Goal: Use online tool/utility: Utilize a website feature to perform a specific function

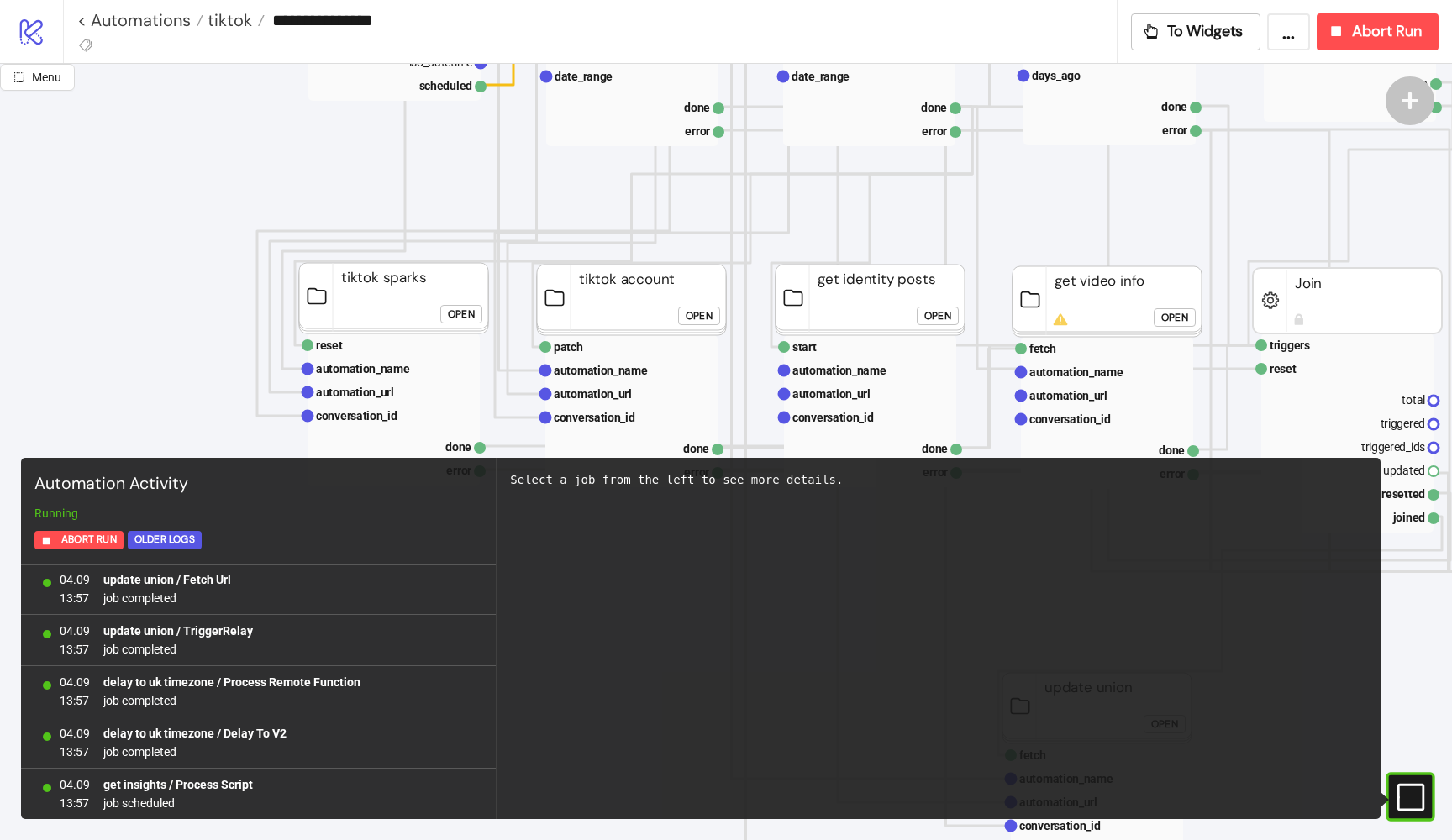
scroll to position [589, 5]
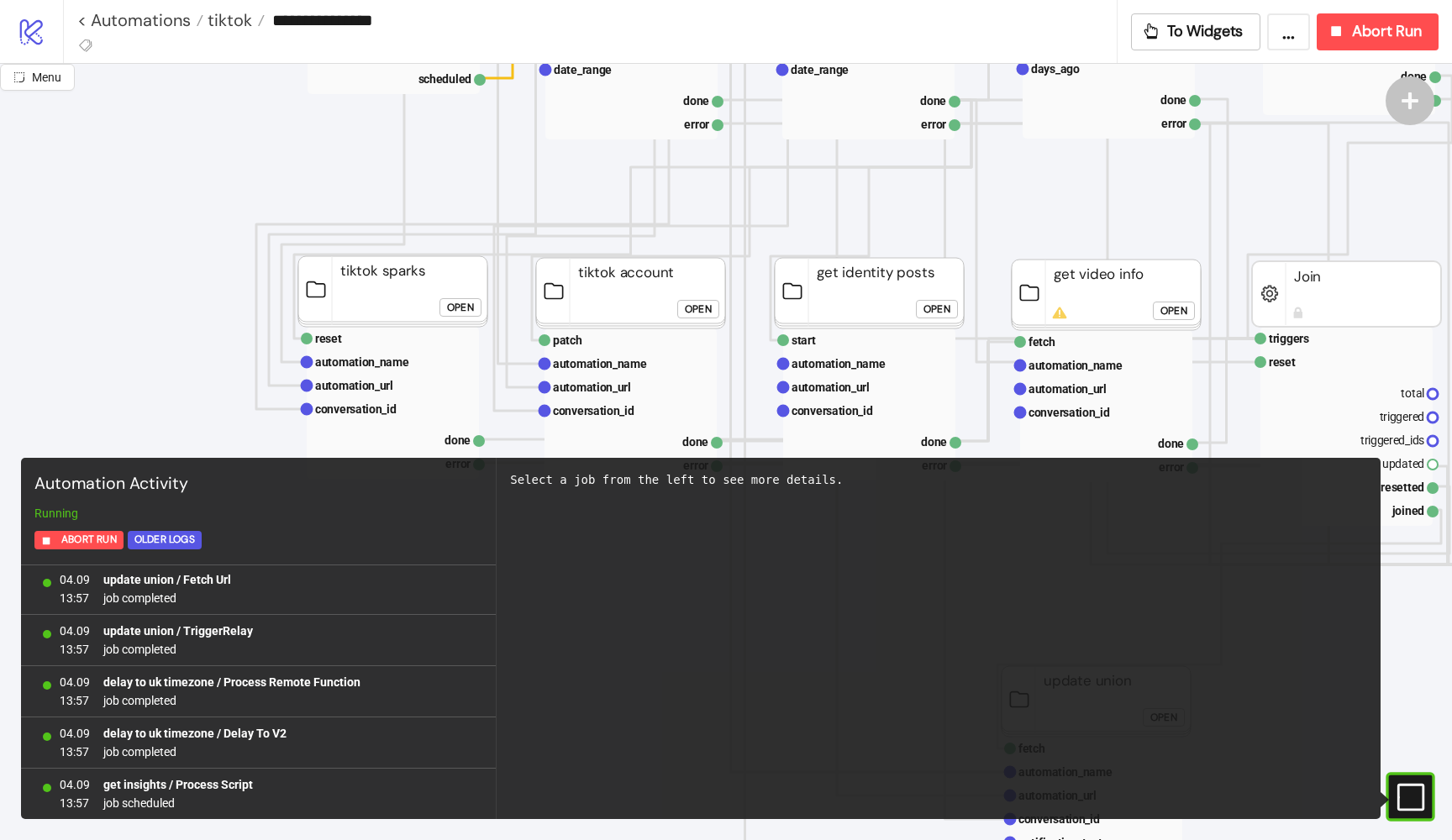
click at [945, 306] on div "Open" at bounding box center [937, 310] width 27 height 19
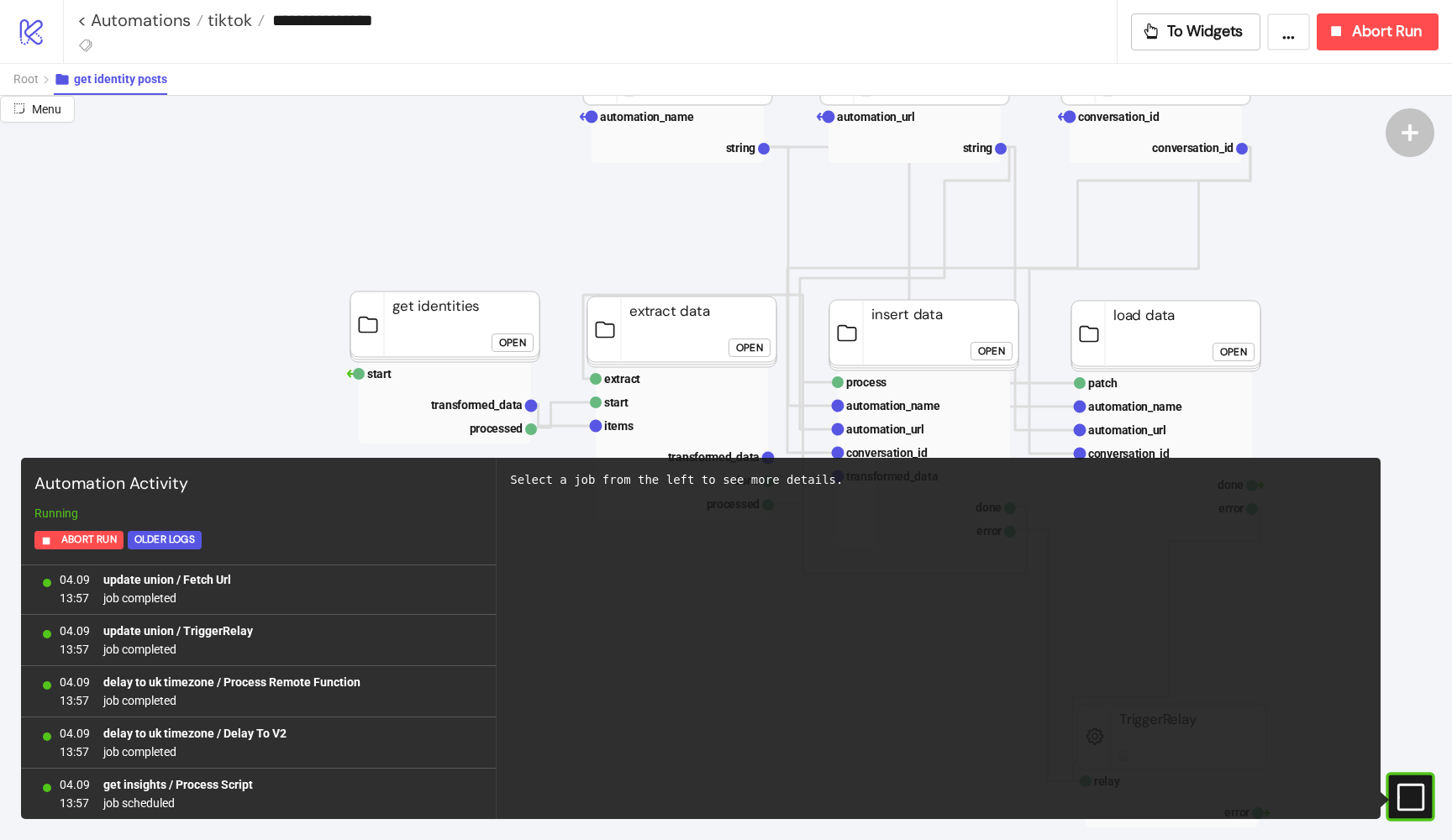
scroll to position [279, 17]
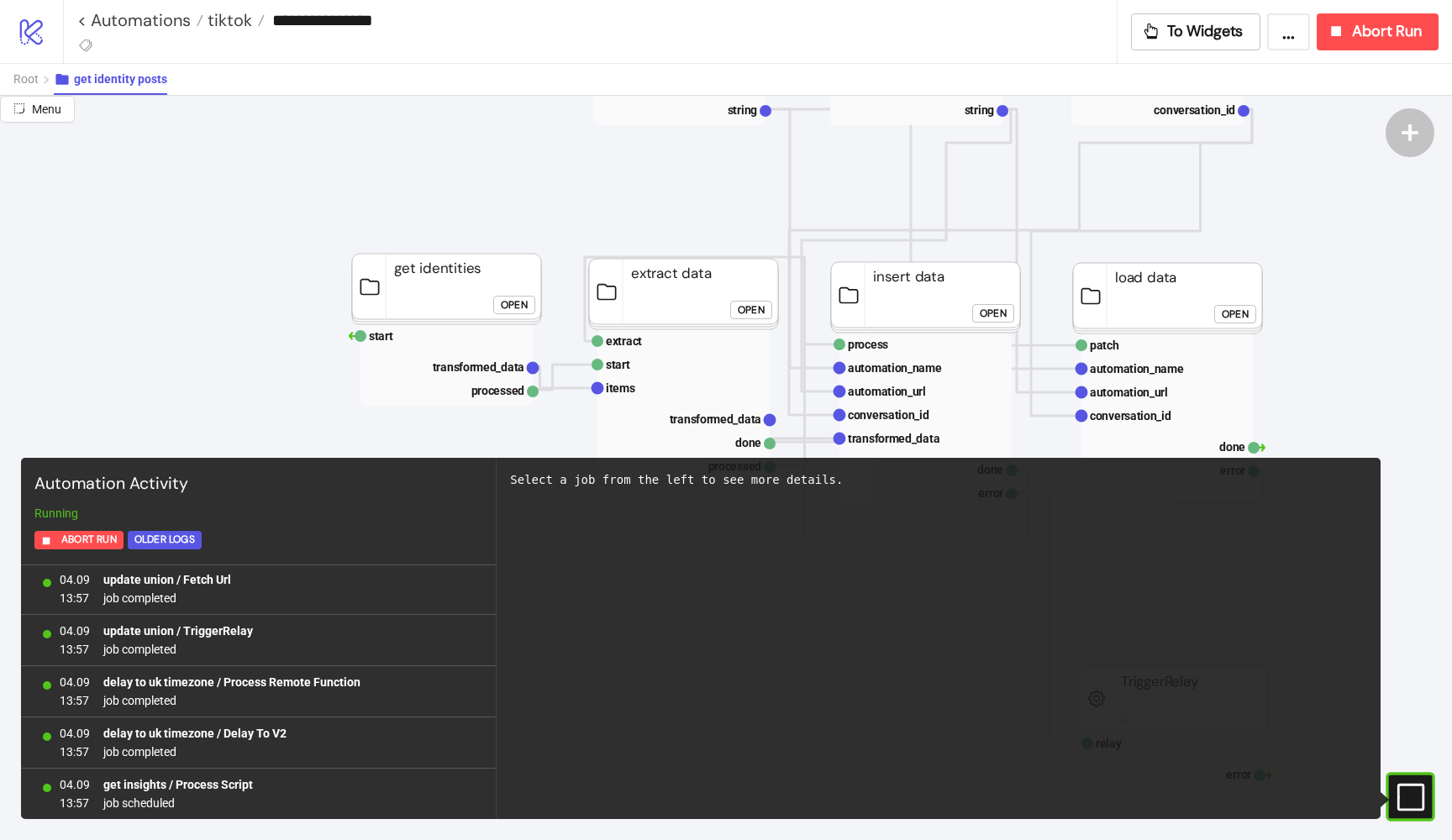
click at [504, 301] on div "Open" at bounding box center [515, 305] width 27 height 19
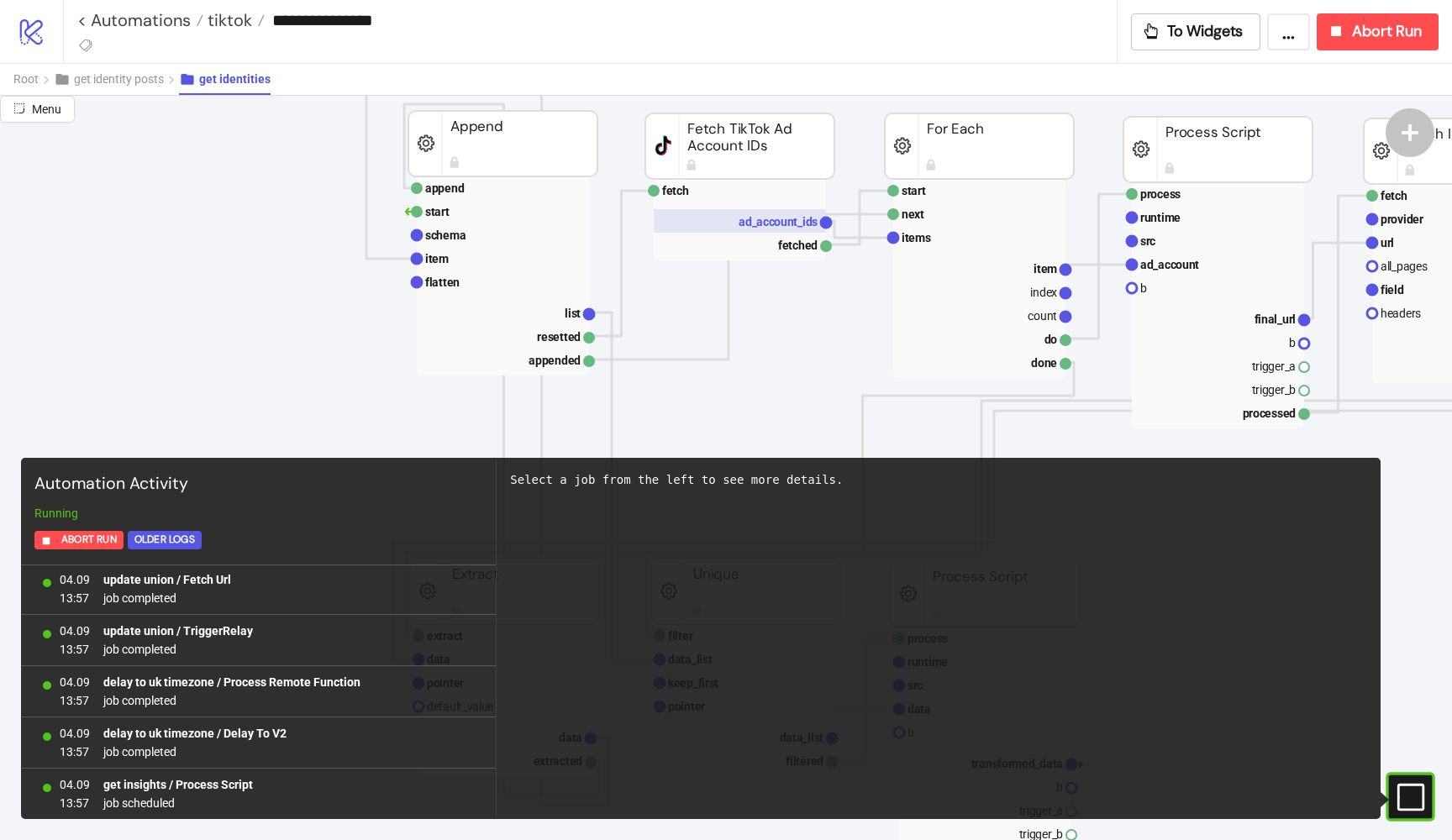
scroll to position [973, 20]
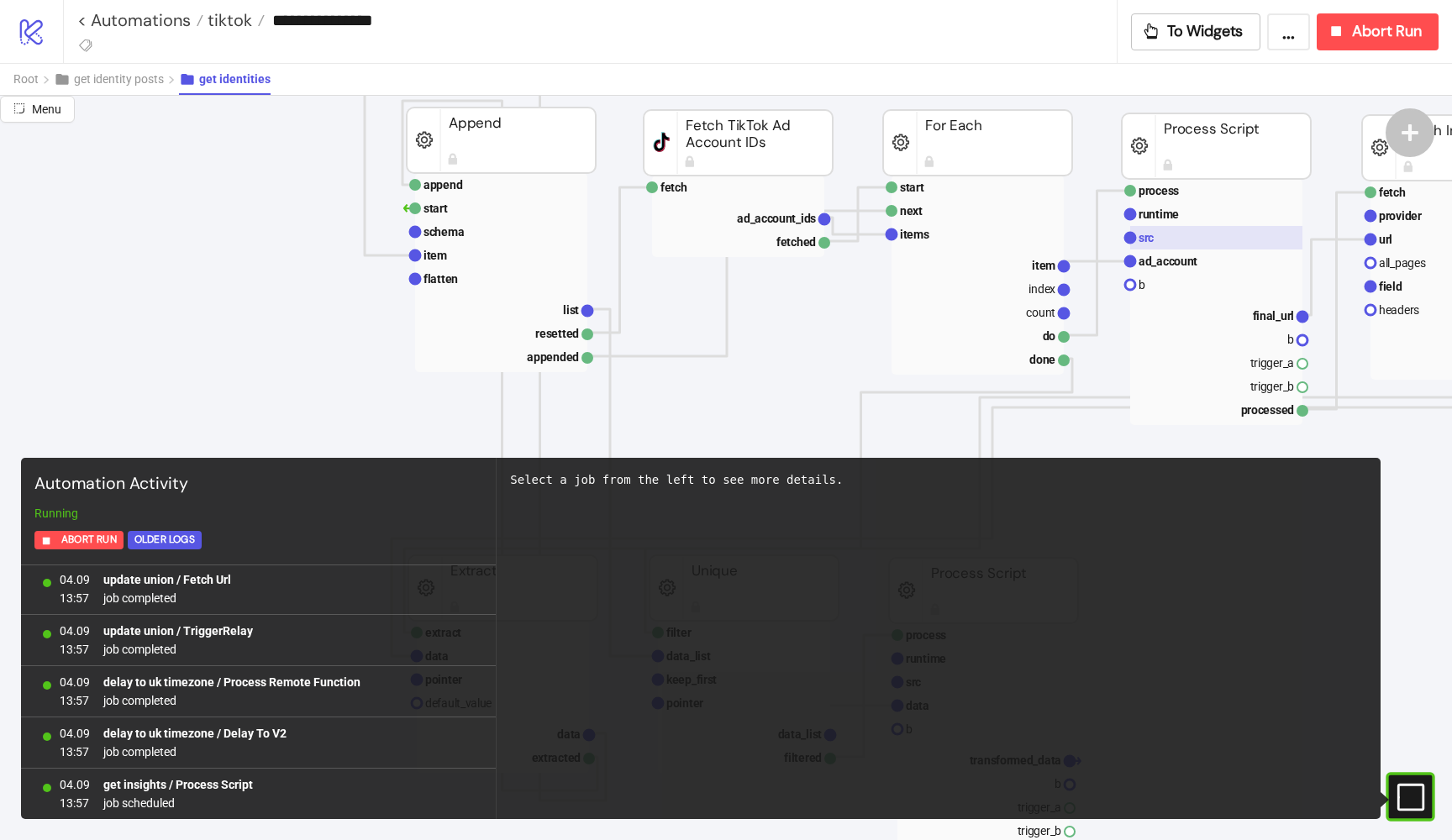
click at [1142, 236] on text "src" at bounding box center [1147, 238] width 16 height 14
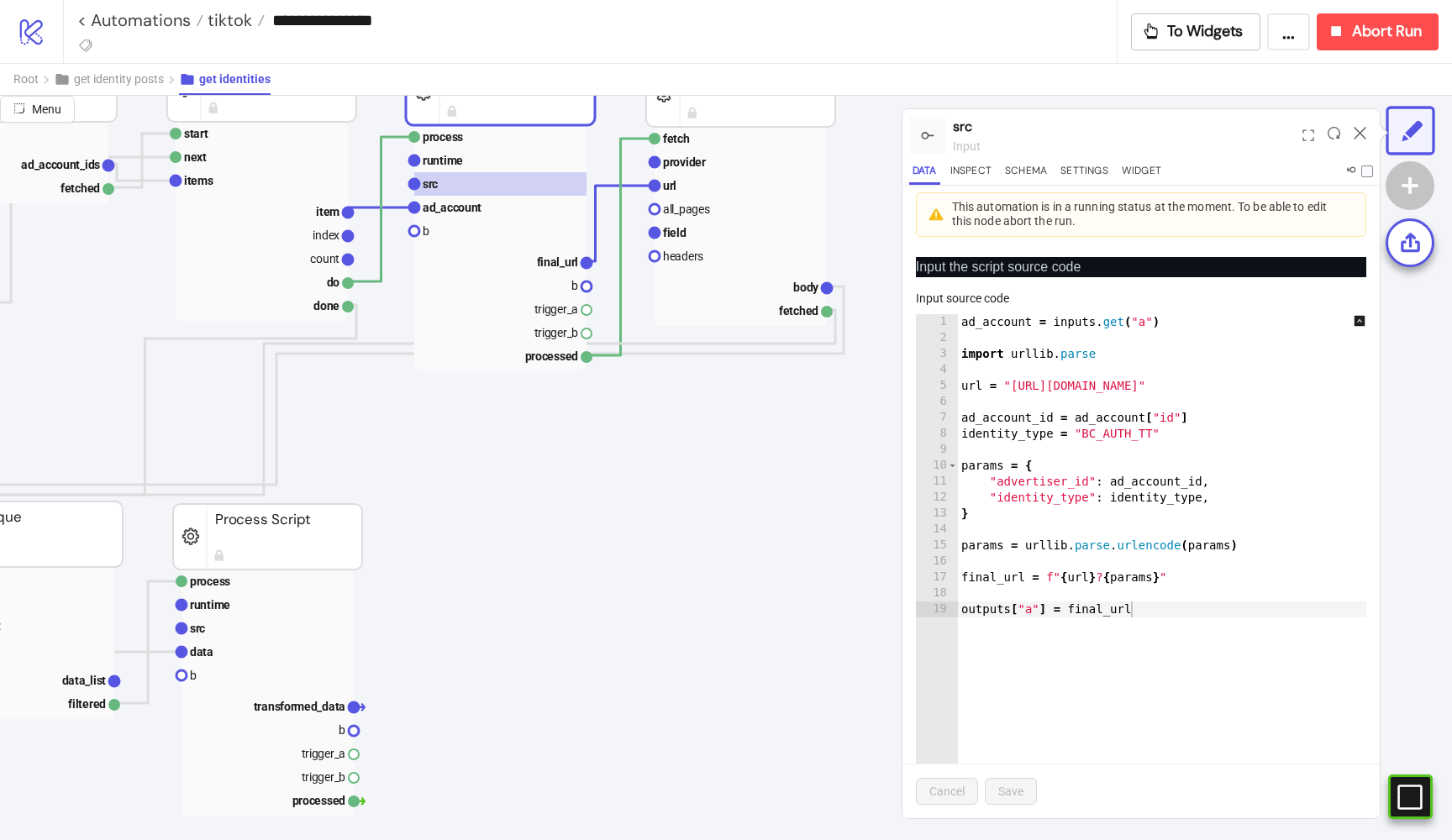
scroll to position [1020, 736]
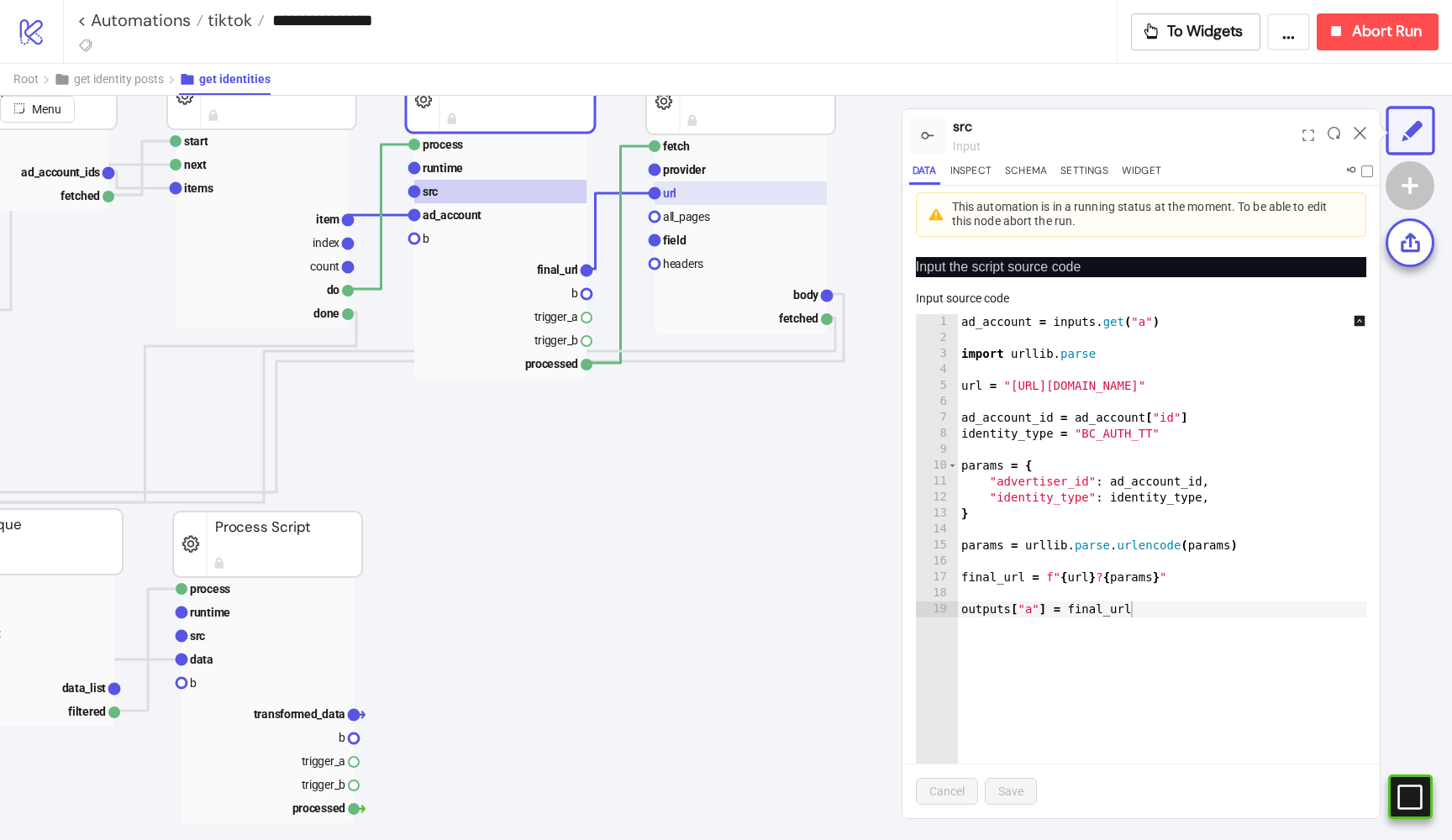
click at [695, 186] on rect at bounding box center [740, 193] width 172 height 23
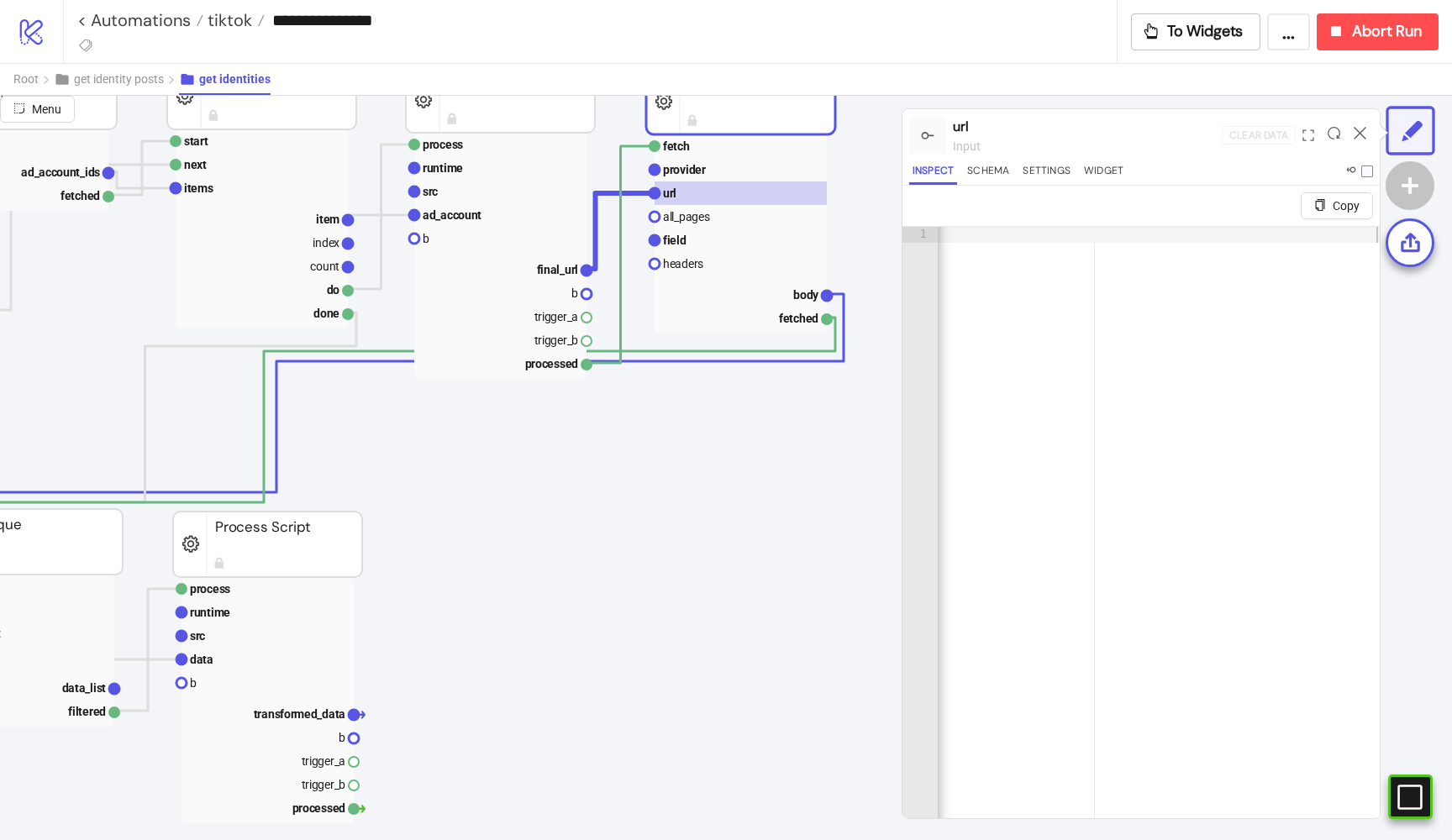
scroll to position [0, 0]
click at [711, 233] on rect at bounding box center [740, 240] width 172 height 23
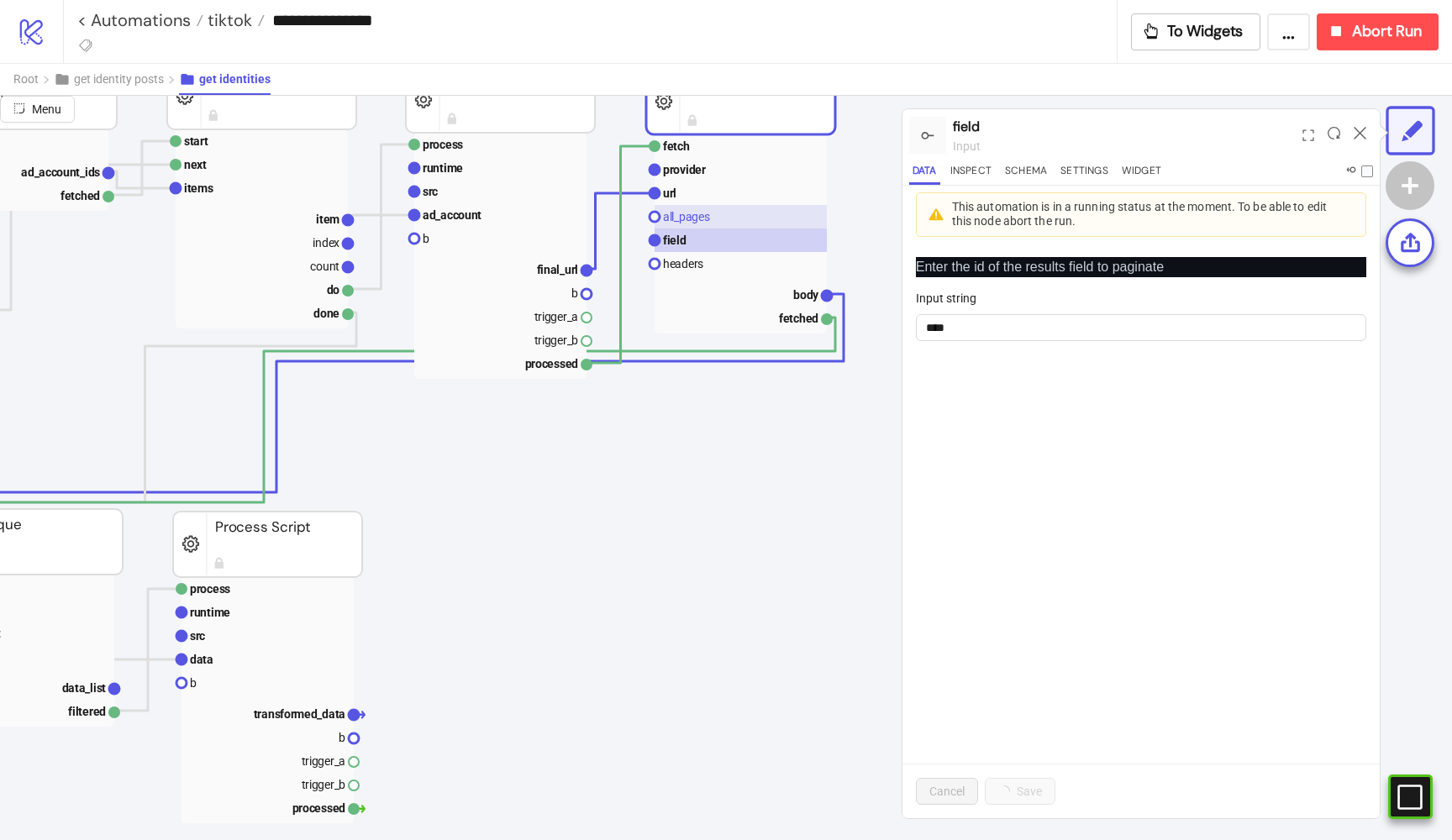
click at [718, 221] on rect at bounding box center [740, 217] width 172 height 23
click at [712, 260] on rect at bounding box center [740, 264] width 172 height 23
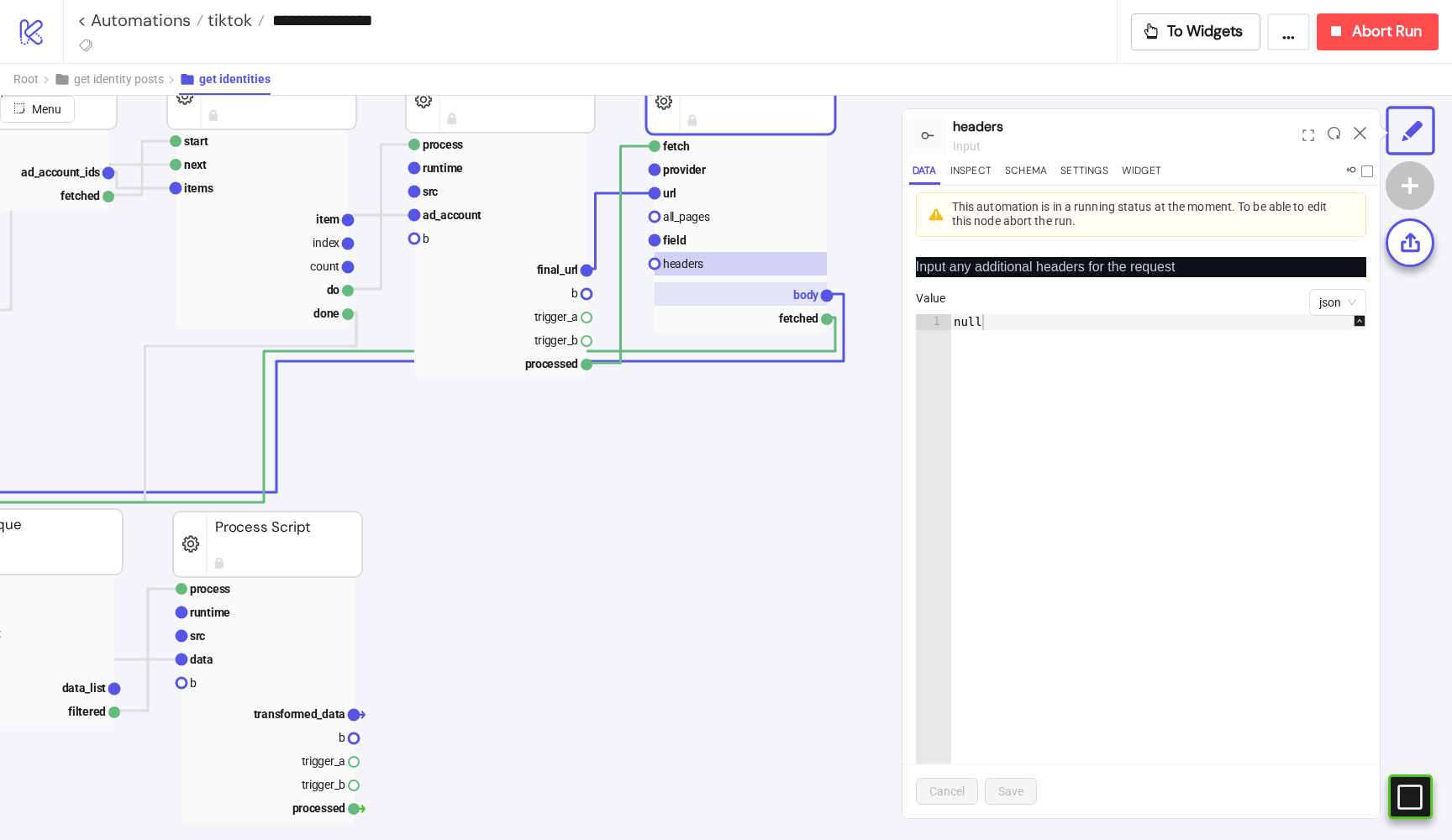
click at [796, 297] on text "body" at bounding box center [806, 295] width 26 height 14
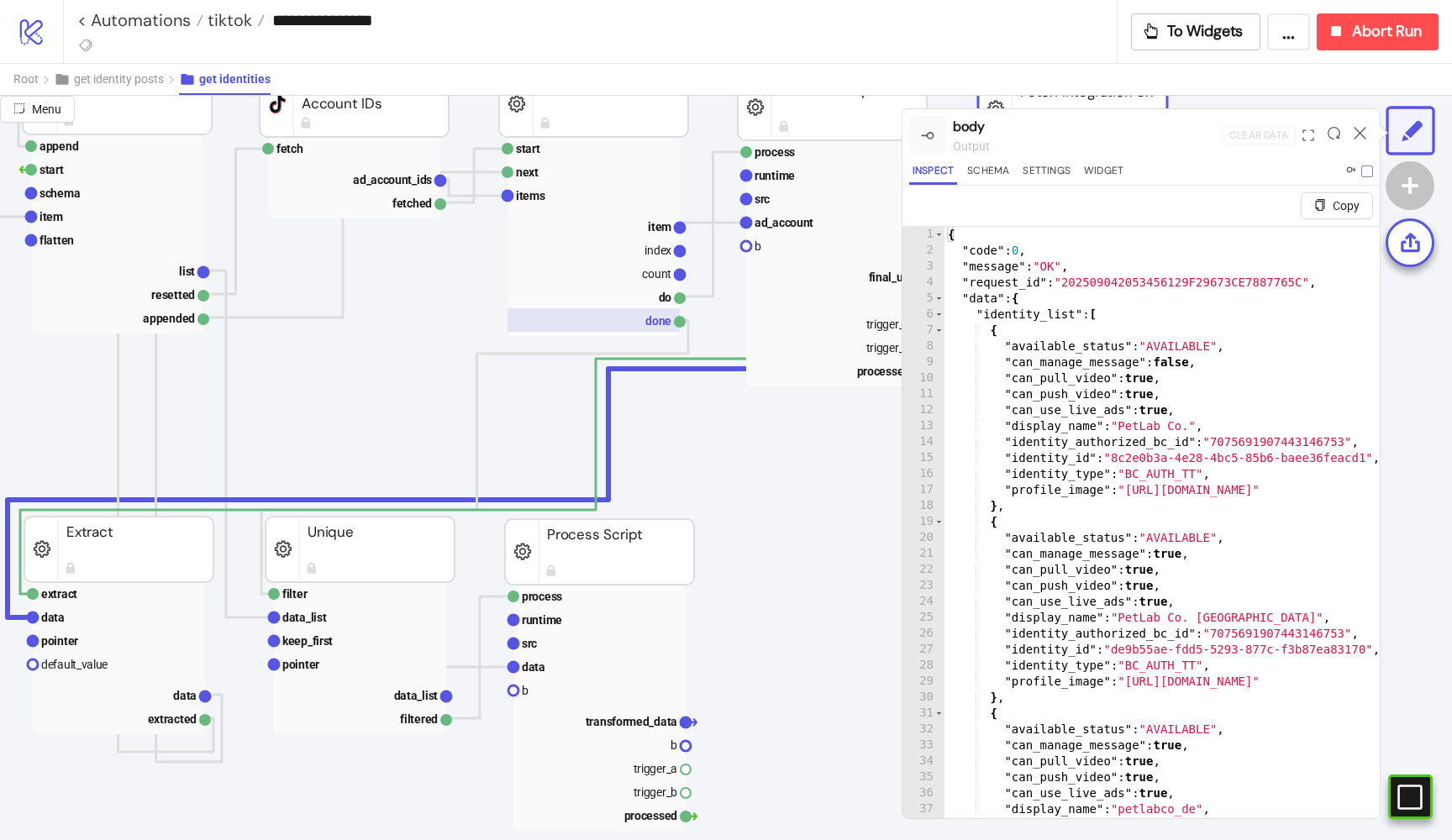
scroll to position [1001, 420]
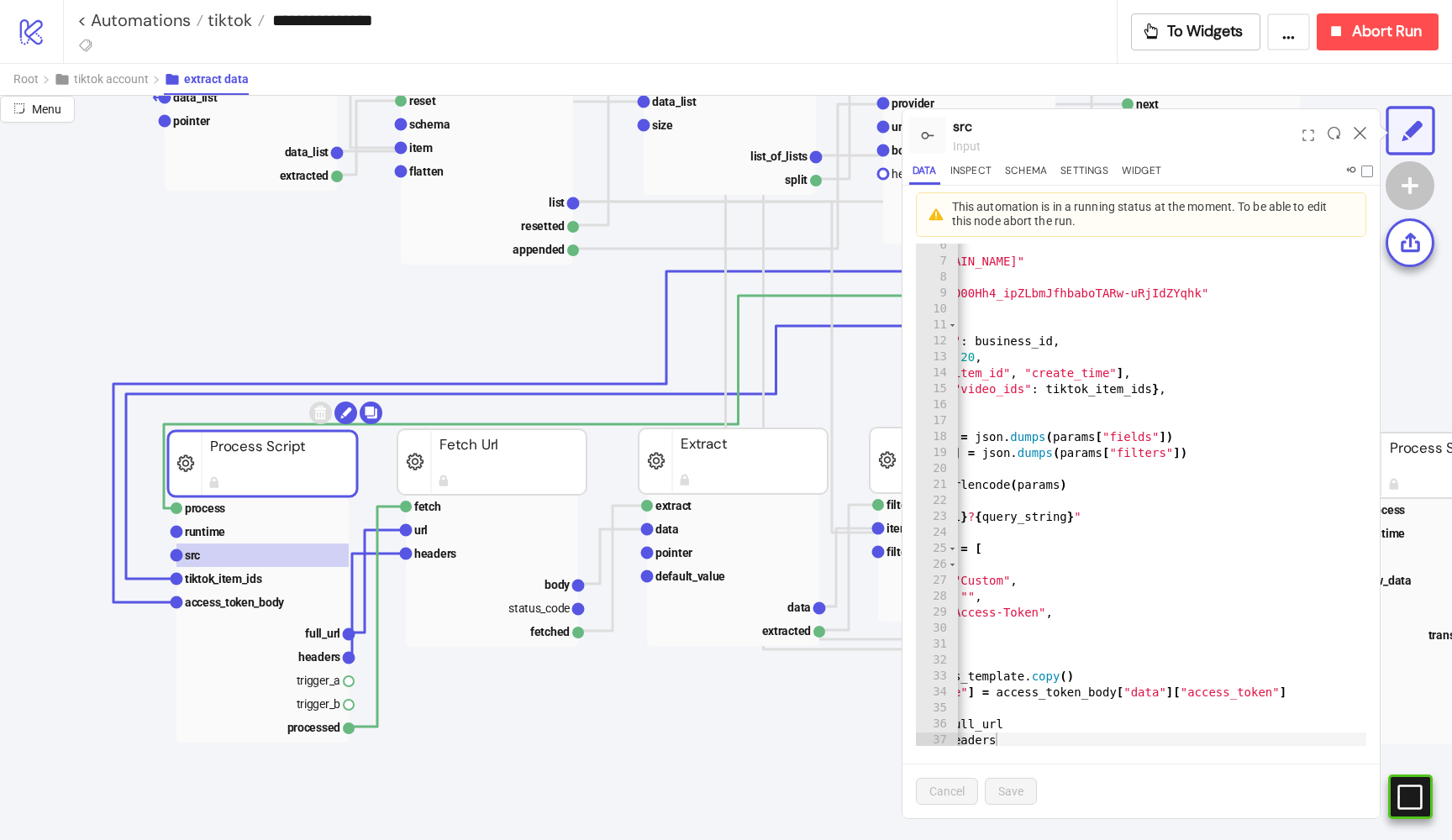
scroll to position [68, 0]
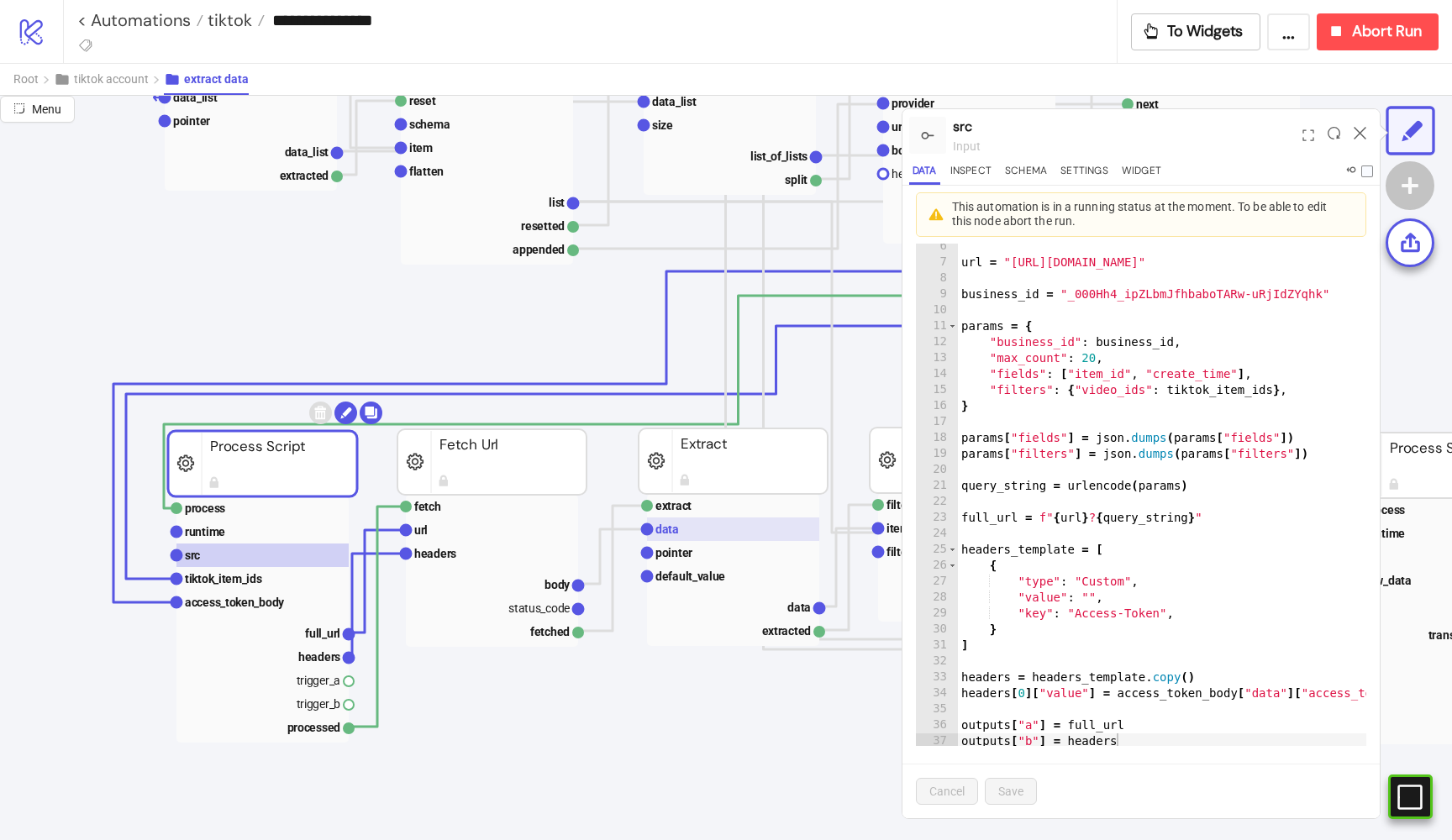
click at [650, 539] on rect at bounding box center [732, 529] width 172 height 23
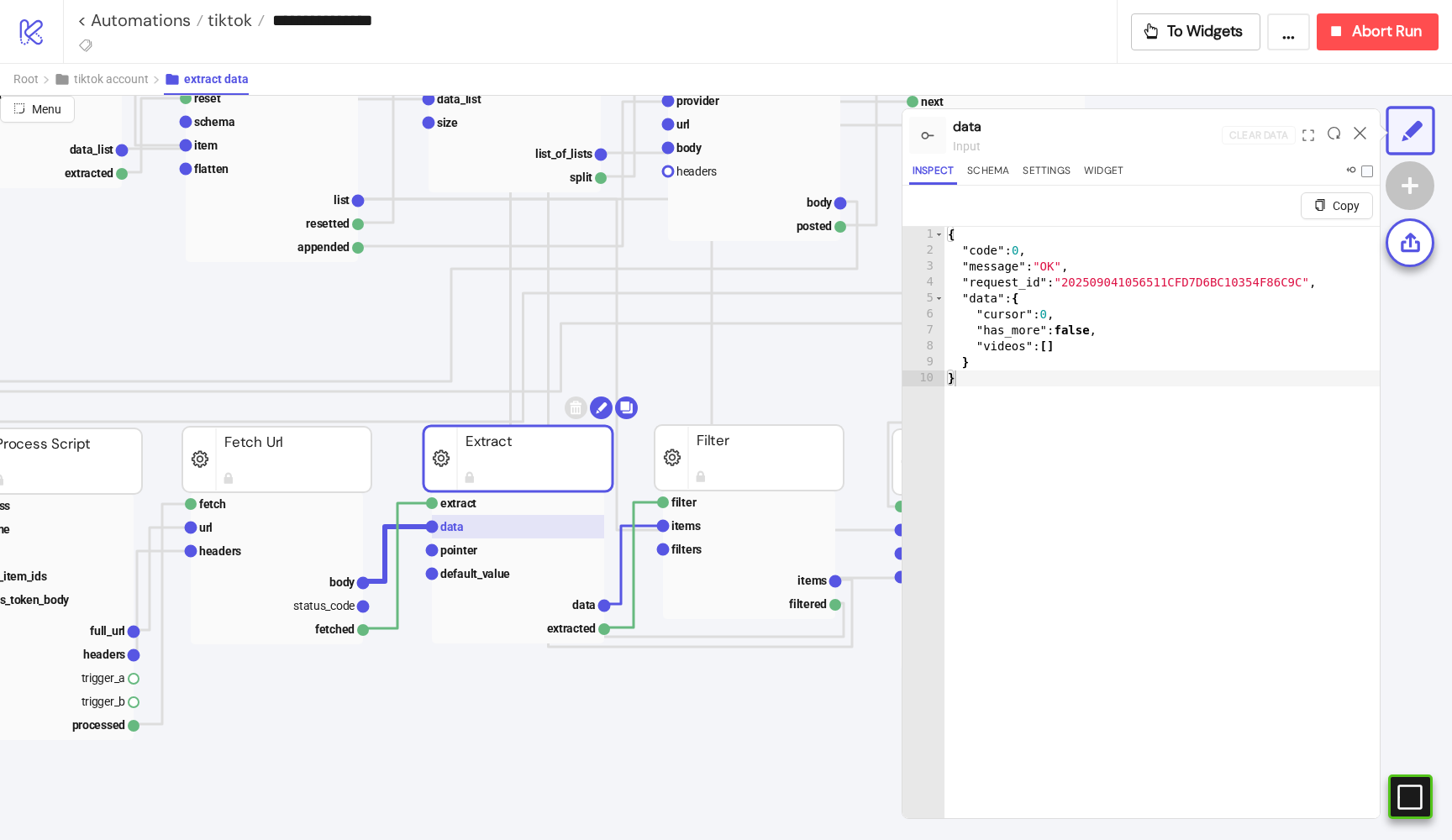
scroll to position [311, 389]
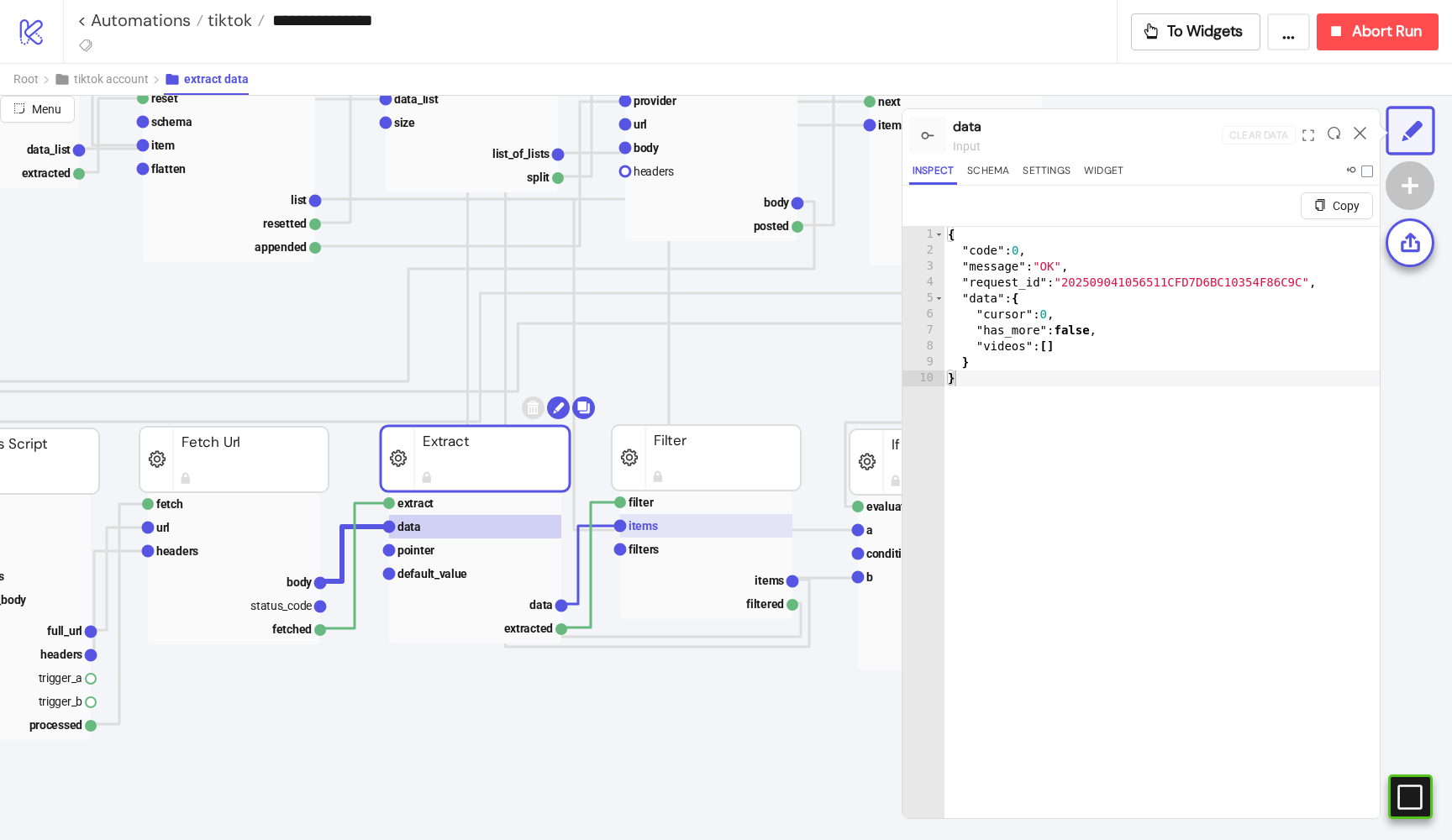
click at [683, 523] on rect at bounding box center [706, 526] width 172 height 23
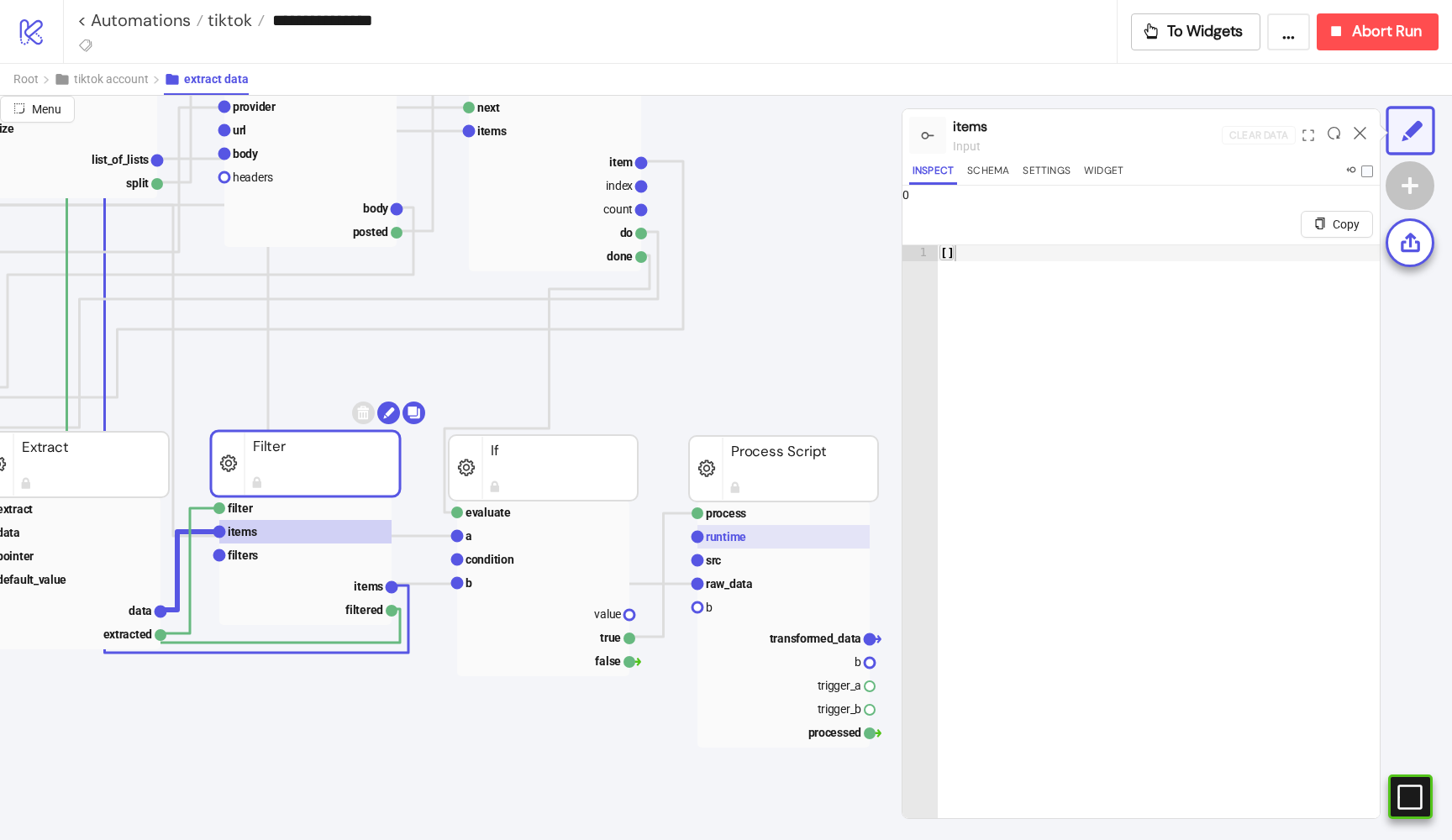
scroll to position [305, 792]
click at [724, 549] on rect at bounding box center [781, 560] width 172 height 23
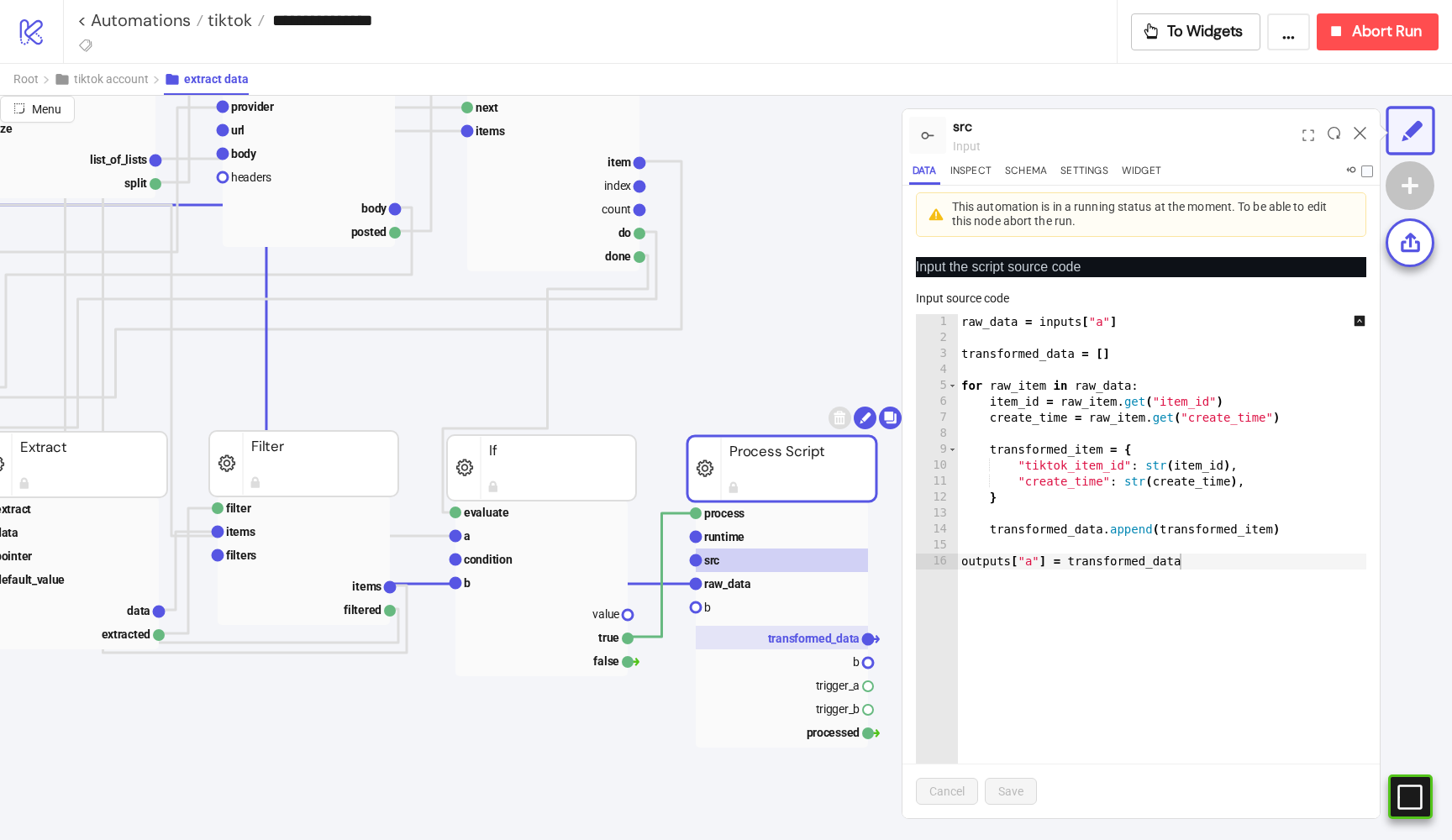
click at [802, 636] on text "transformed_data" at bounding box center [814, 639] width 92 height 14
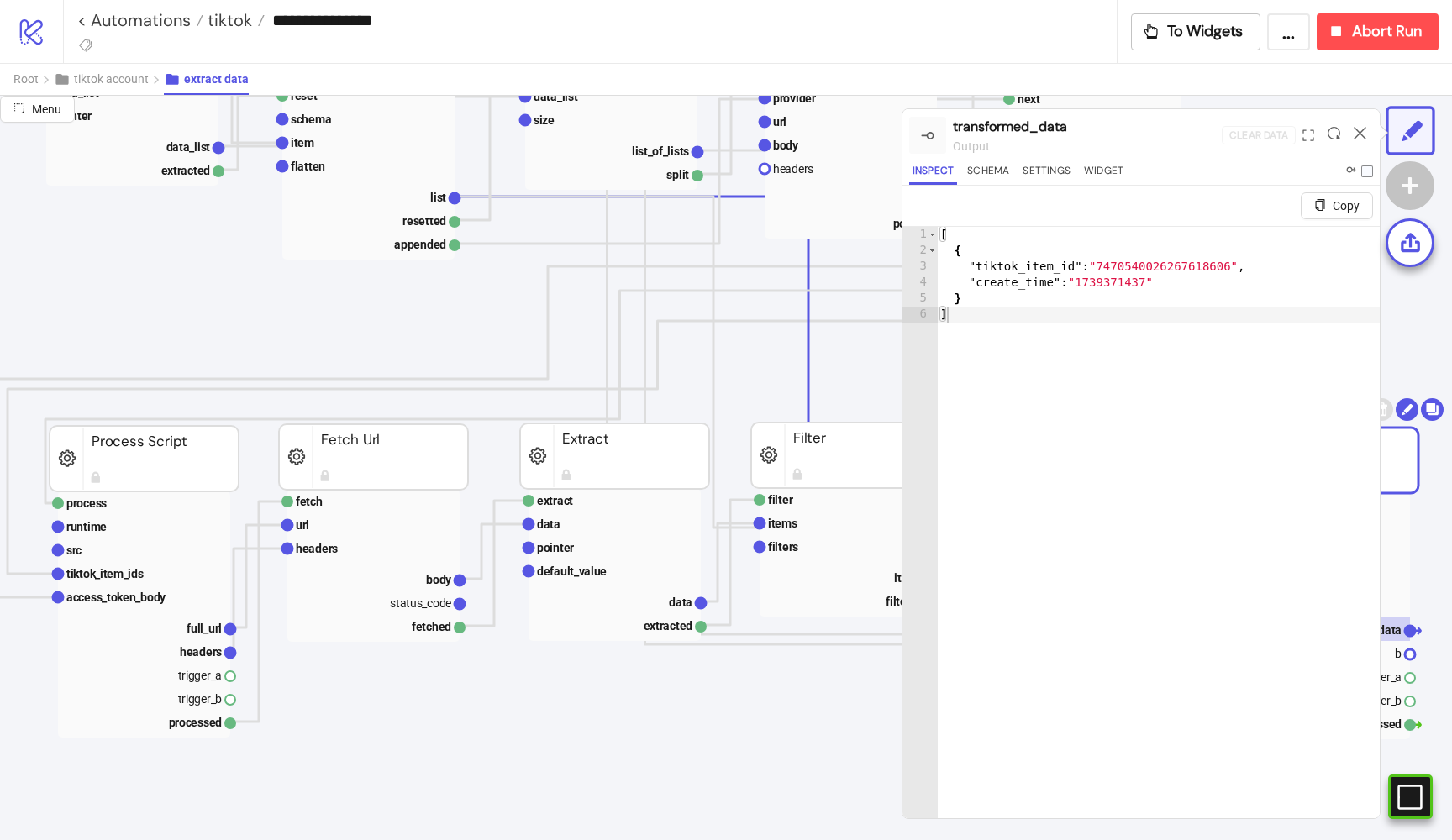
scroll to position [314, 66]
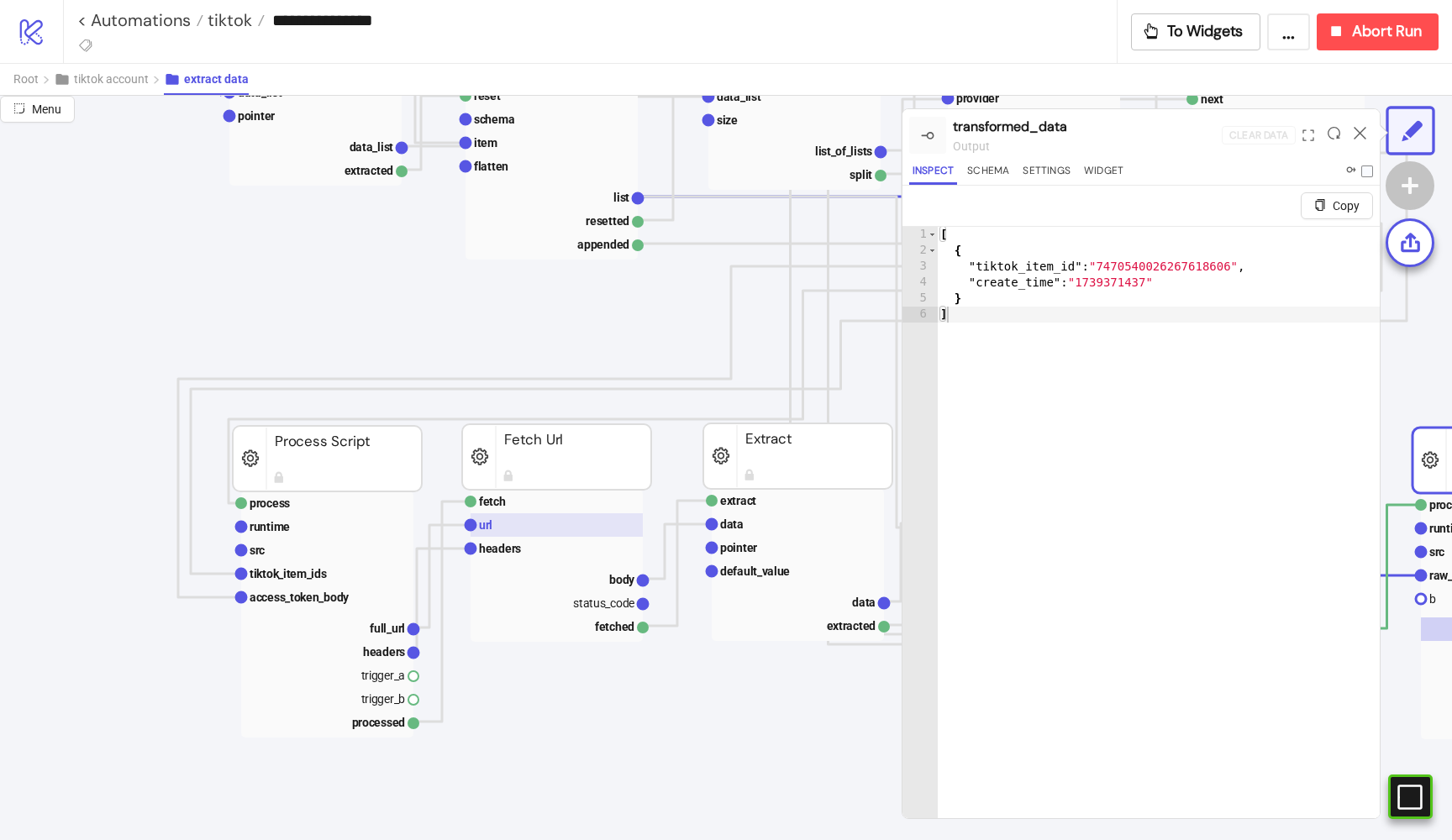
click at [516, 514] on rect at bounding box center [557, 525] width 172 height 23
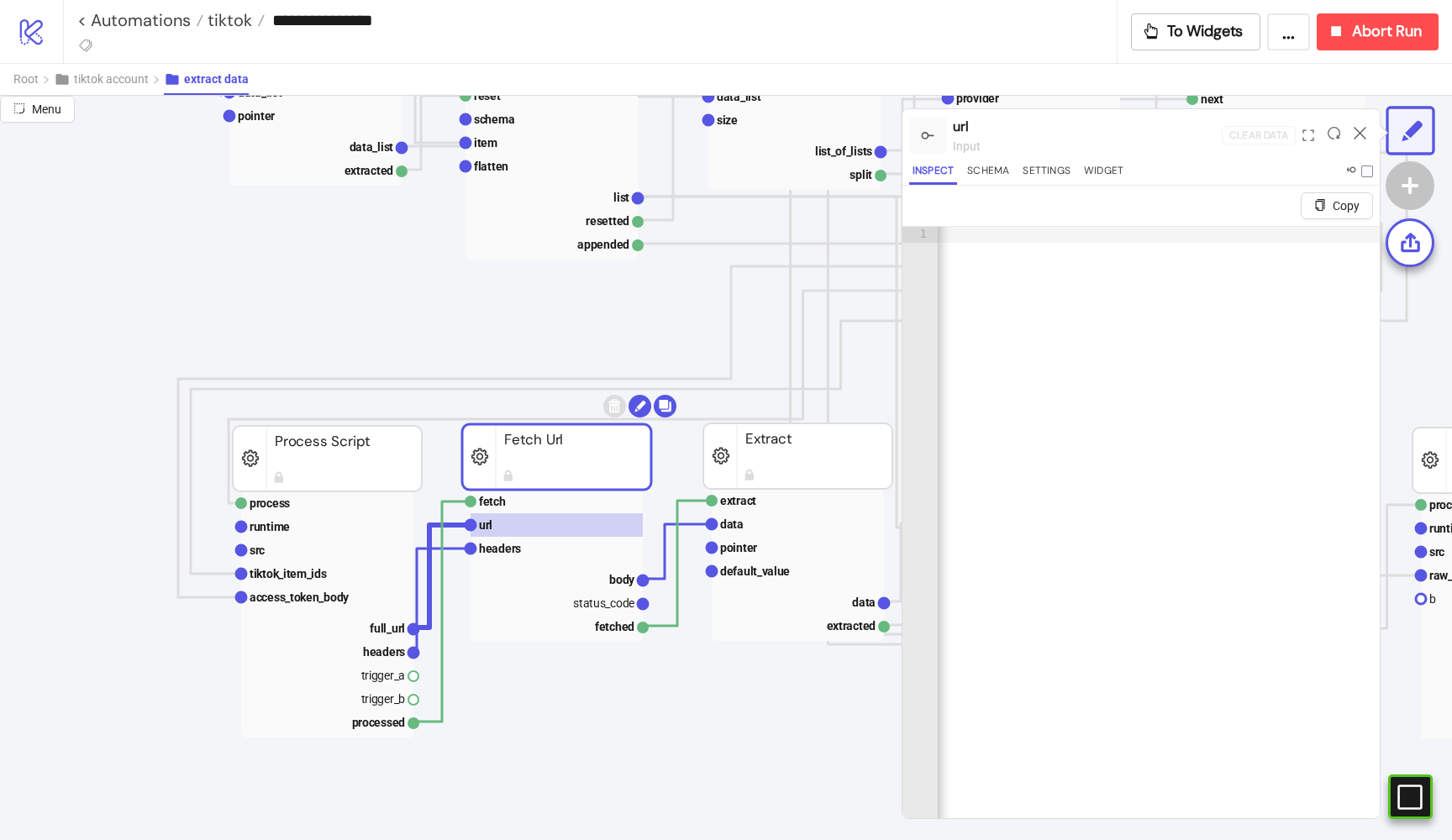
scroll to position [0, 899]
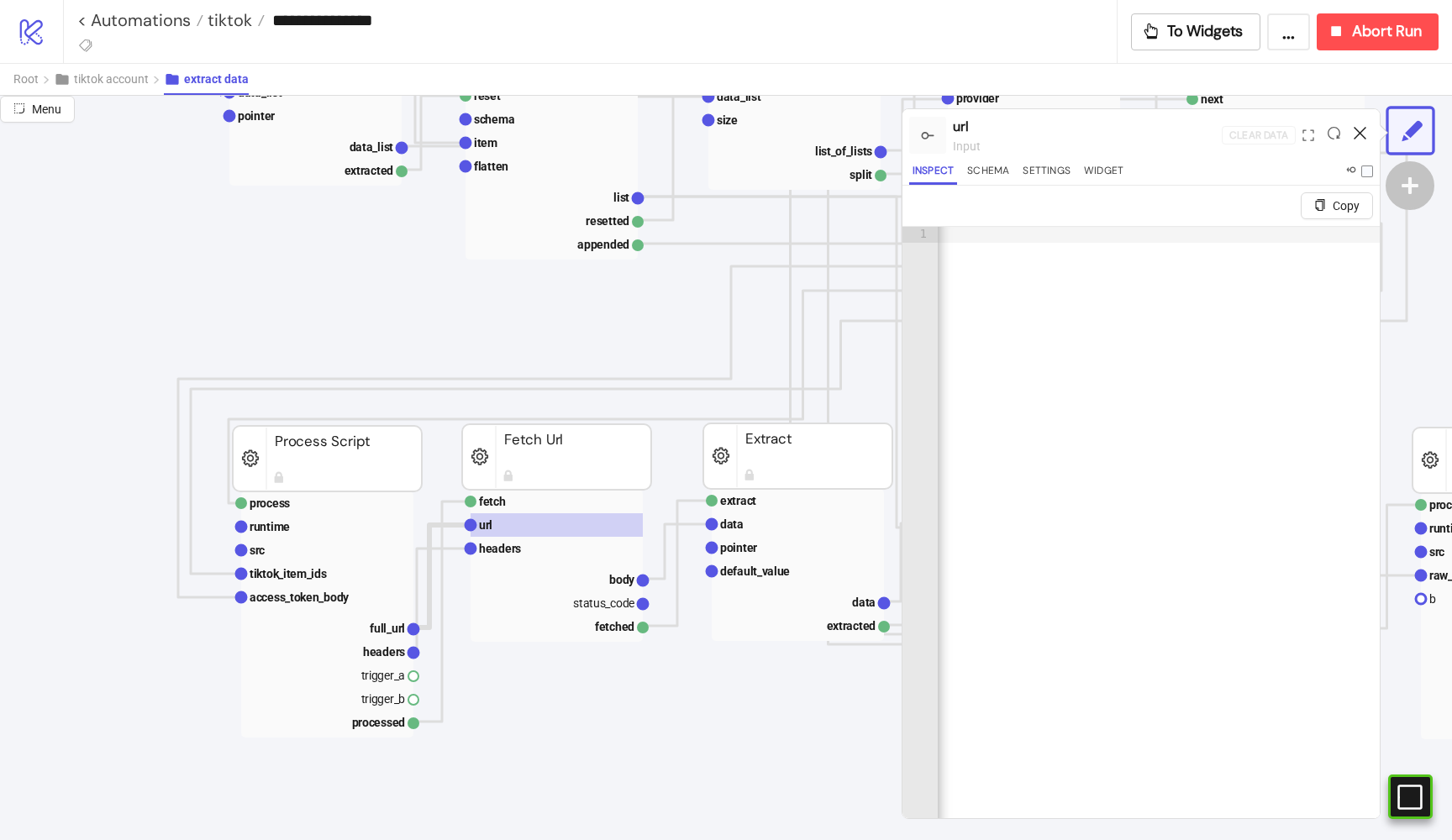
click at [1363, 135] on icon at bounding box center [1360, 133] width 13 height 13
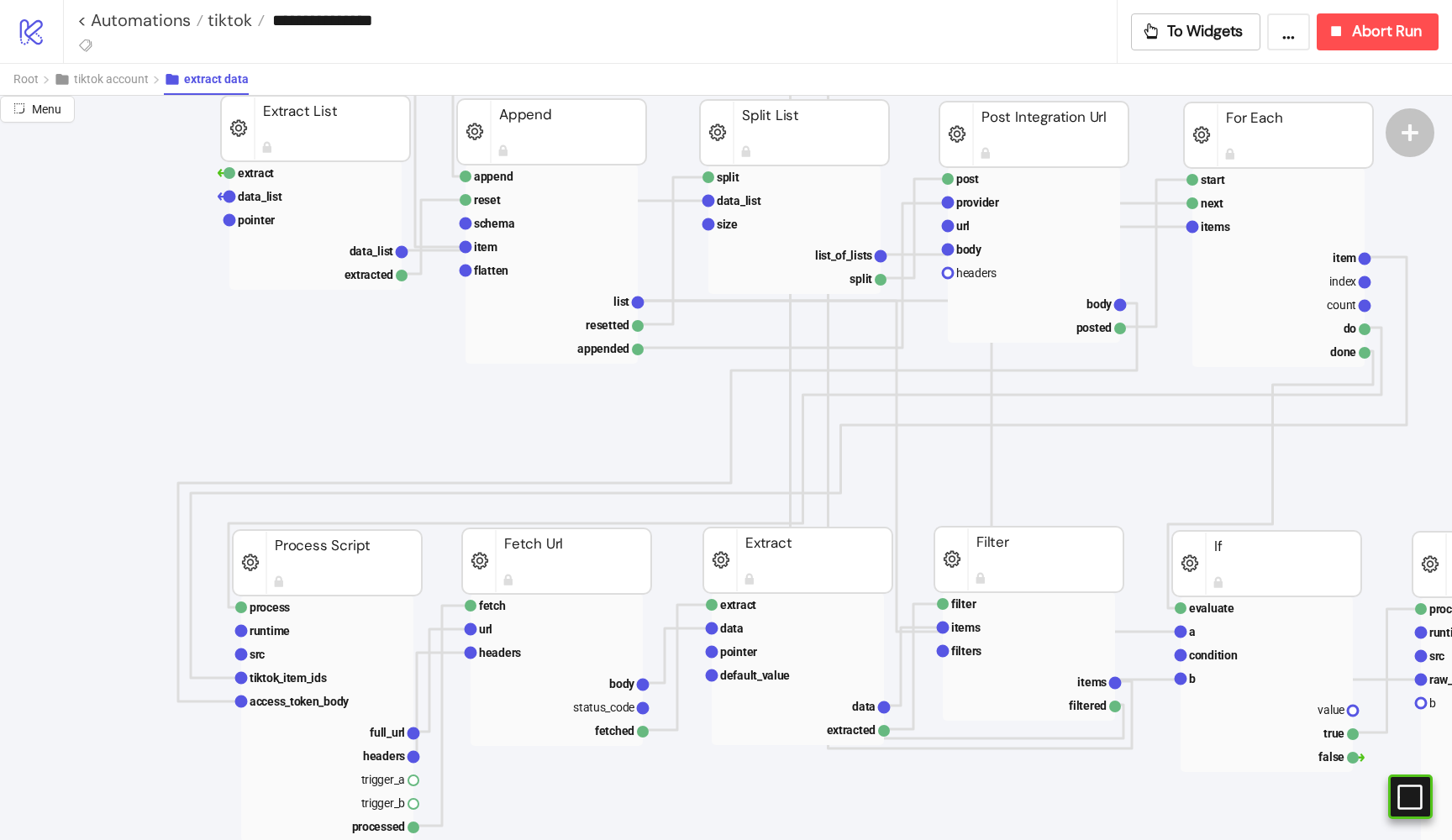
scroll to position [109, 66]
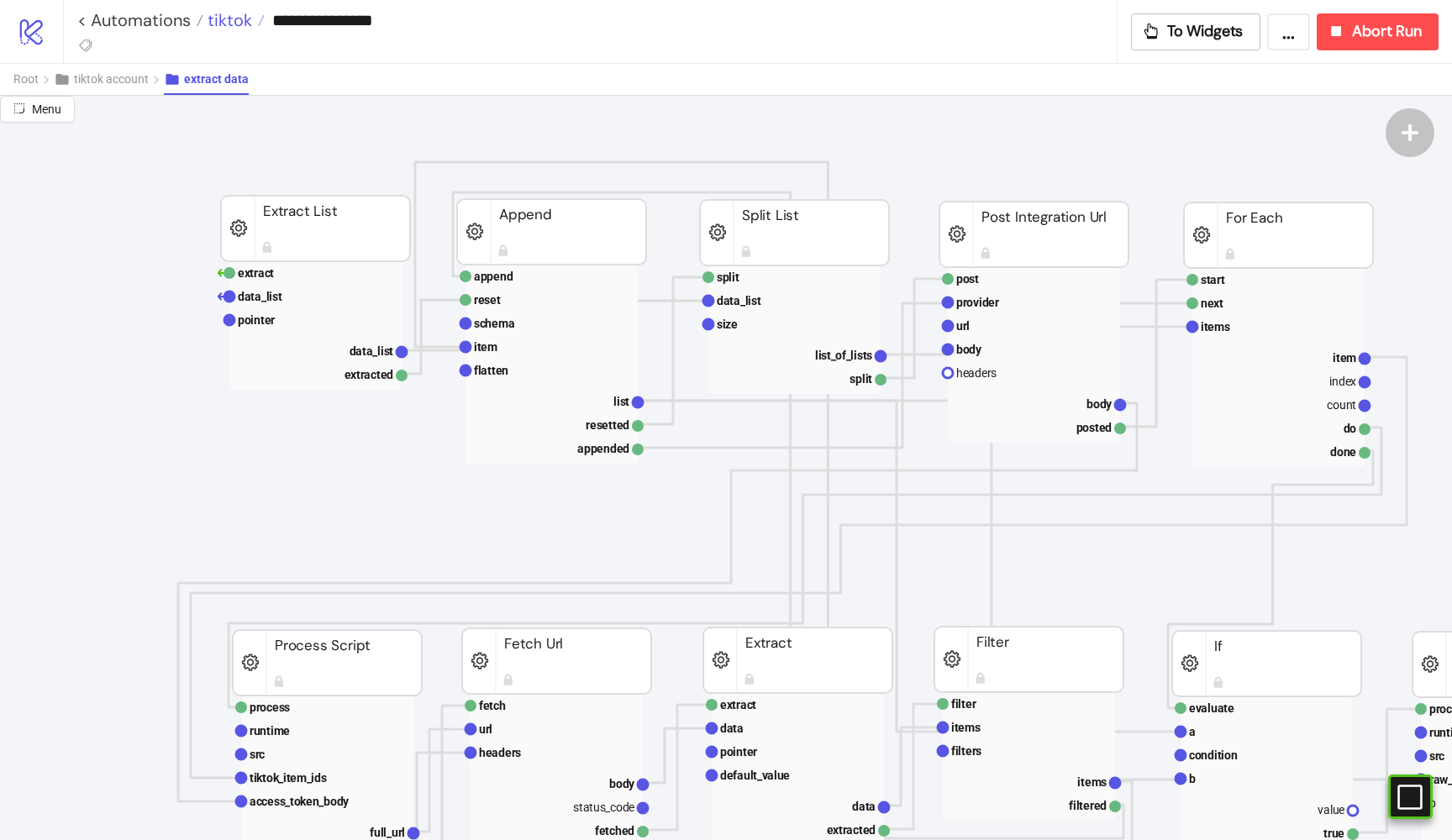
click at [216, 22] on span "tiktok" at bounding box center [227, 20] width 49 height 21
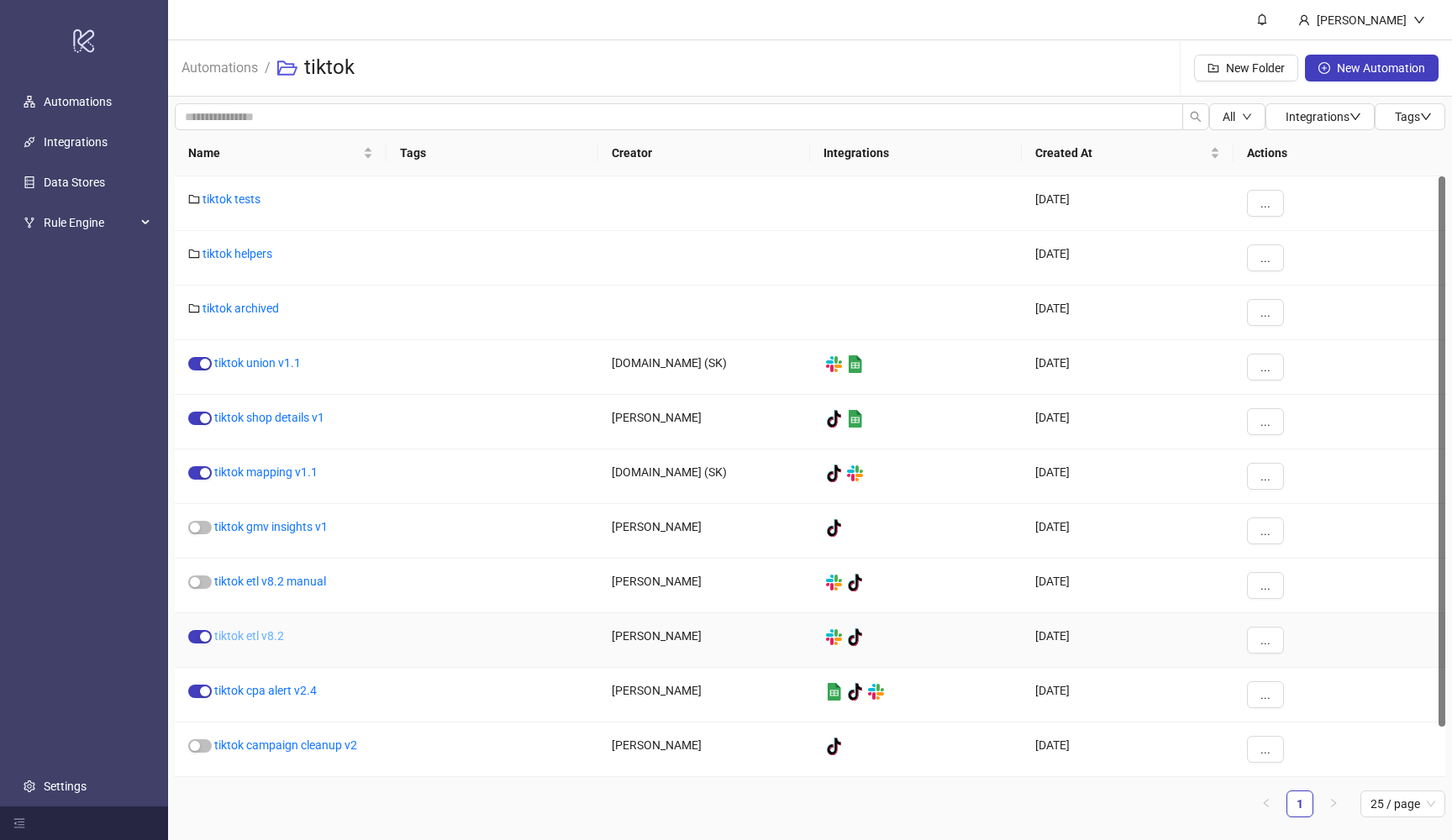
click at [257, 640] on link "tiktok etl v8.2" at bounding box center [250, 636] width 70 height 14
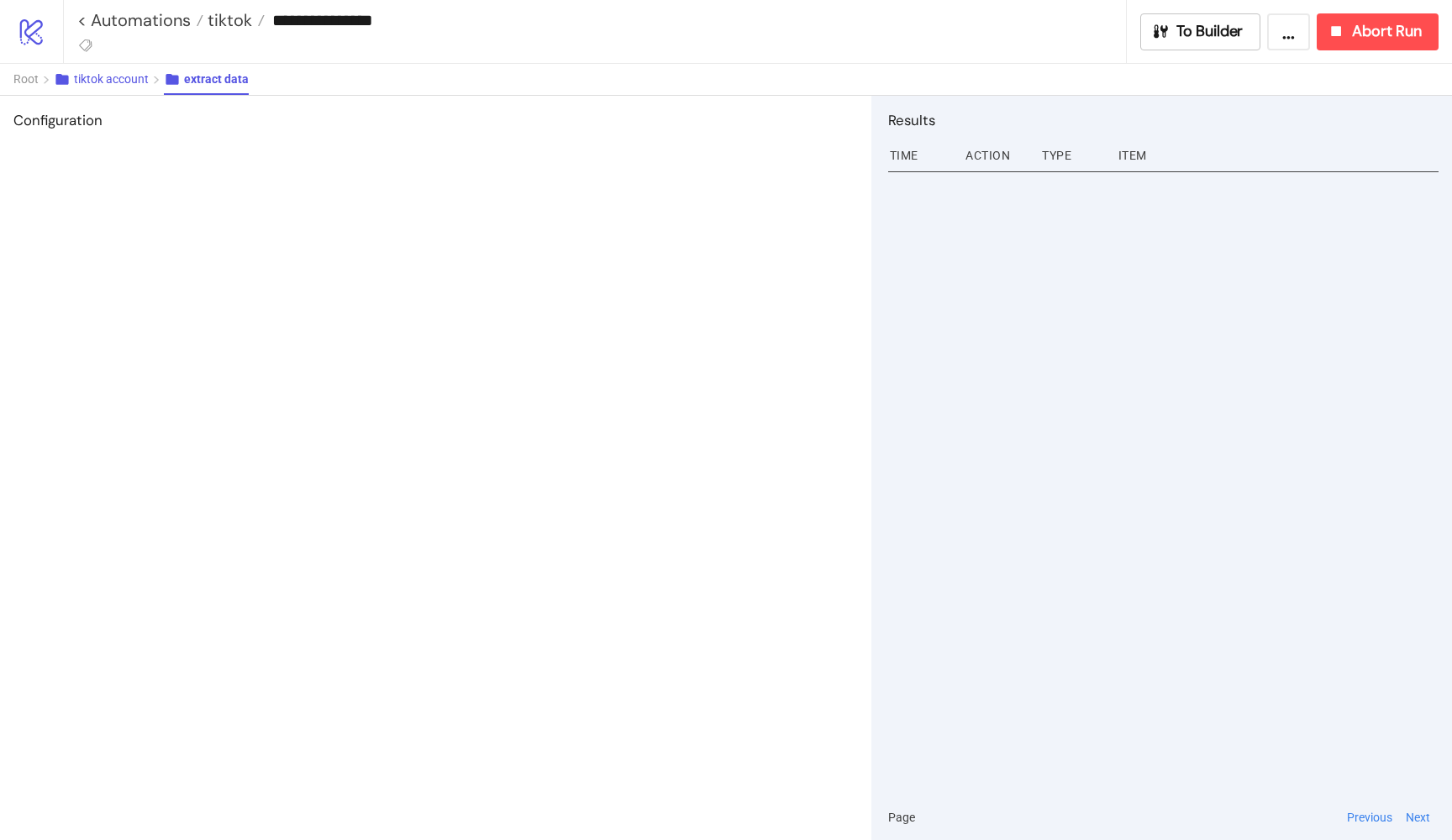
click at [137, 79] on span "tiktok account" at bounding box center [111, 79] width 75 height 14
click at [31, 80] on span "Root" at bounding box center [26, 79] width 25 height 14
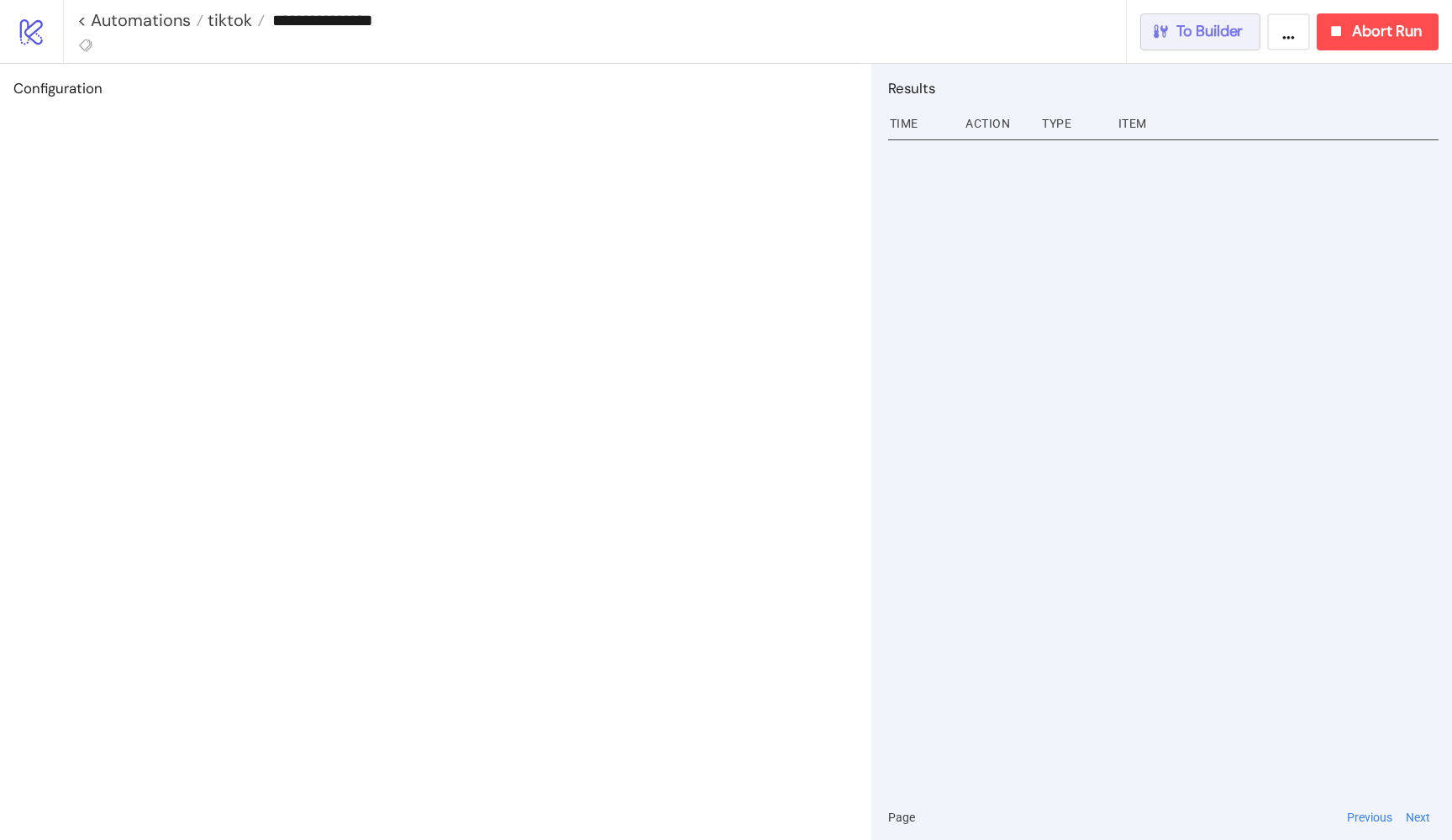
click at [1154, 26] on icon "button" at bounding box center [1161, 31] width 15 height 14
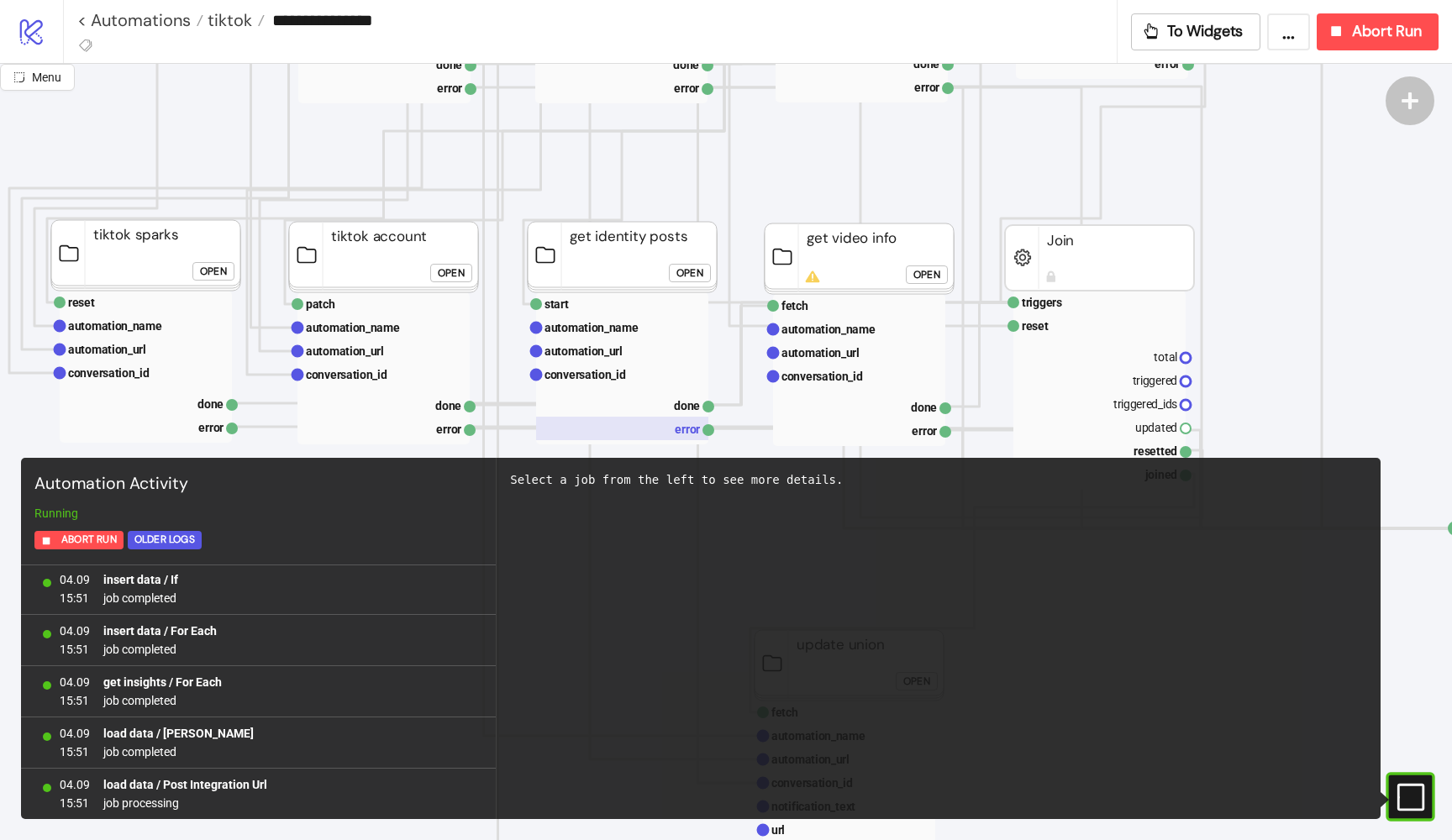
scroll to position [590, 253]
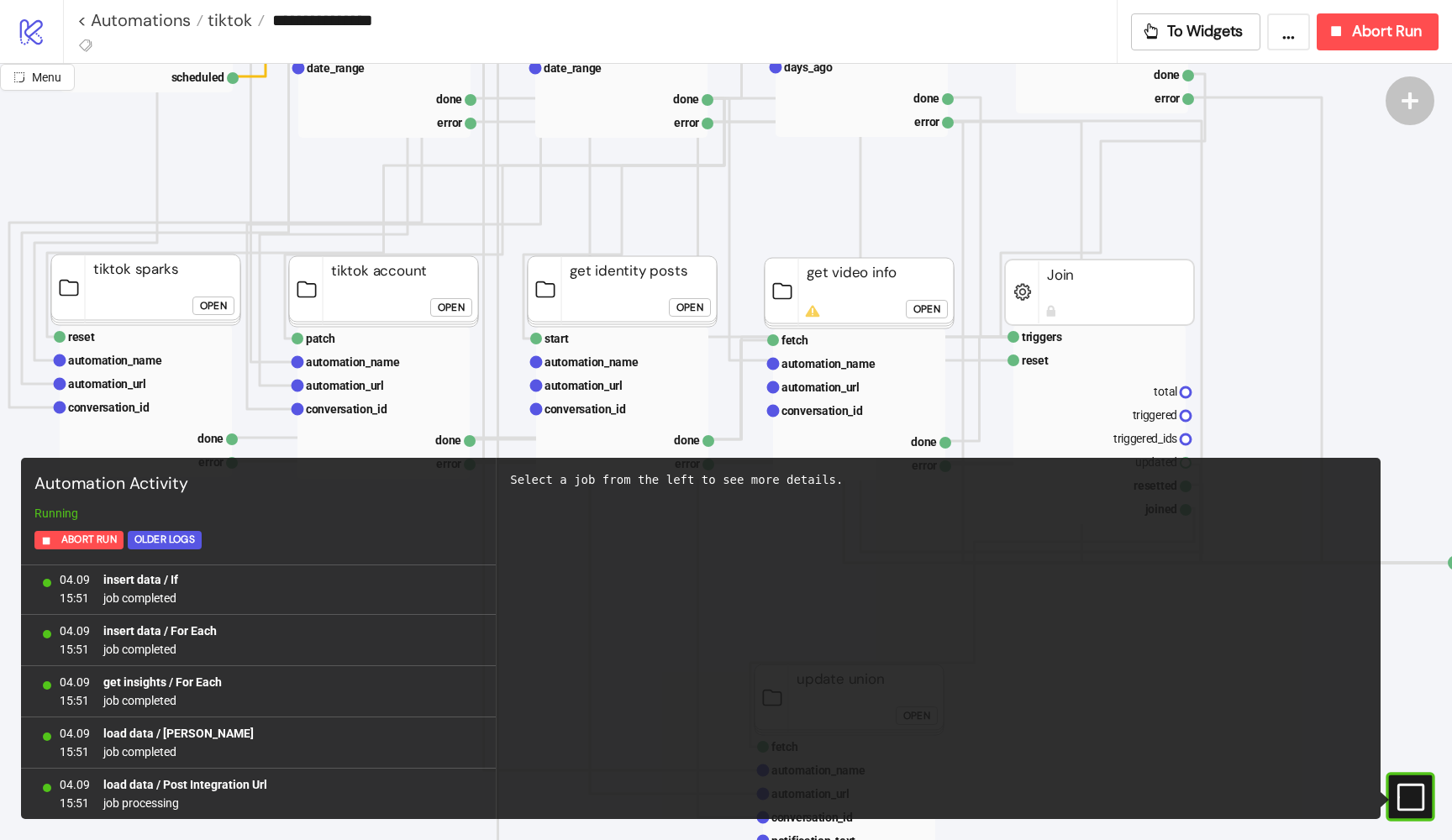
click at [934, 310] on div "Open" at bounding box center [928, 310] width 27 height 19
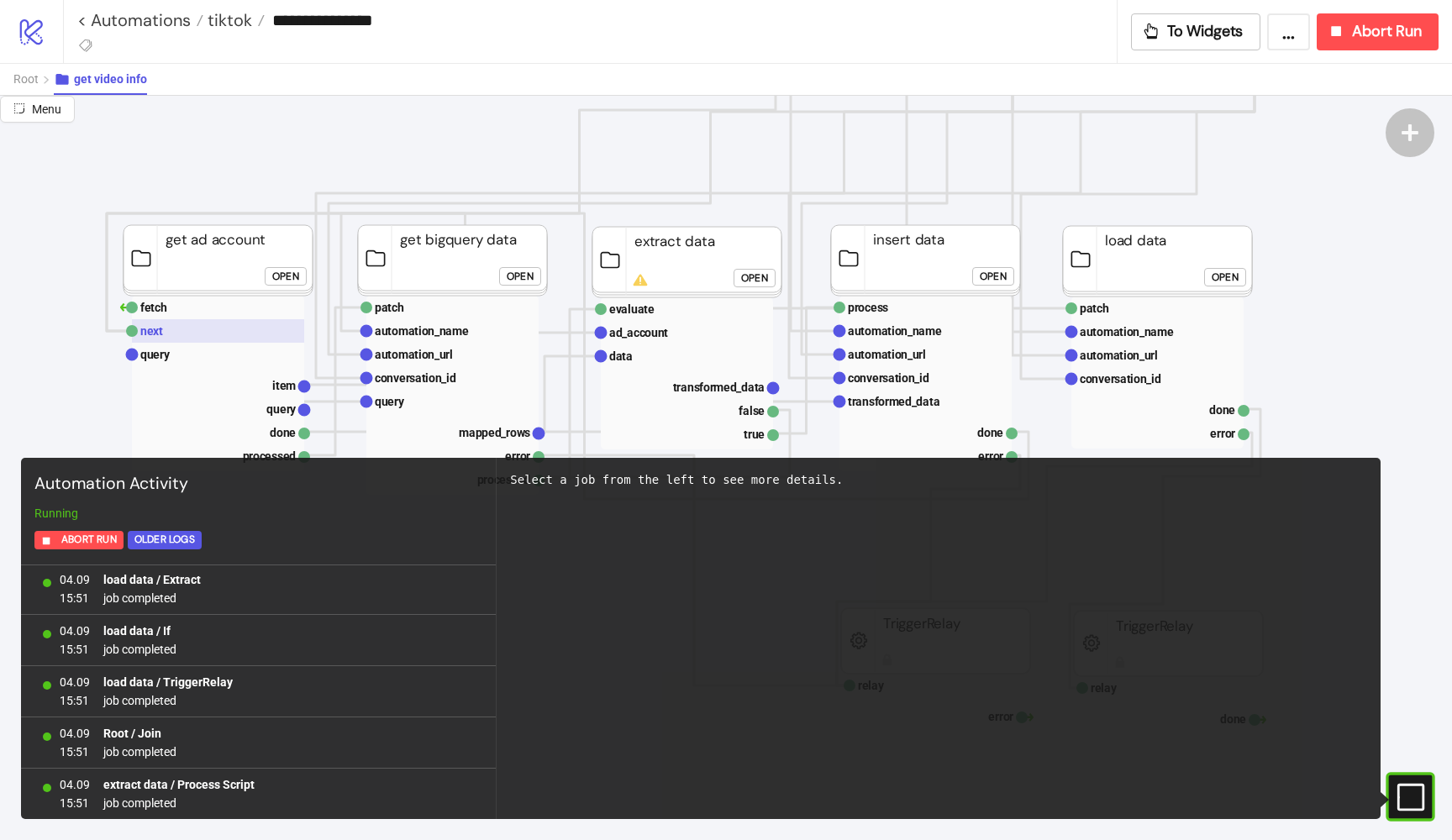
scroll to position [3334, 0]
click at [221, 344] on rect at bounding box center [218, 354] width 172 height 23
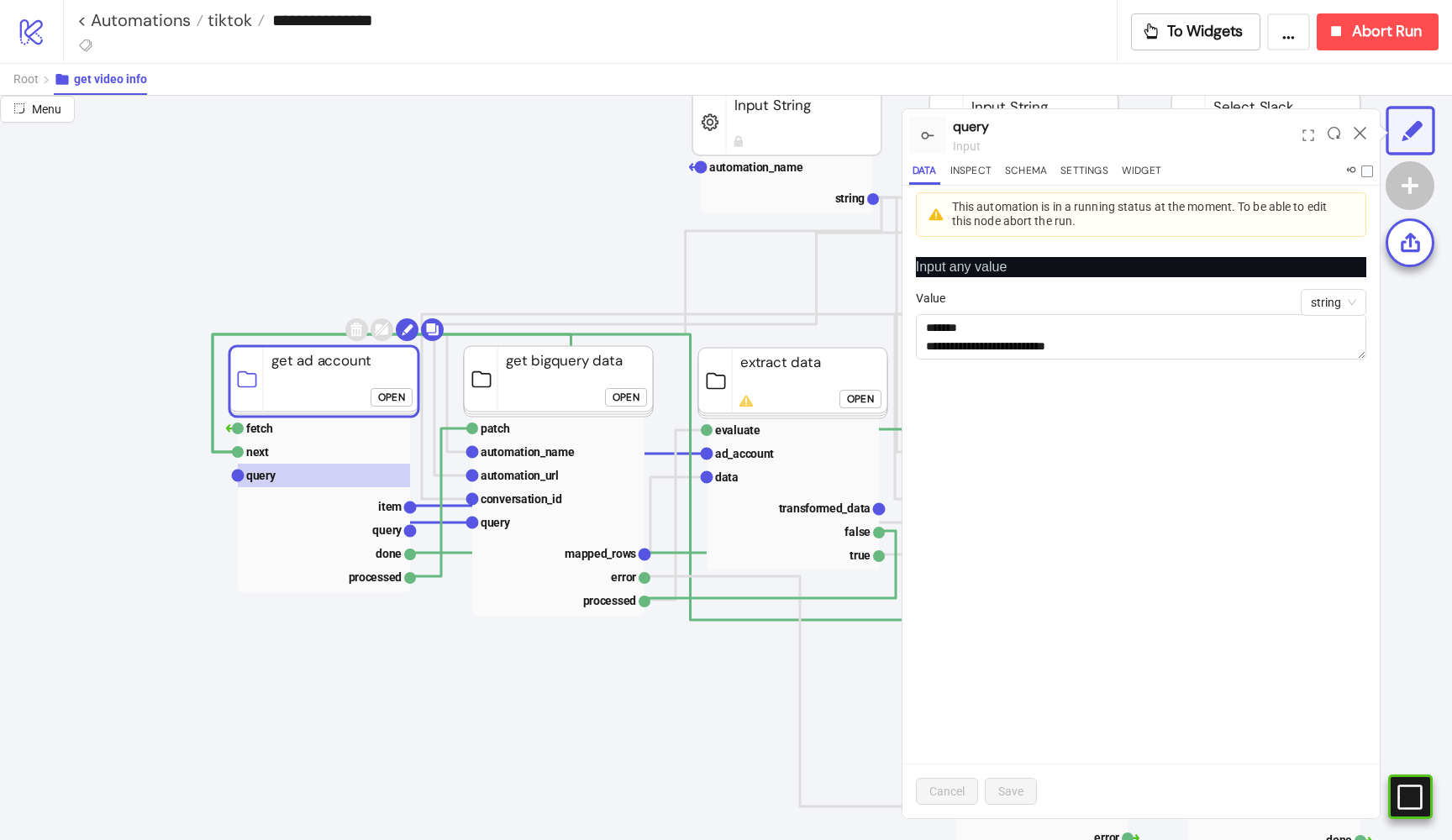
scroll to position [240, 0]
click at [384, 509] on text "item" at bounding box center [389, 507] width 23 height 14
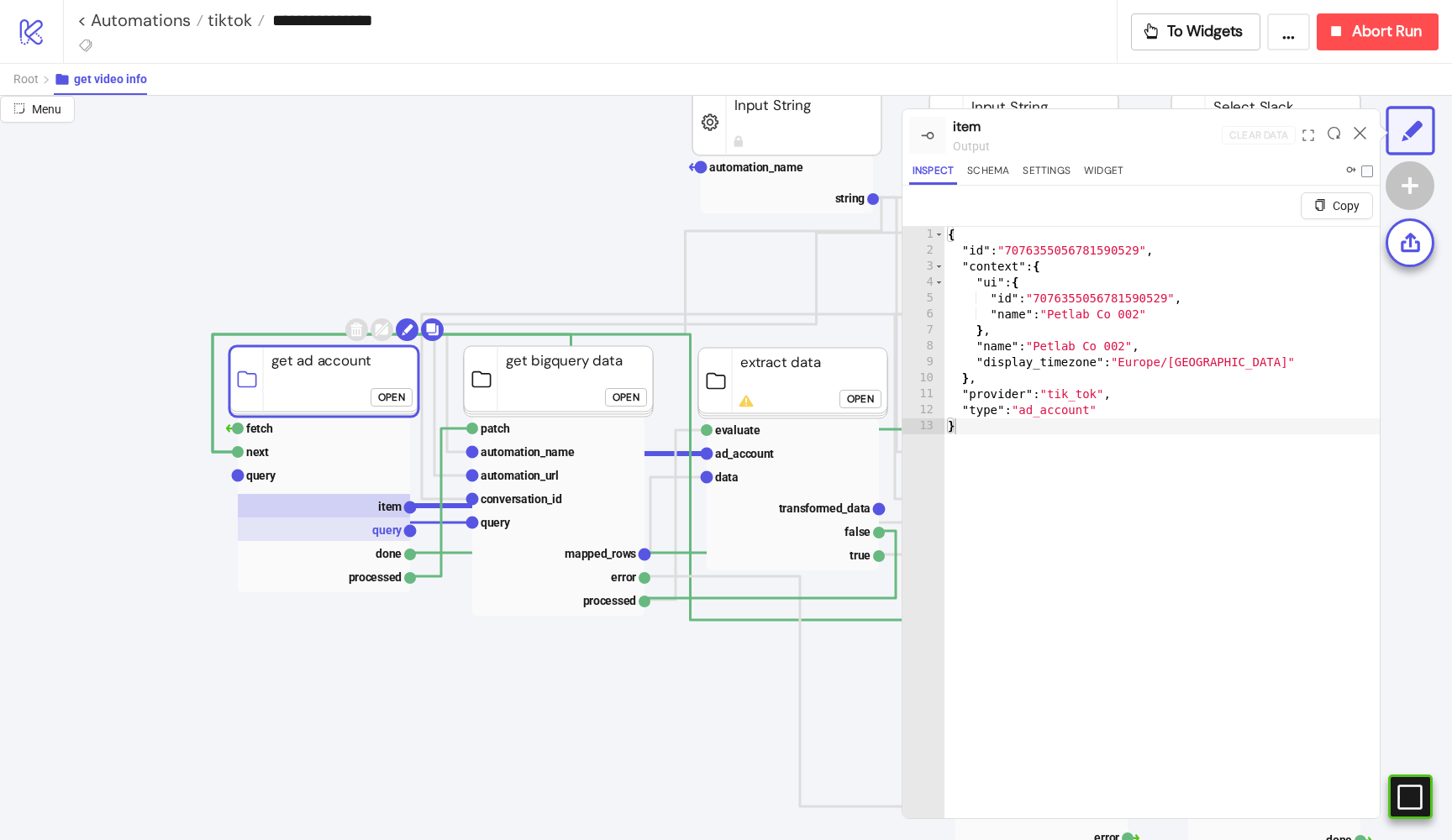
click at [390, 526] on text "query" at bounding box center [387, 530] width 30 height 14
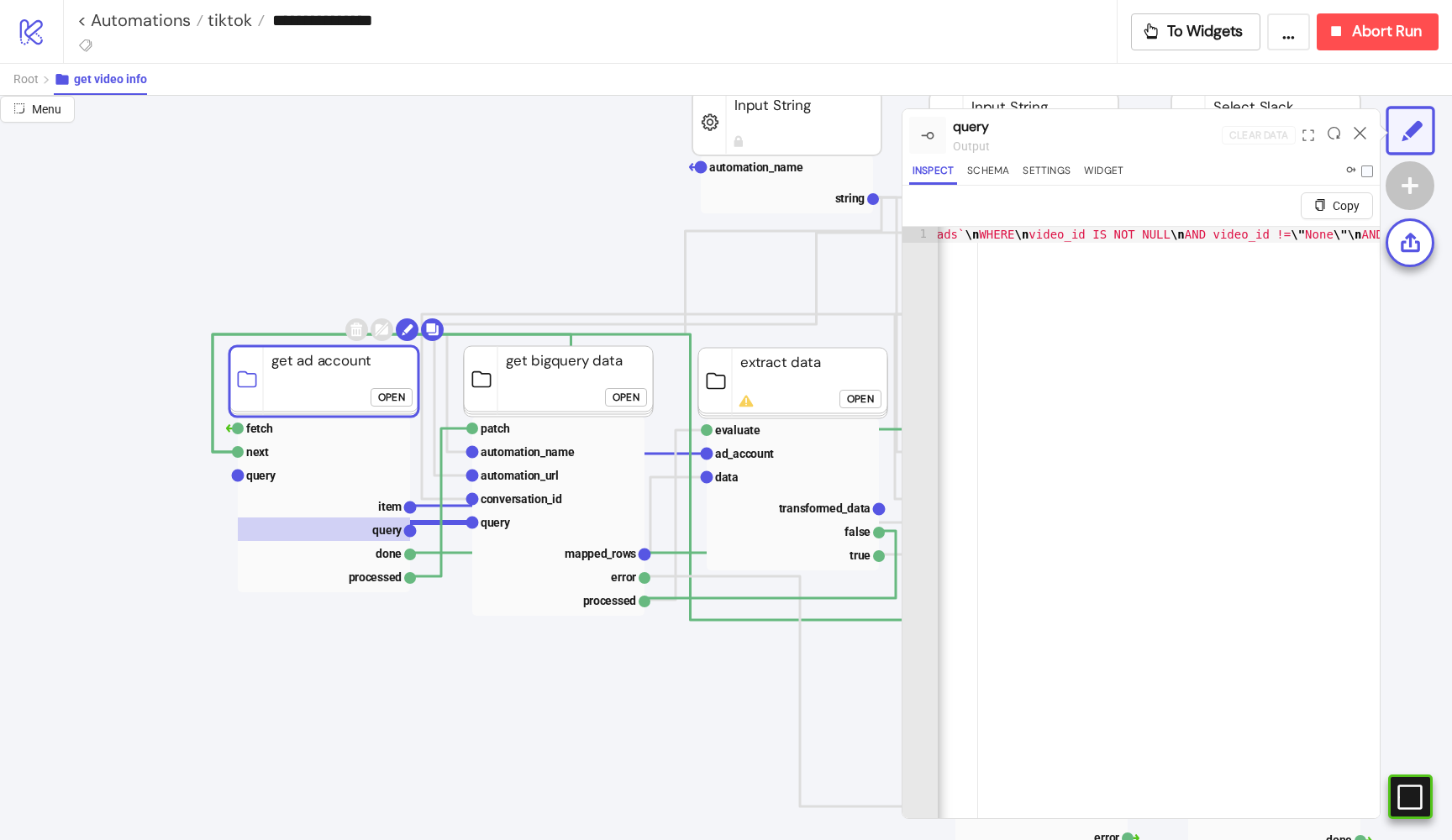
scroll to position [0, 0]
click at [533, 502] on text "conversation_id" at bounding box center [522, 499] width 82 height 14
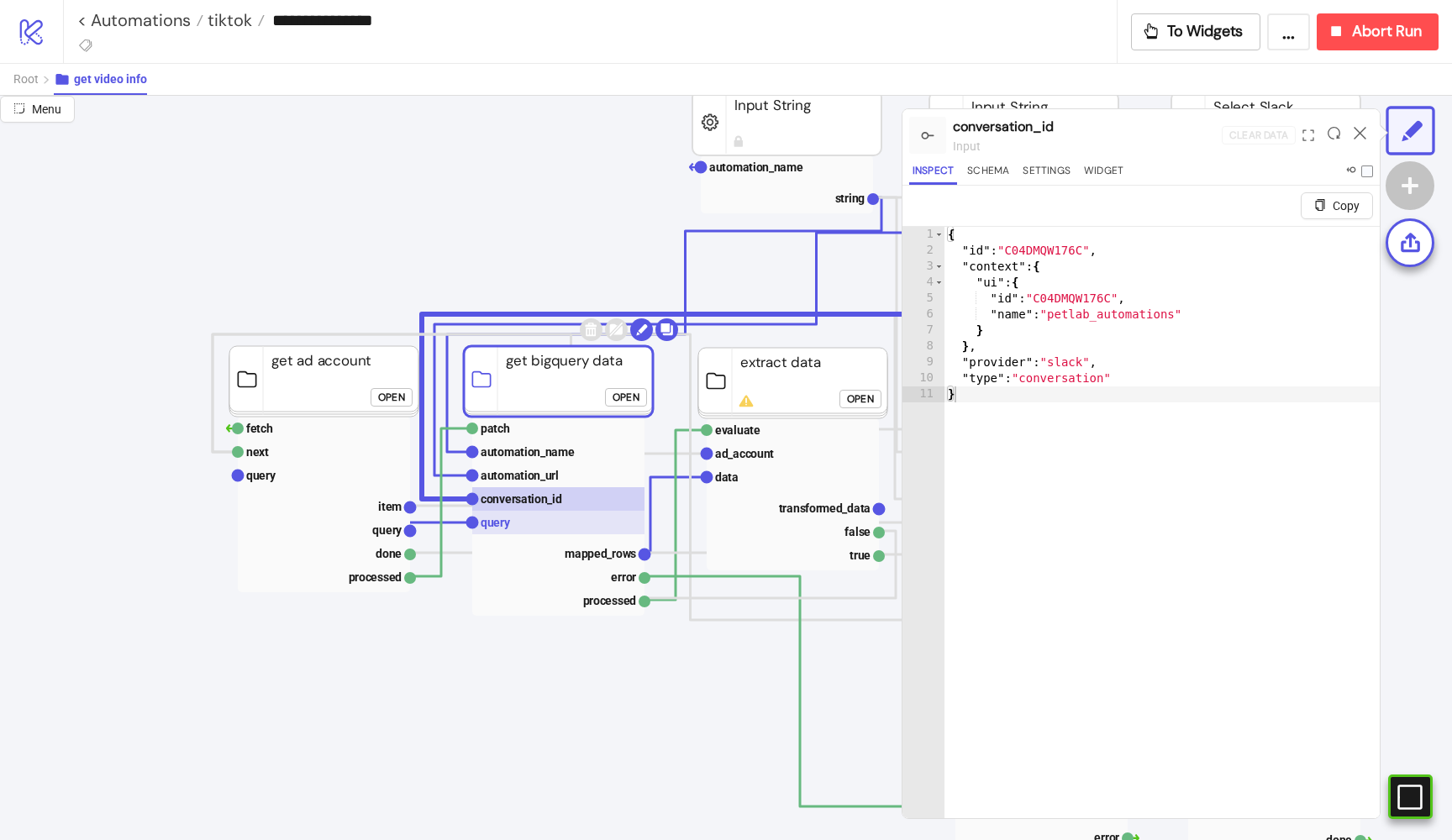
click at [521, 518] on rect at bounding box center [557, 522] width 172 height 23
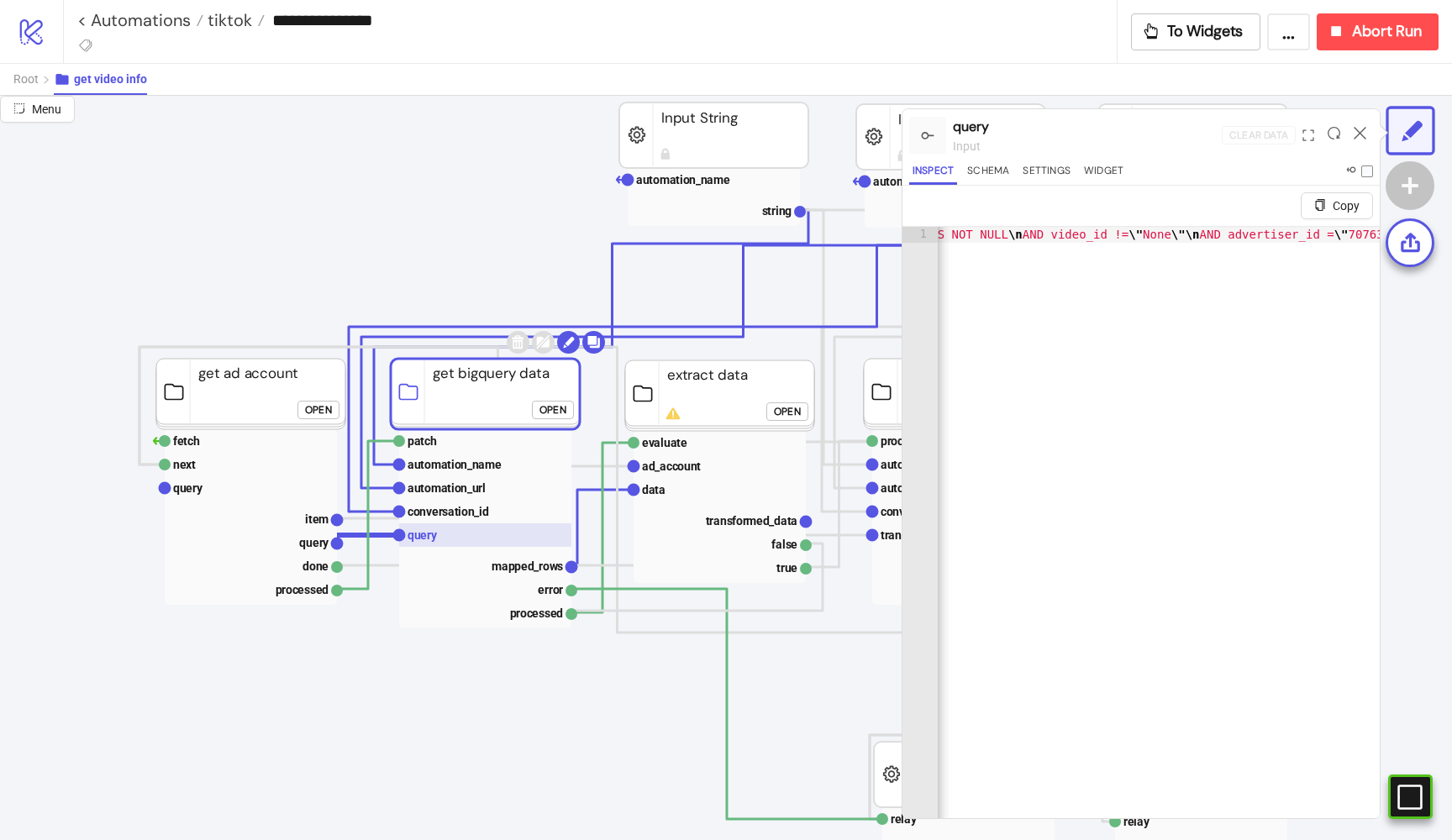
scroll to position [177, 218]
click at [546, 561] on text "mapped_rows" at bounding box center [525, 566] width 72 height 14
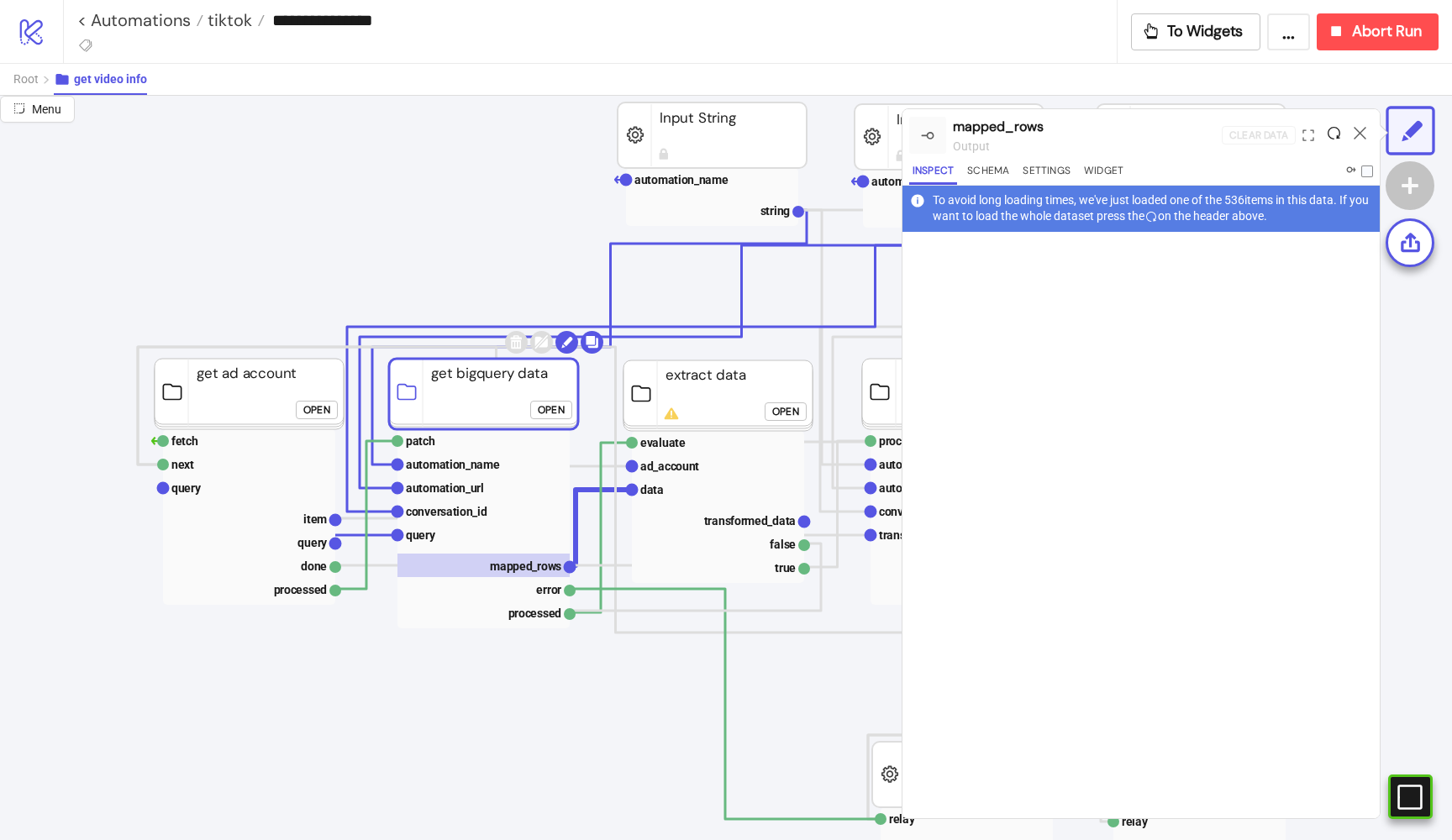
click at [1333, 139] on icon at bounding box center [1334, 133] width 13 height 13
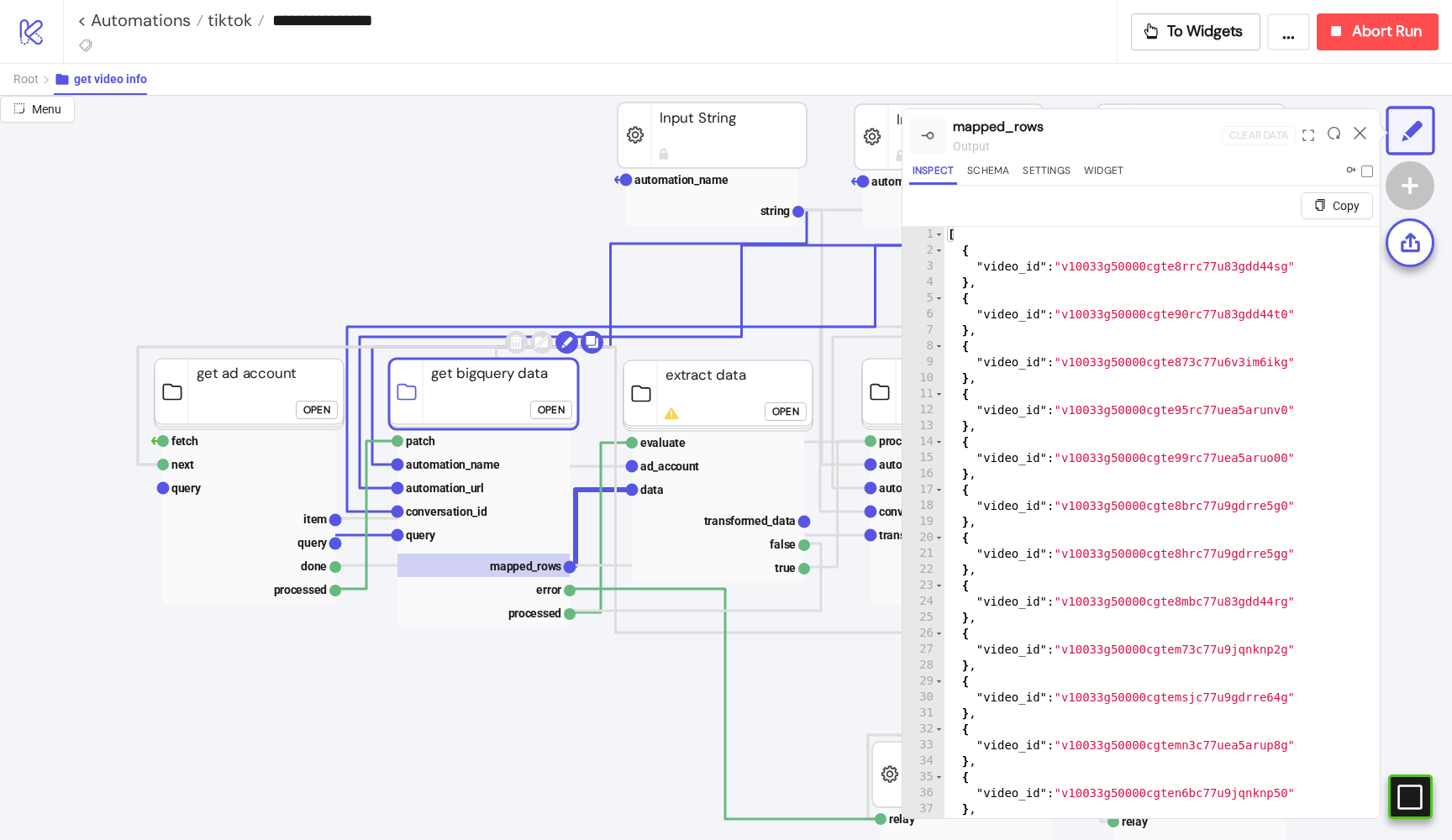
click at [787, 413] on div "Open" at bounding box center [786, 412] width 27 height 19
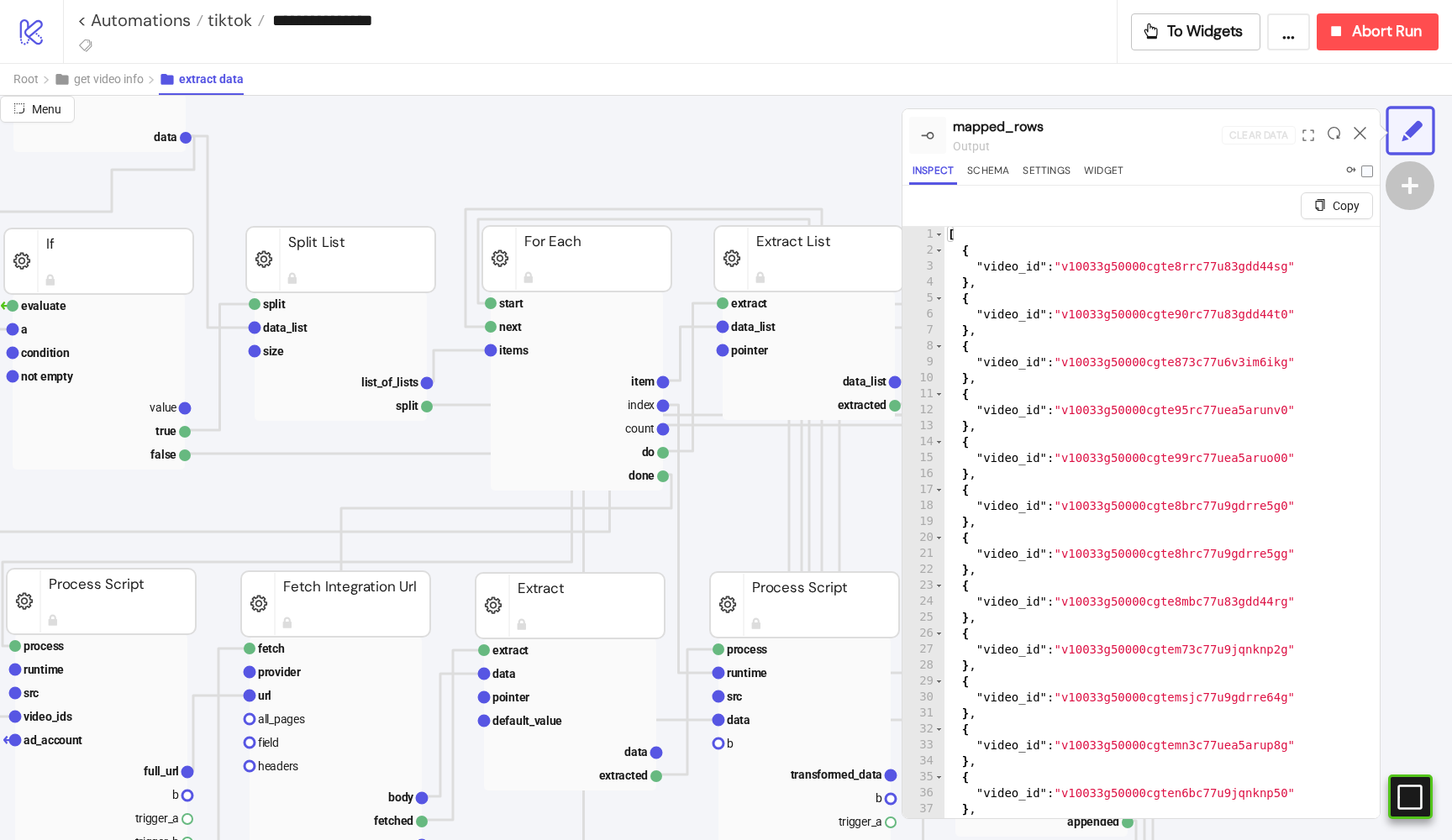
scroll to position [170, 371]
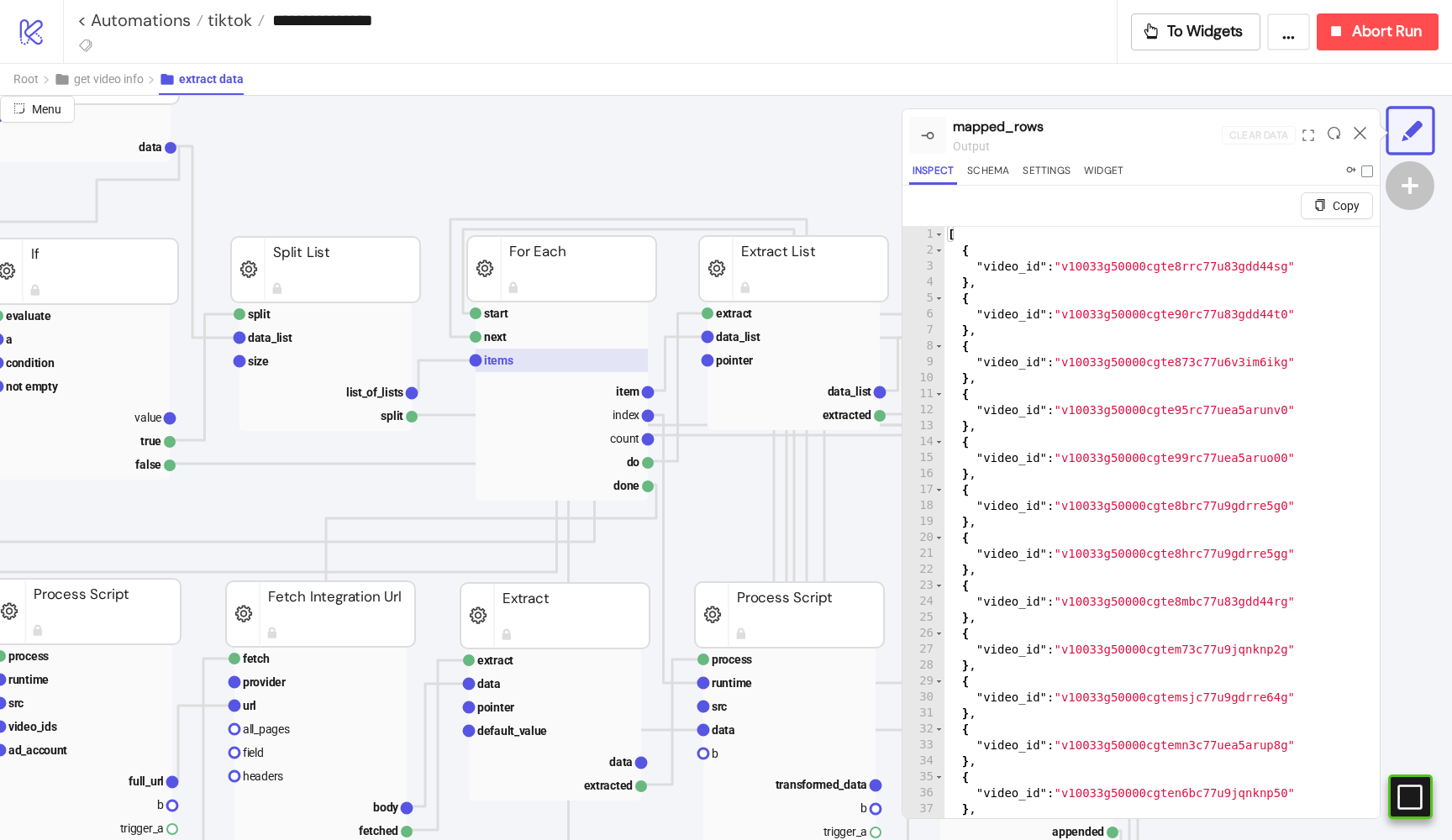
click at [544, 359] on rect at bounding box center [561, 360] width 172 height 23
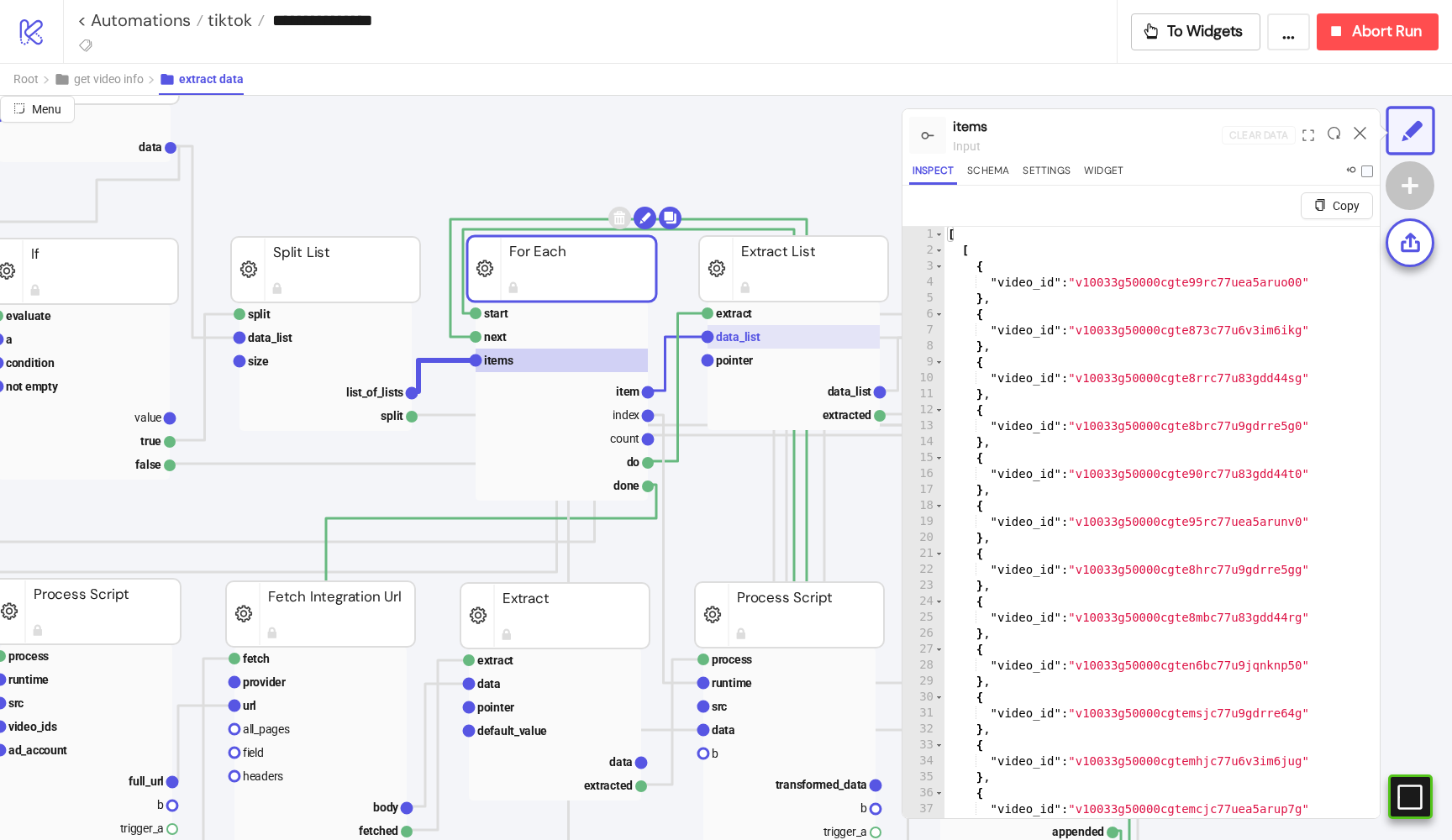
click at [749, 344] on rect at bounding box center [794, 337] width 172 height 23
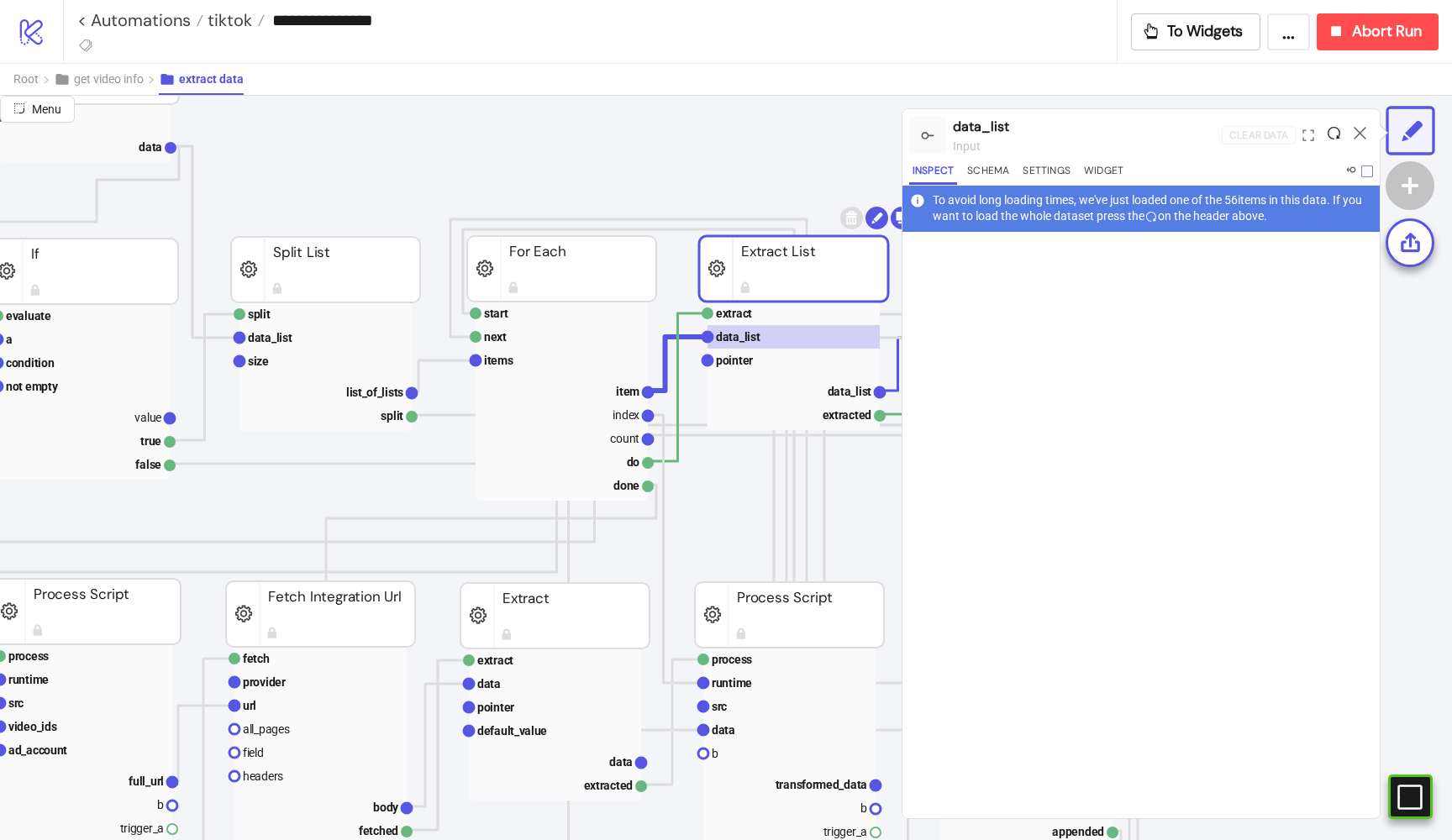
click at [1333, 131] on icon at bounding box center [1334, 133] width 13 height 13
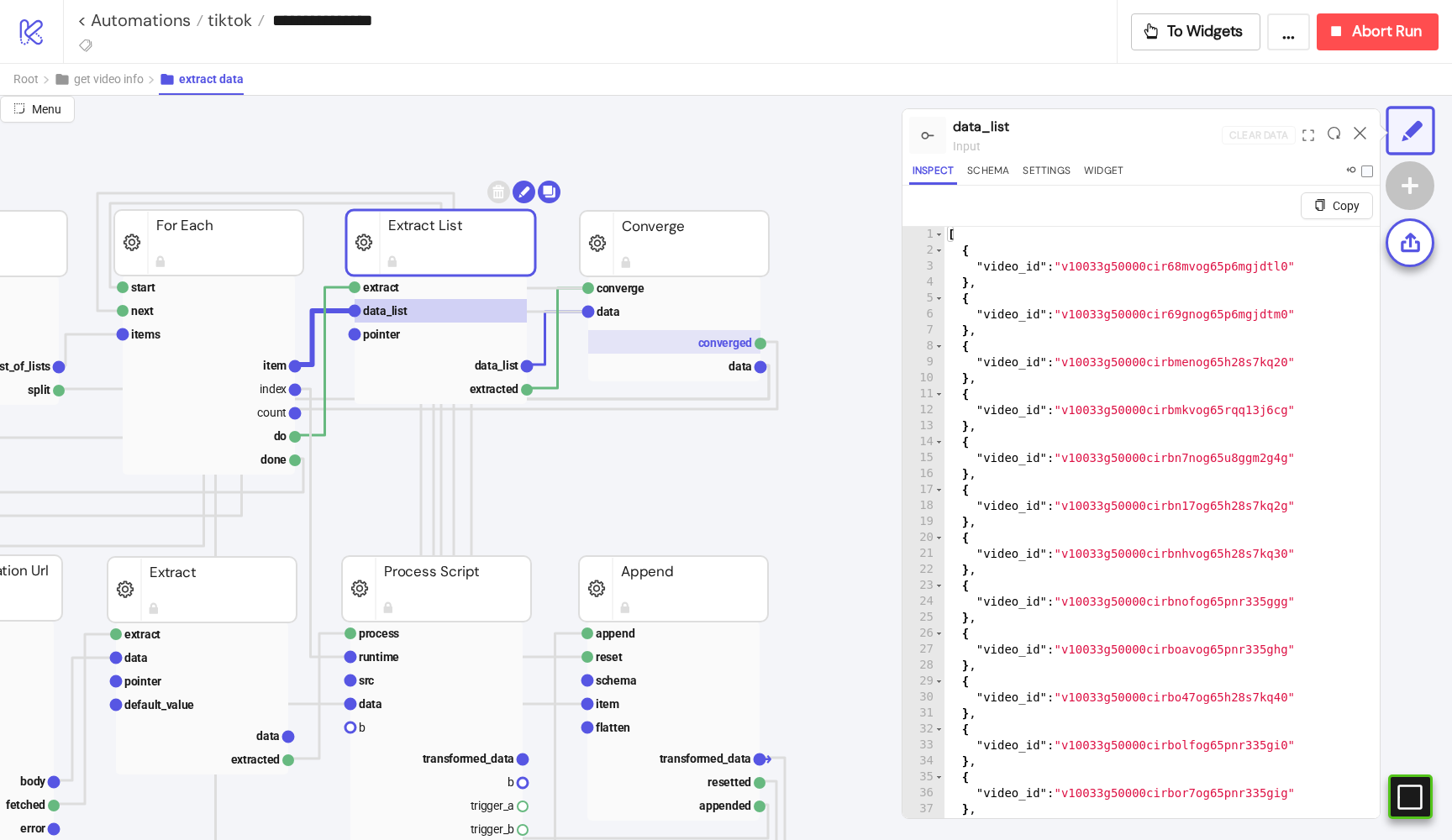
scroll to position [196, 721]
click at [646, 320] on rect at bounding box center [676, 312] width 172 height 23
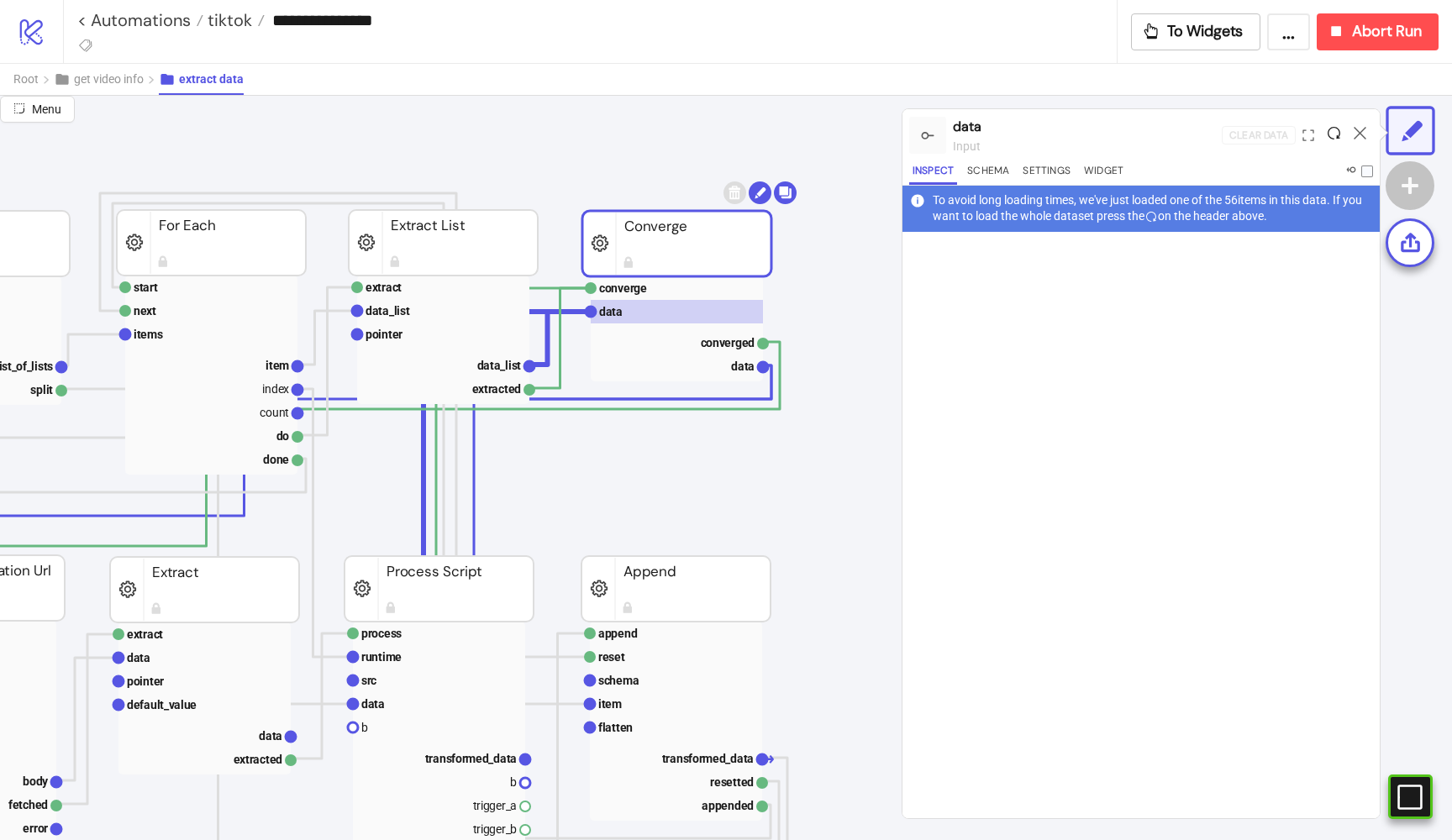
click at [1332, 138] on icon at bounding box center [1334, 133] width 13 height 13
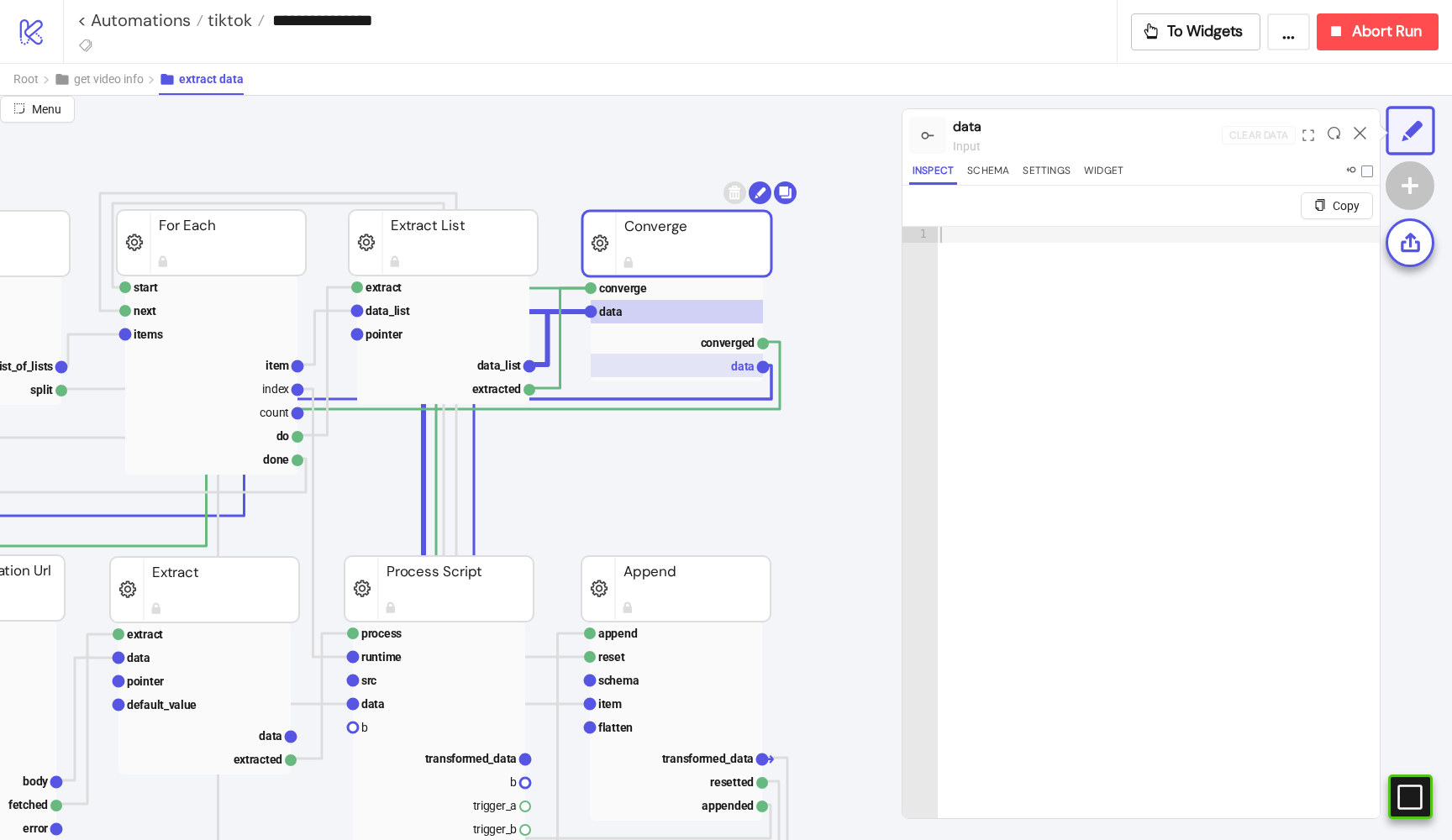
click at [733, 371] on text "data" at bounding box center [743, 366] width 23 height 14
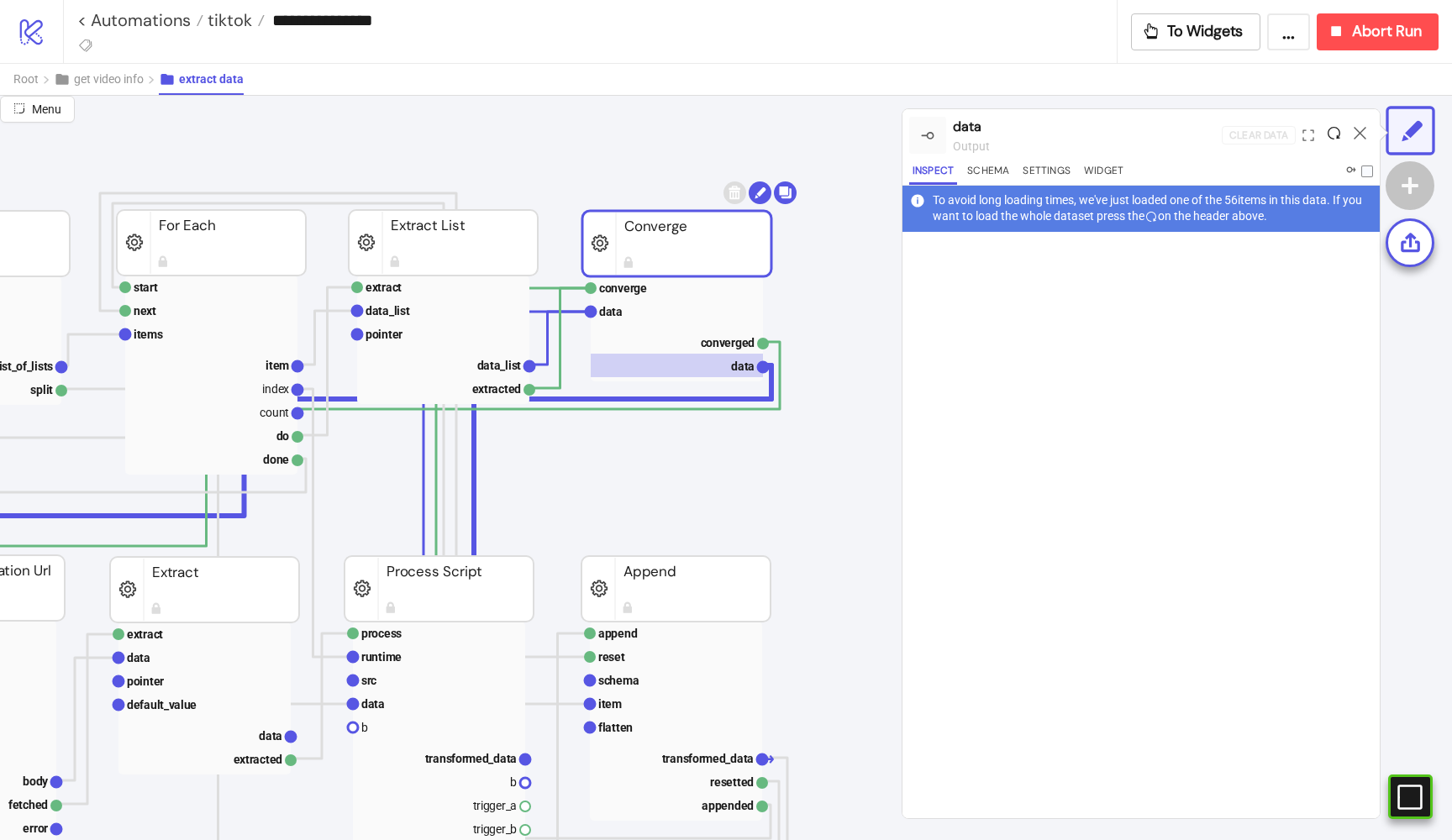
click at [1332, 137] on icon at bounding box center [1334, 133] width 13 height 13
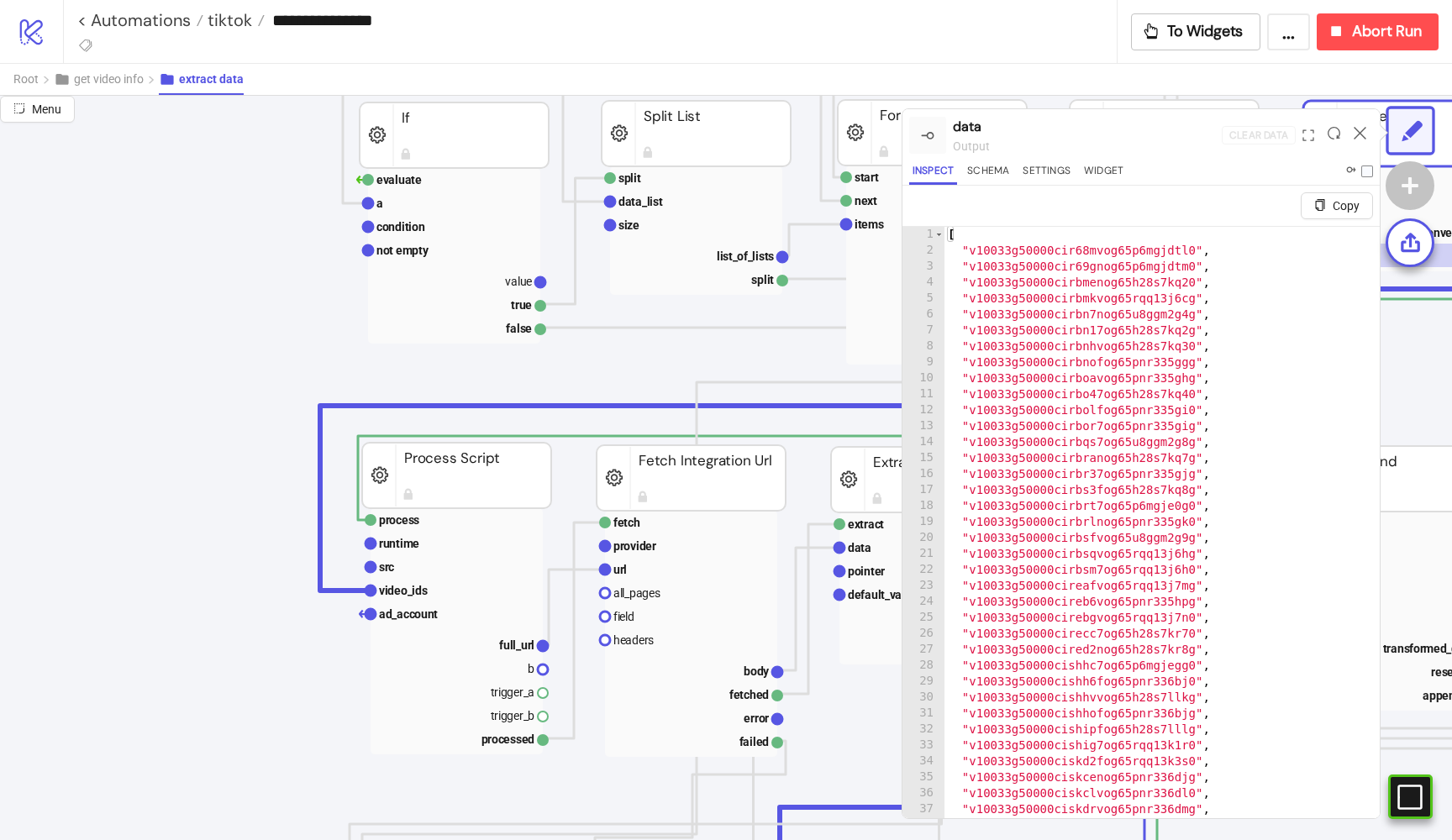
scroll to position [321, 0]
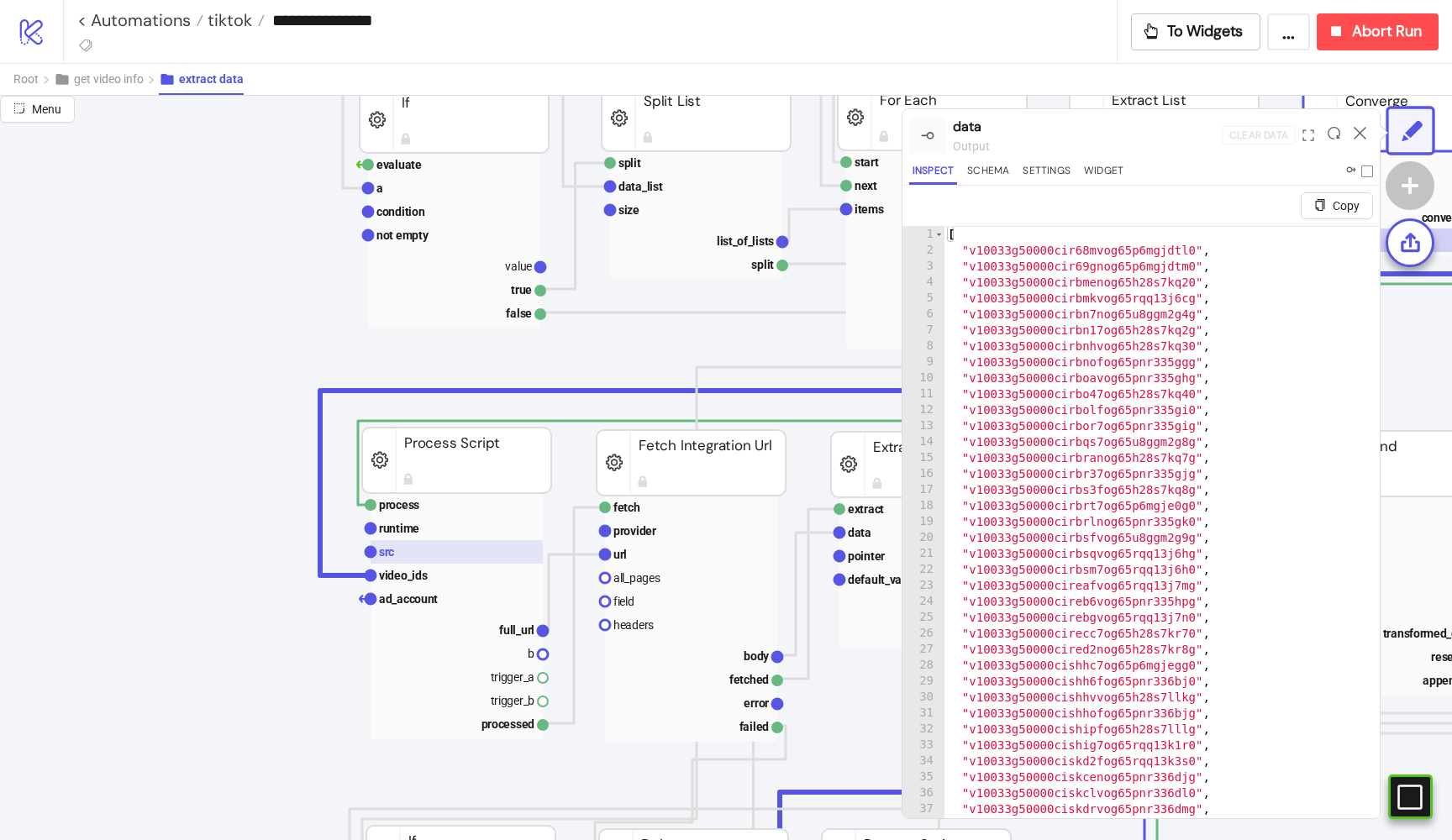
click at [387, 557] on text "src" at bounding box center [387, 553] width 16 height 14
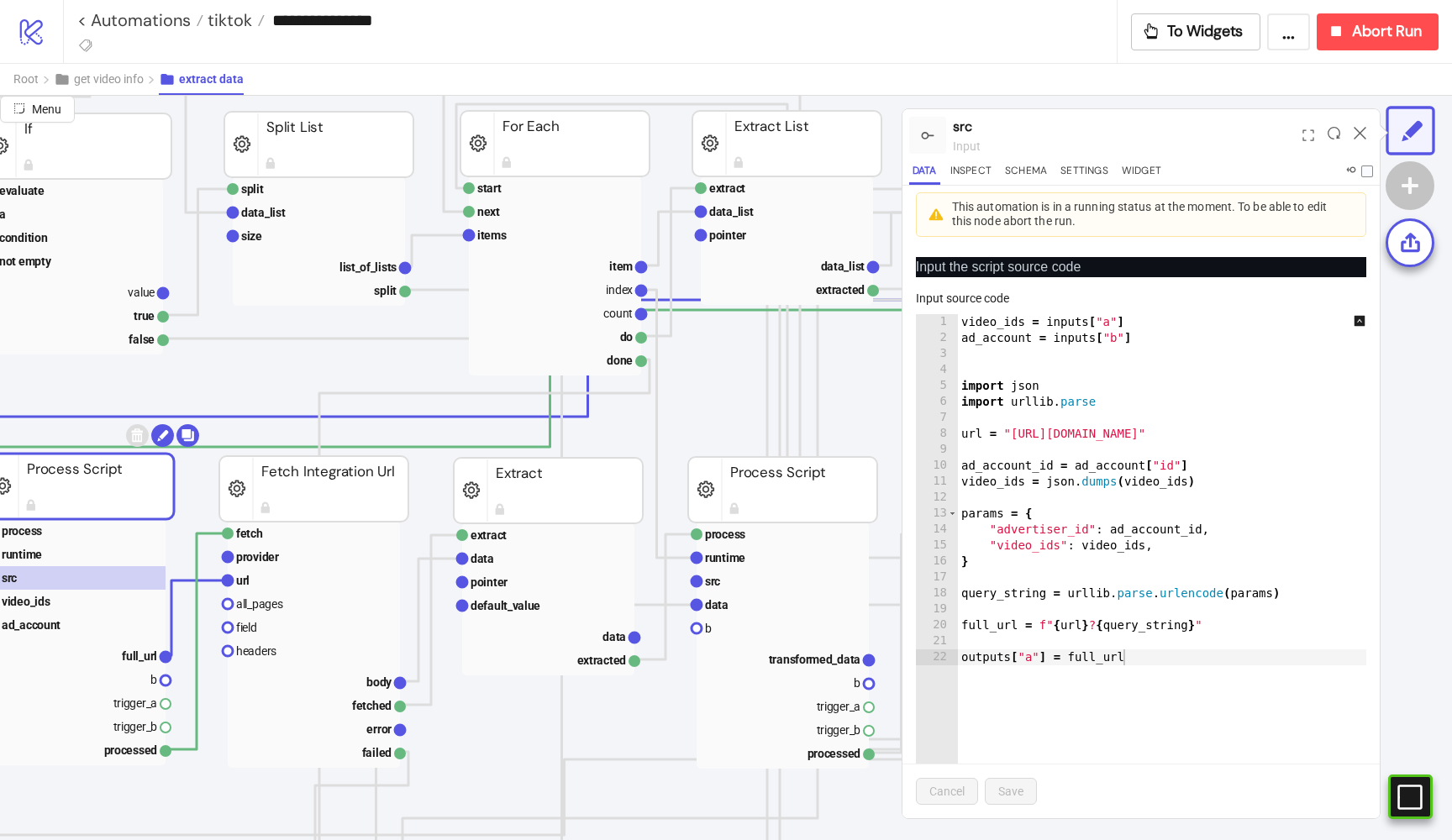
scroll to position [290, 395]
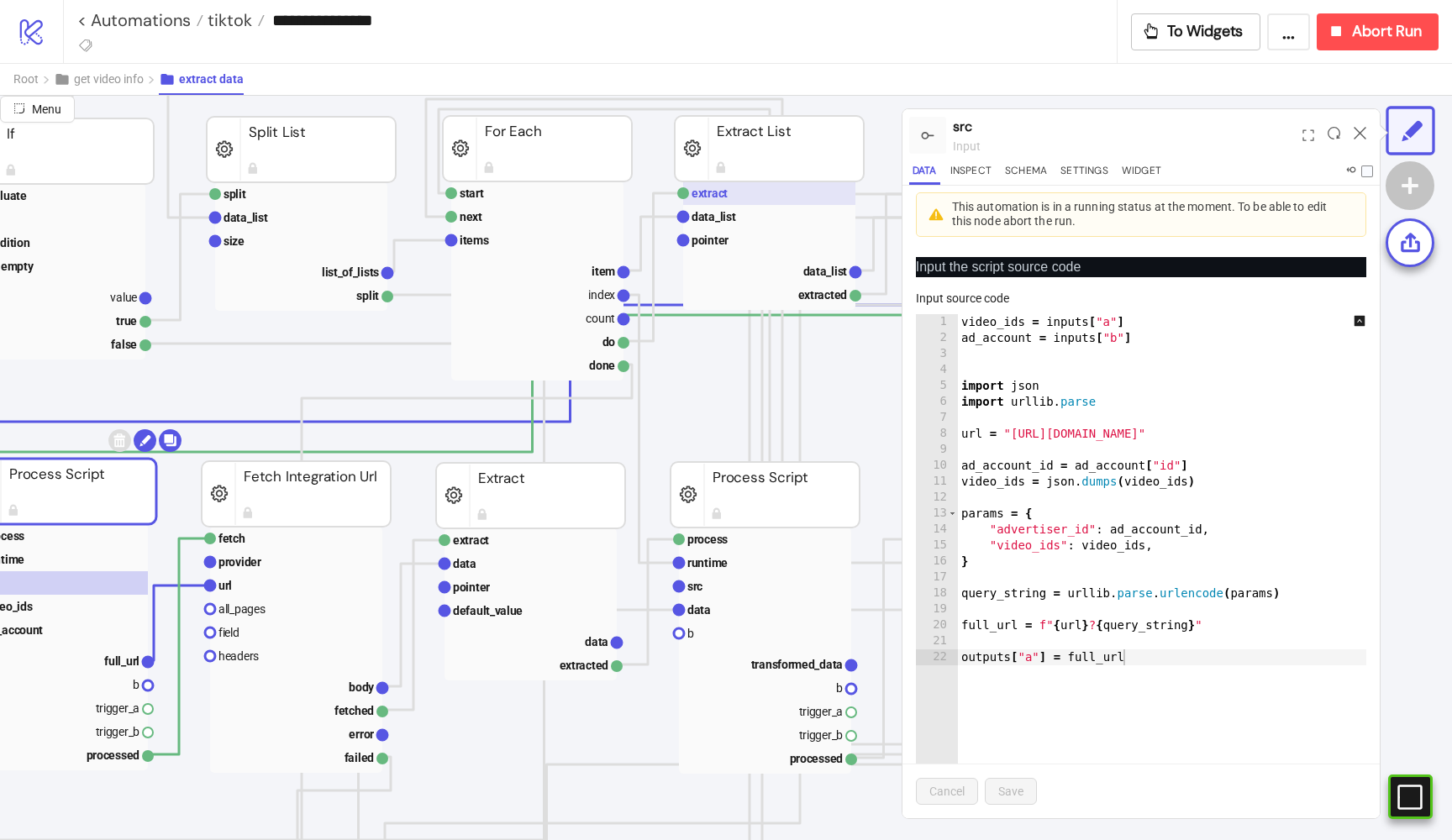
click at [744, 189] on rect at bounding box center [769, 193] width 172 height 23
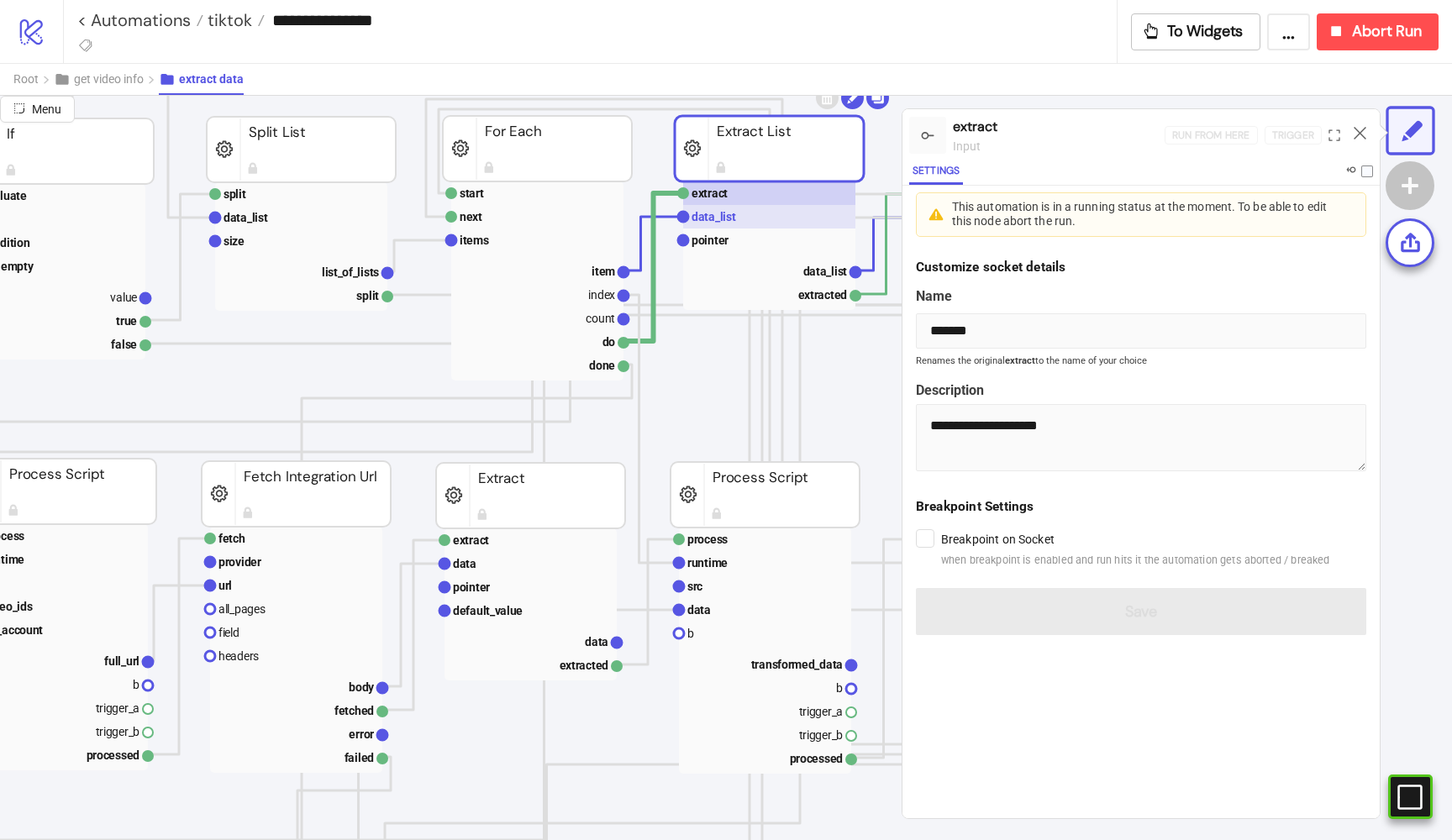
click at [733, 221] on text "data_list" at bounding box center [714, 217] width 45 height 14
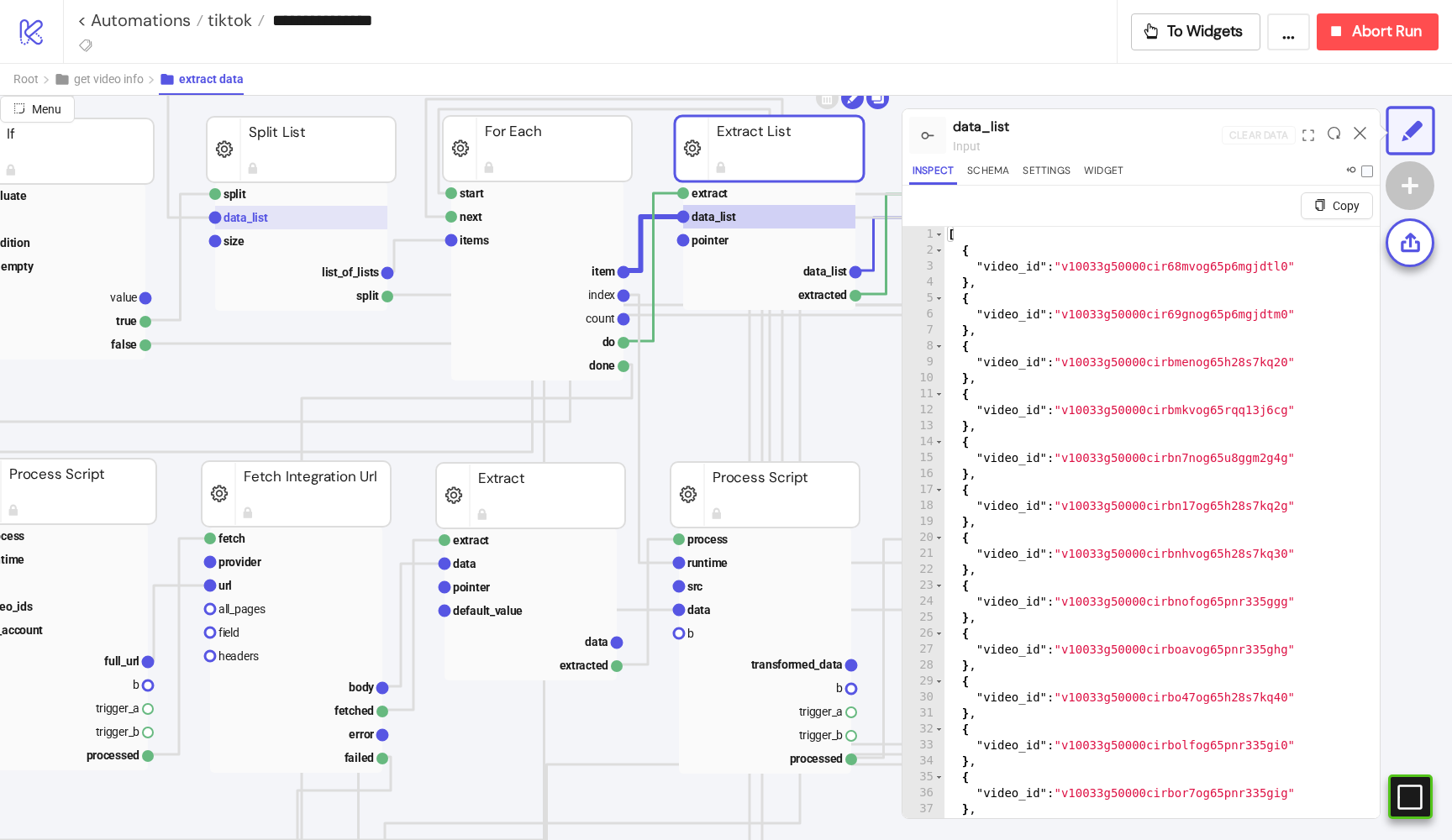
click at [285, 216] on rect at bounding box center [301, 218] width 172 height 23
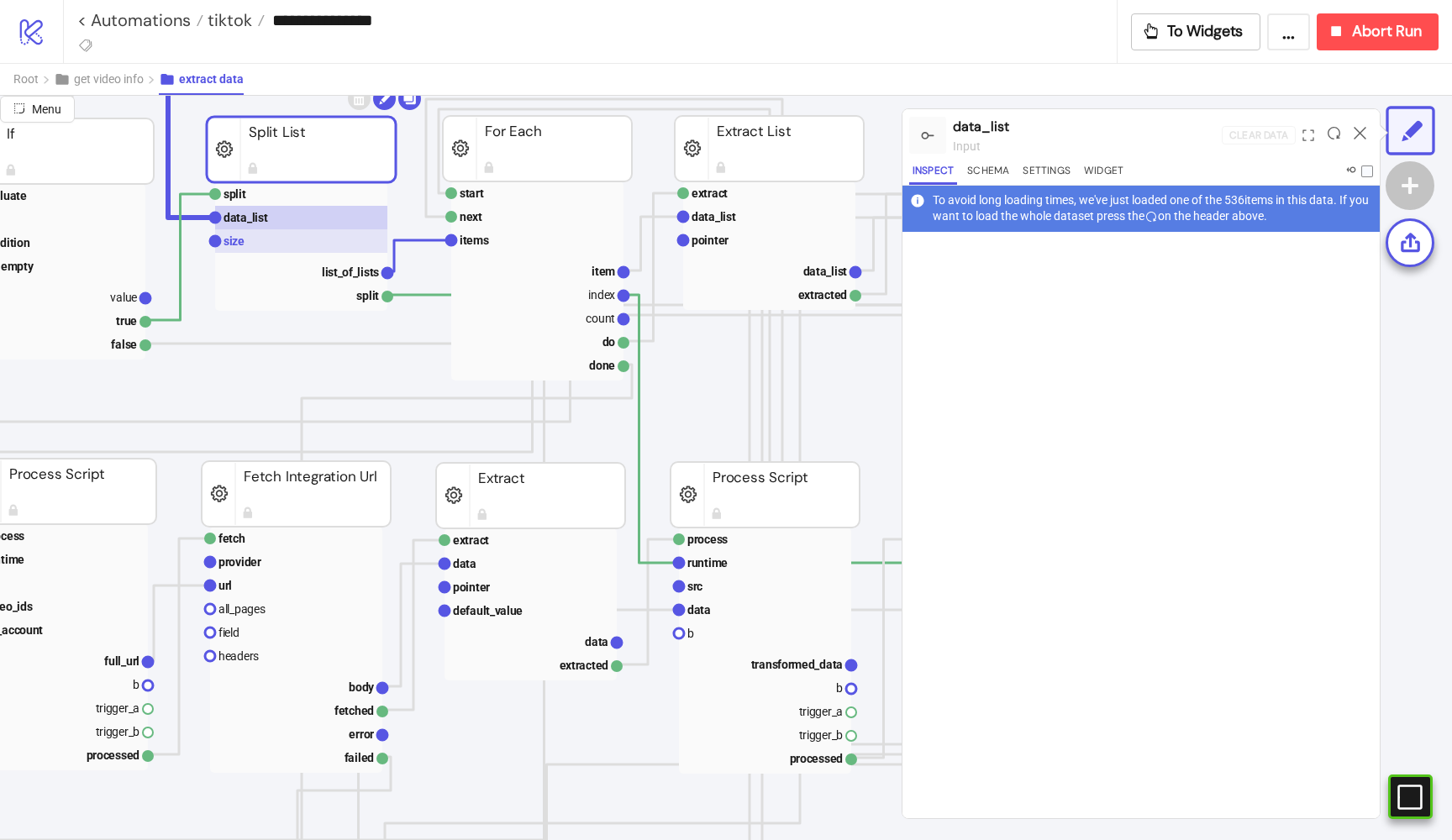
click at [271, 232] on rect at bounding box center [301, 241] width 172 height 23
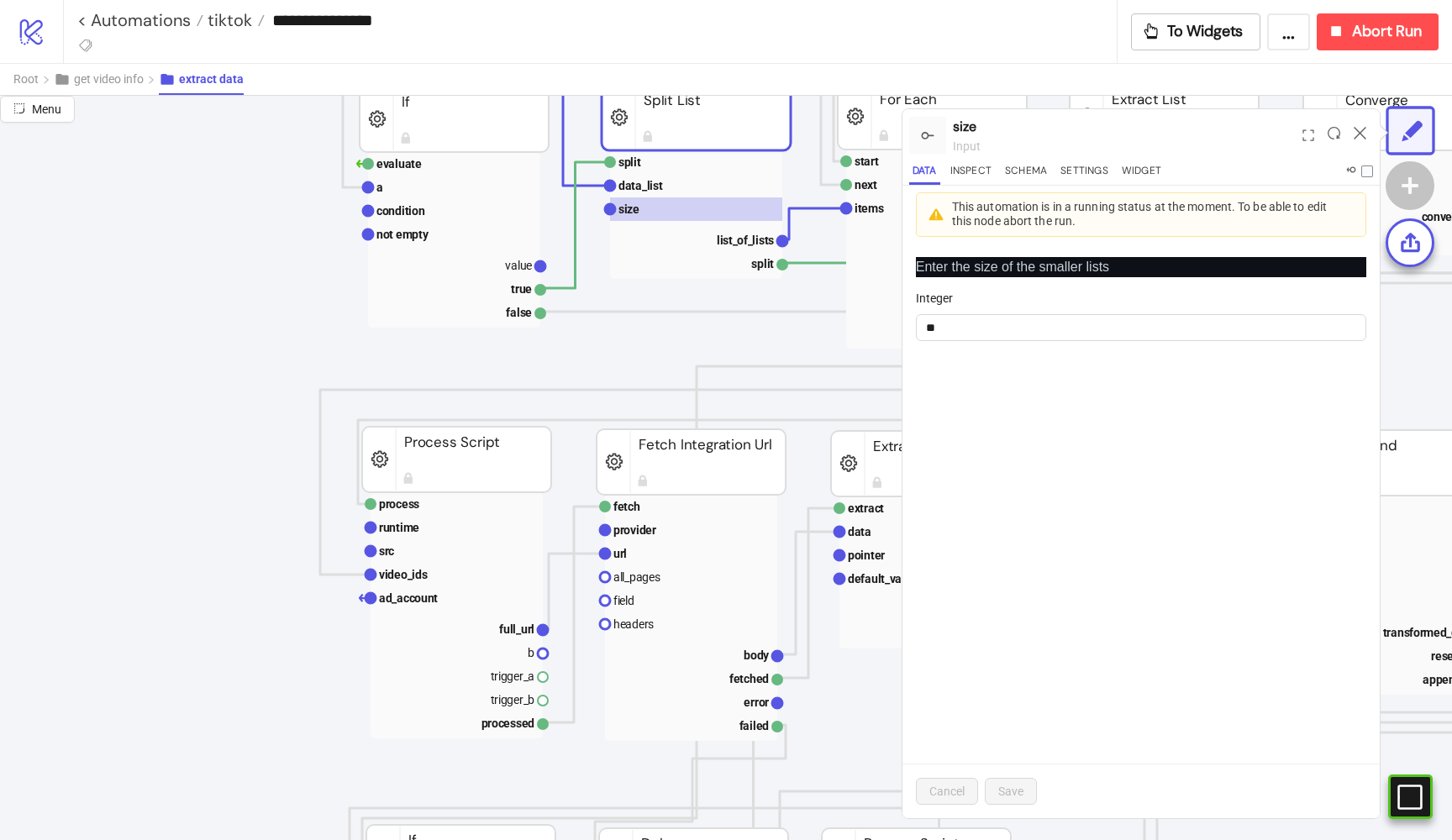
scroll to position [377, 0]
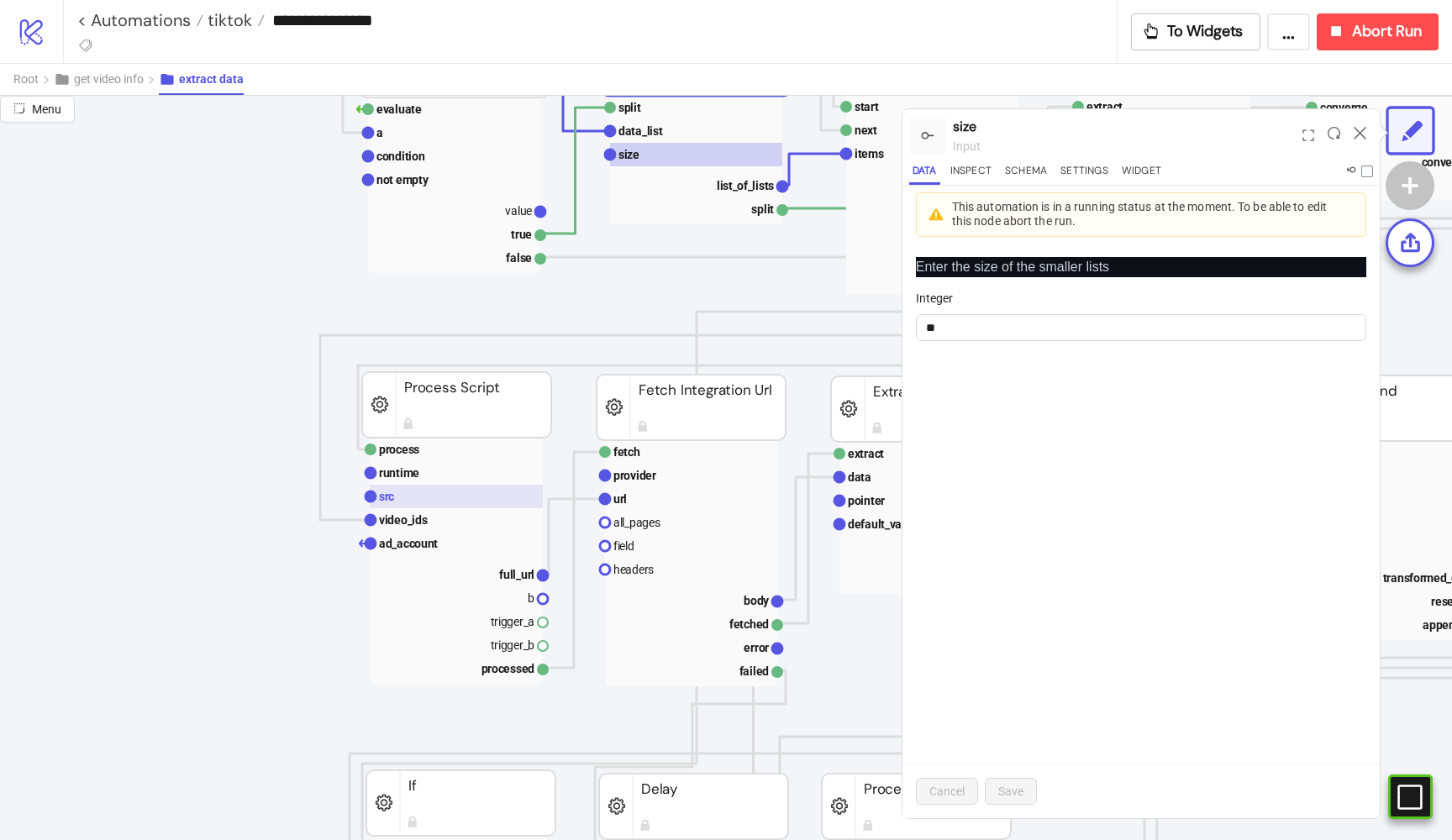
click at [409, 493] on rect at bounding box center [456, 496] width 172 height 23
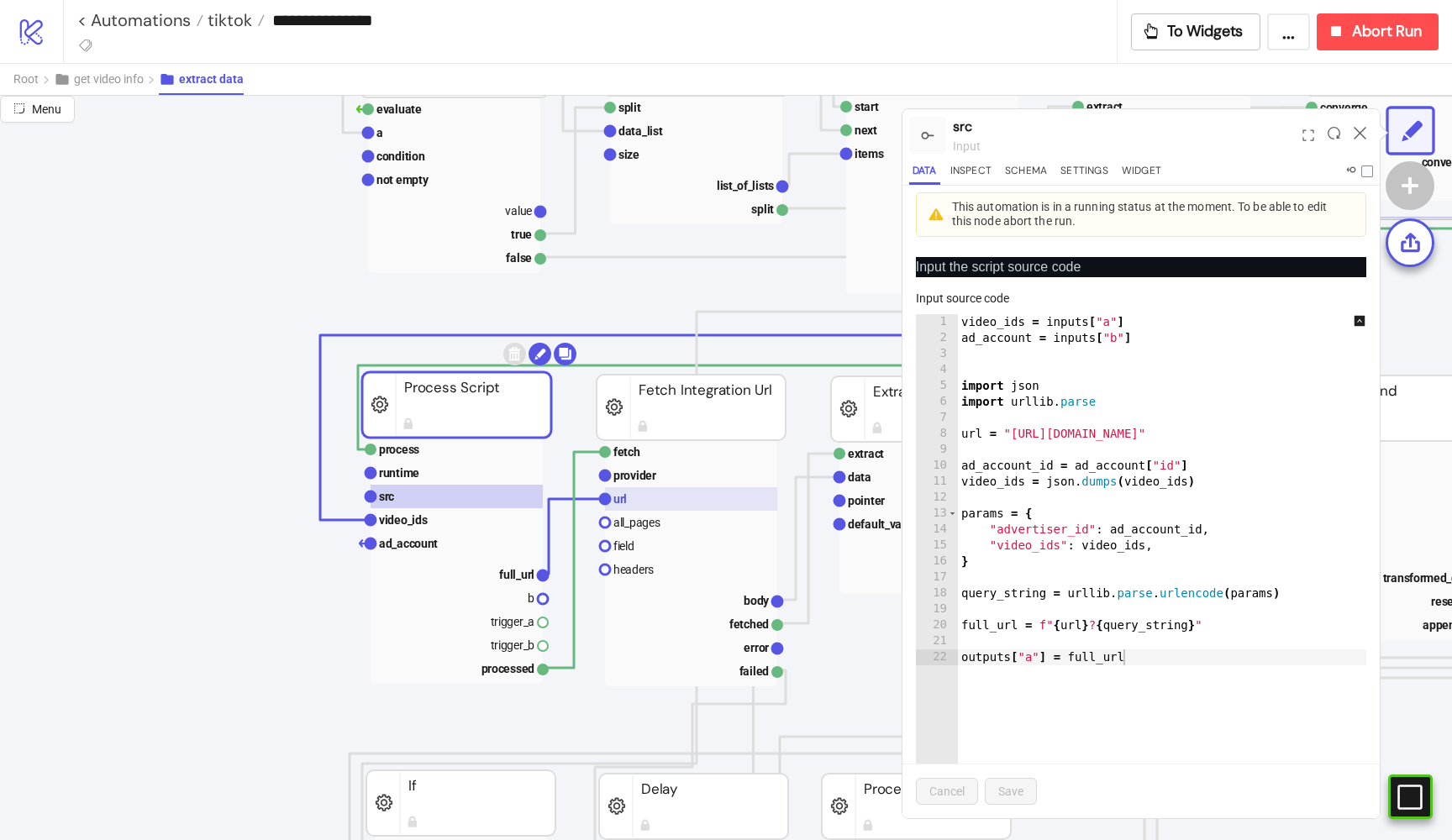
click at [656, 489] on rect at bounding box center [691, 499] width 172 height 23
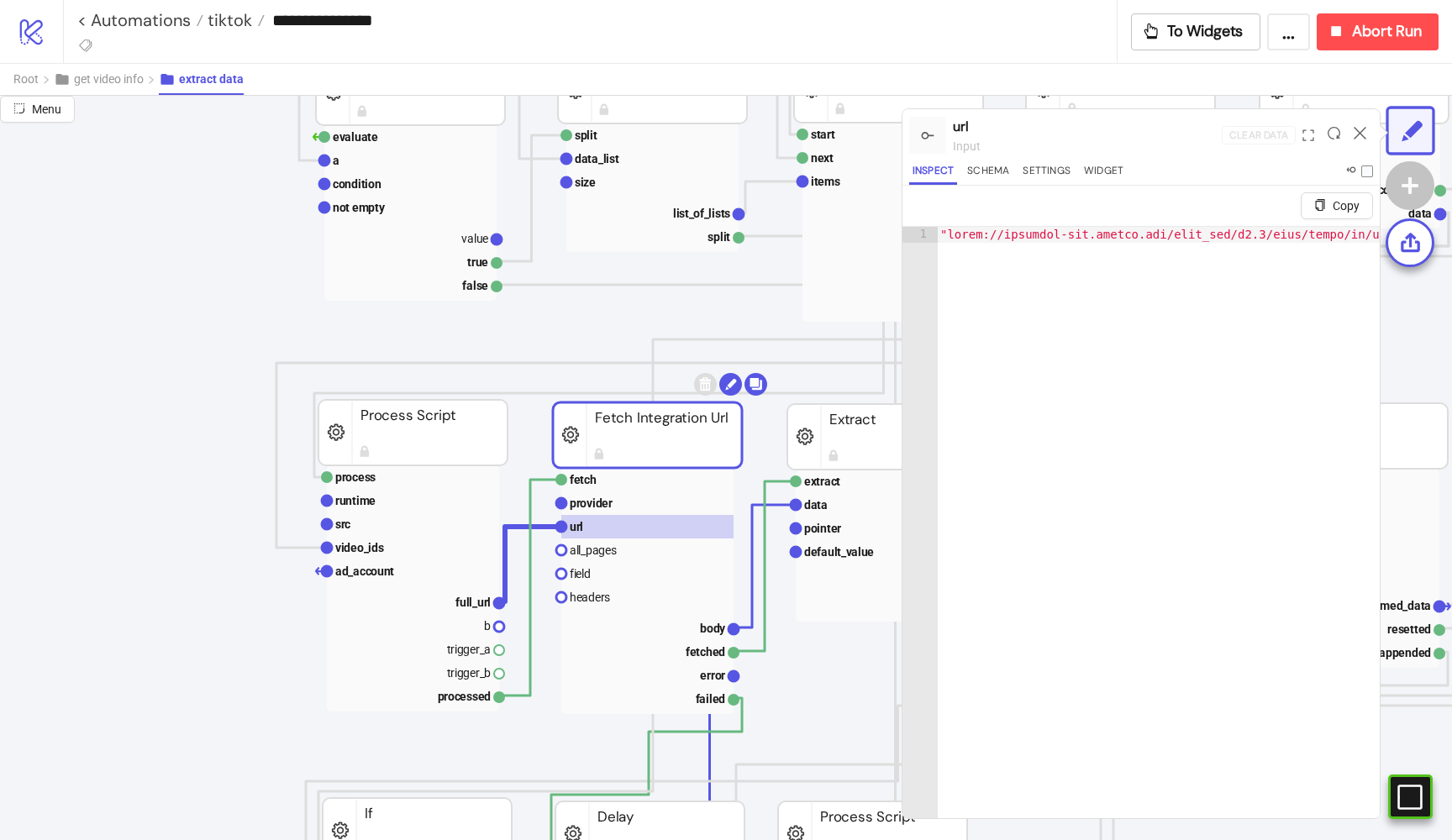
scroll to position [352, 43]
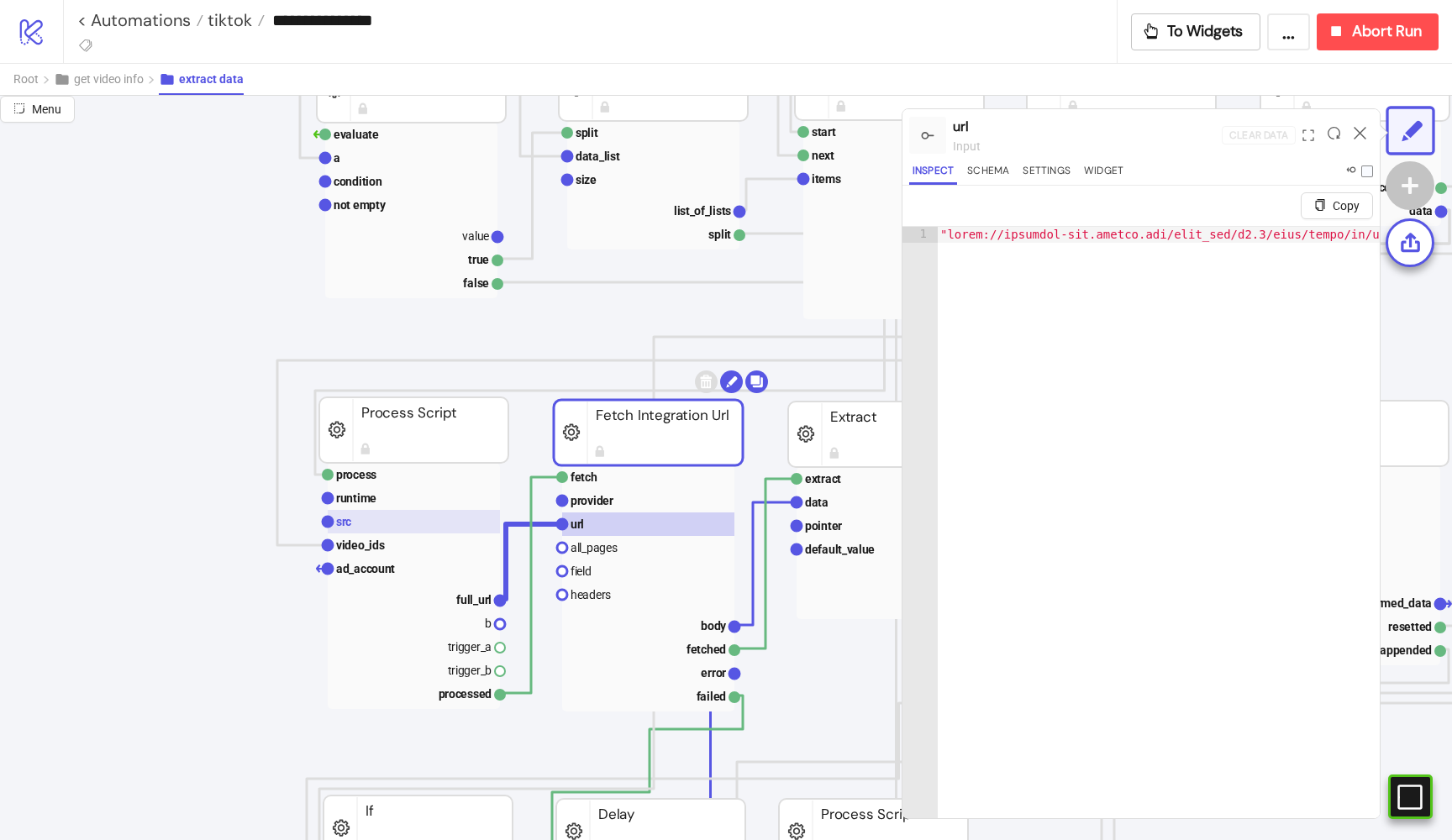
click at [409, 515] on rect at bounding box center [413, 521] width 172 height 23
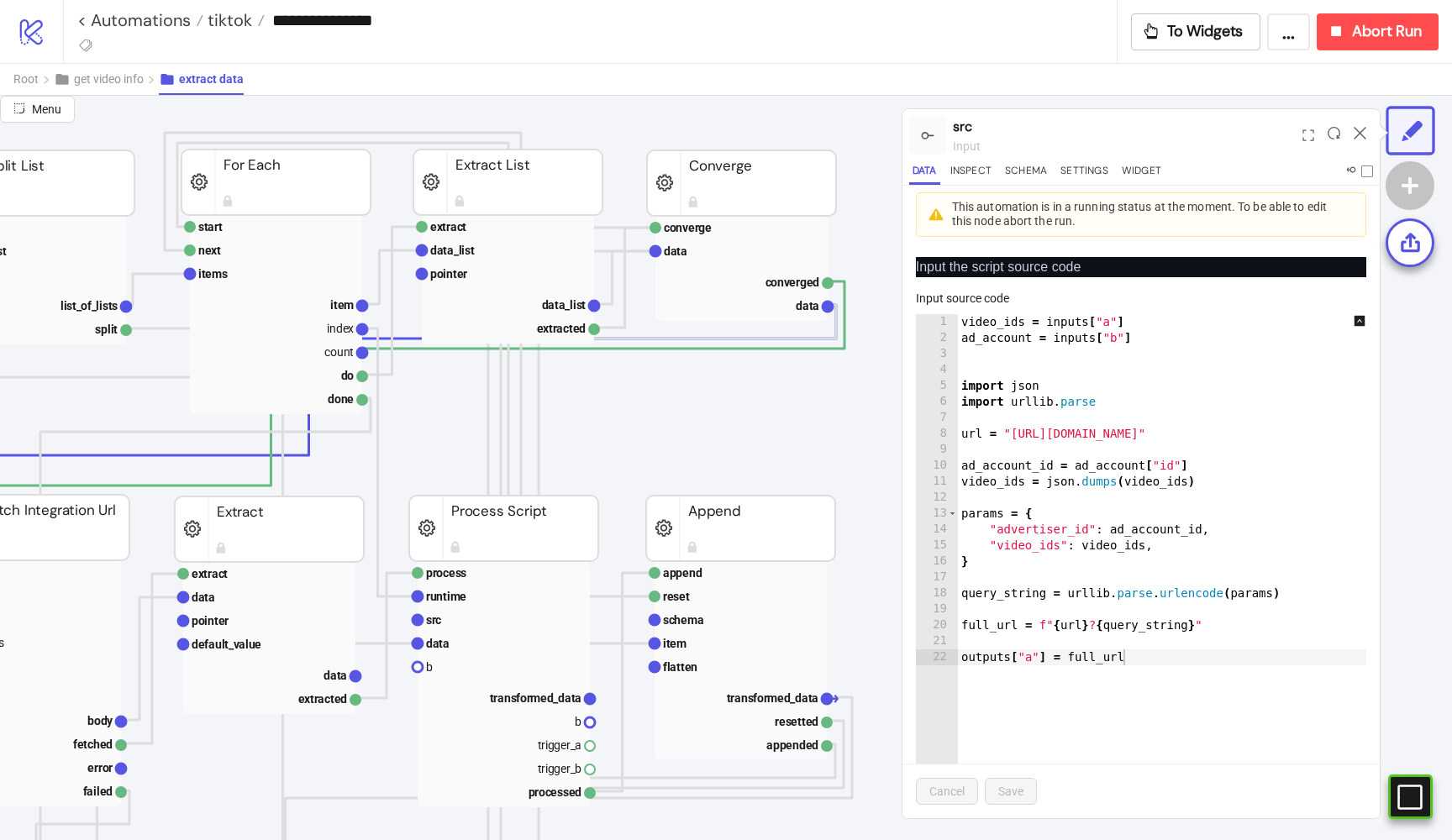
scroll to position [253, 657]
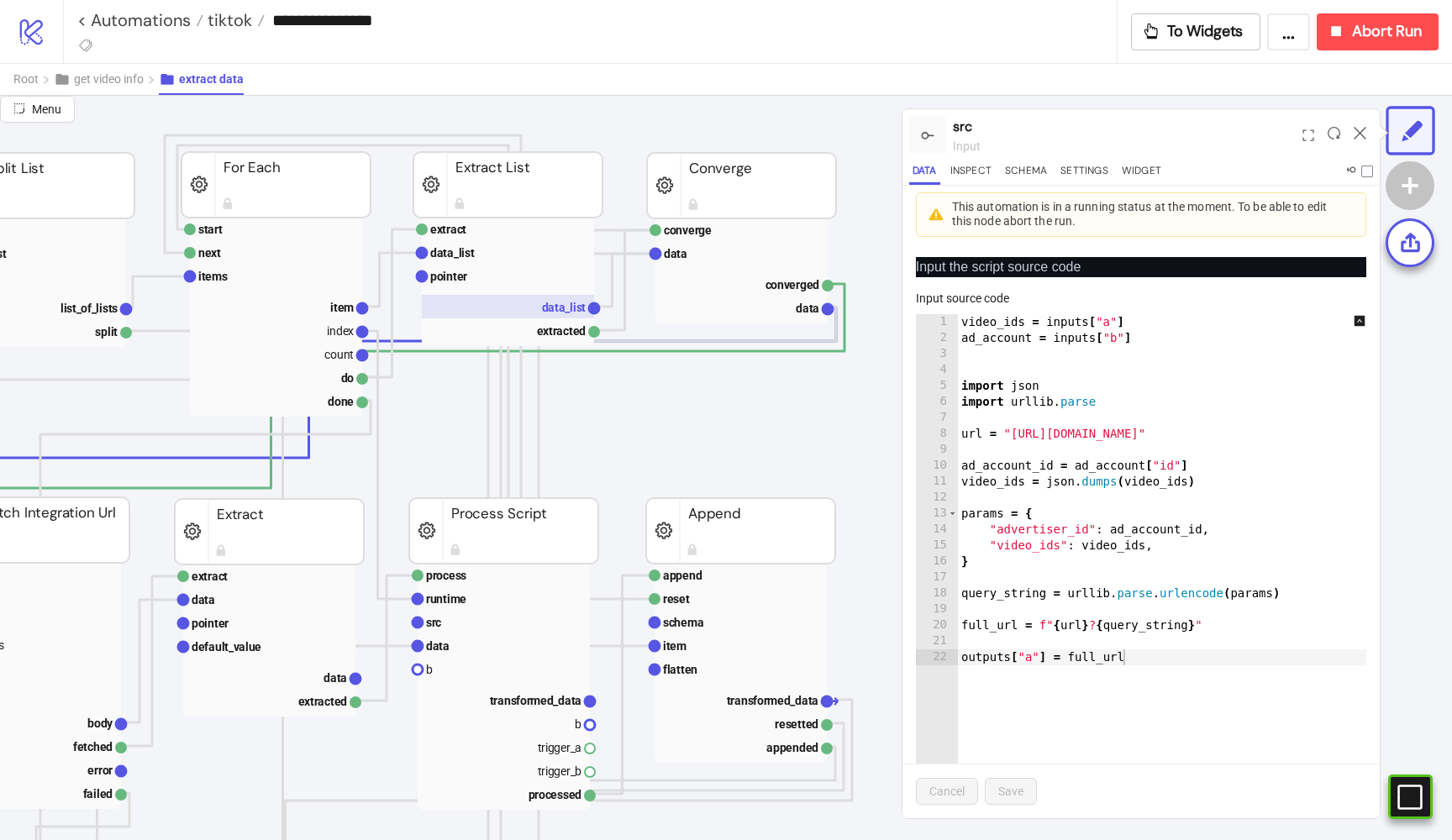
click at [555, 308] on text "data_list" at bounding box center [564, 308] width 45 height 14
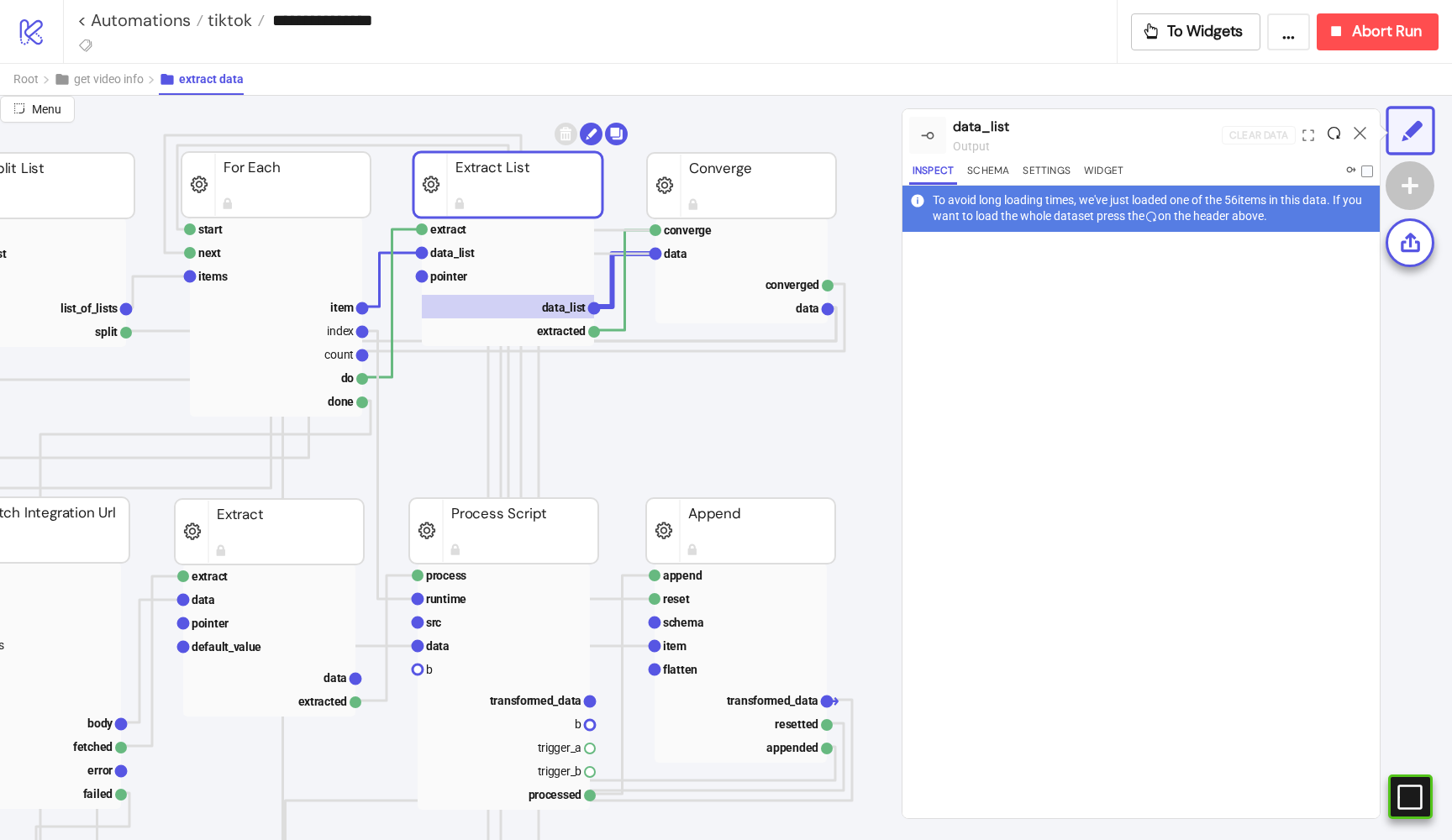
click at [1337, 127] on icon at bounding box center [1334, 133] width 13 height 13
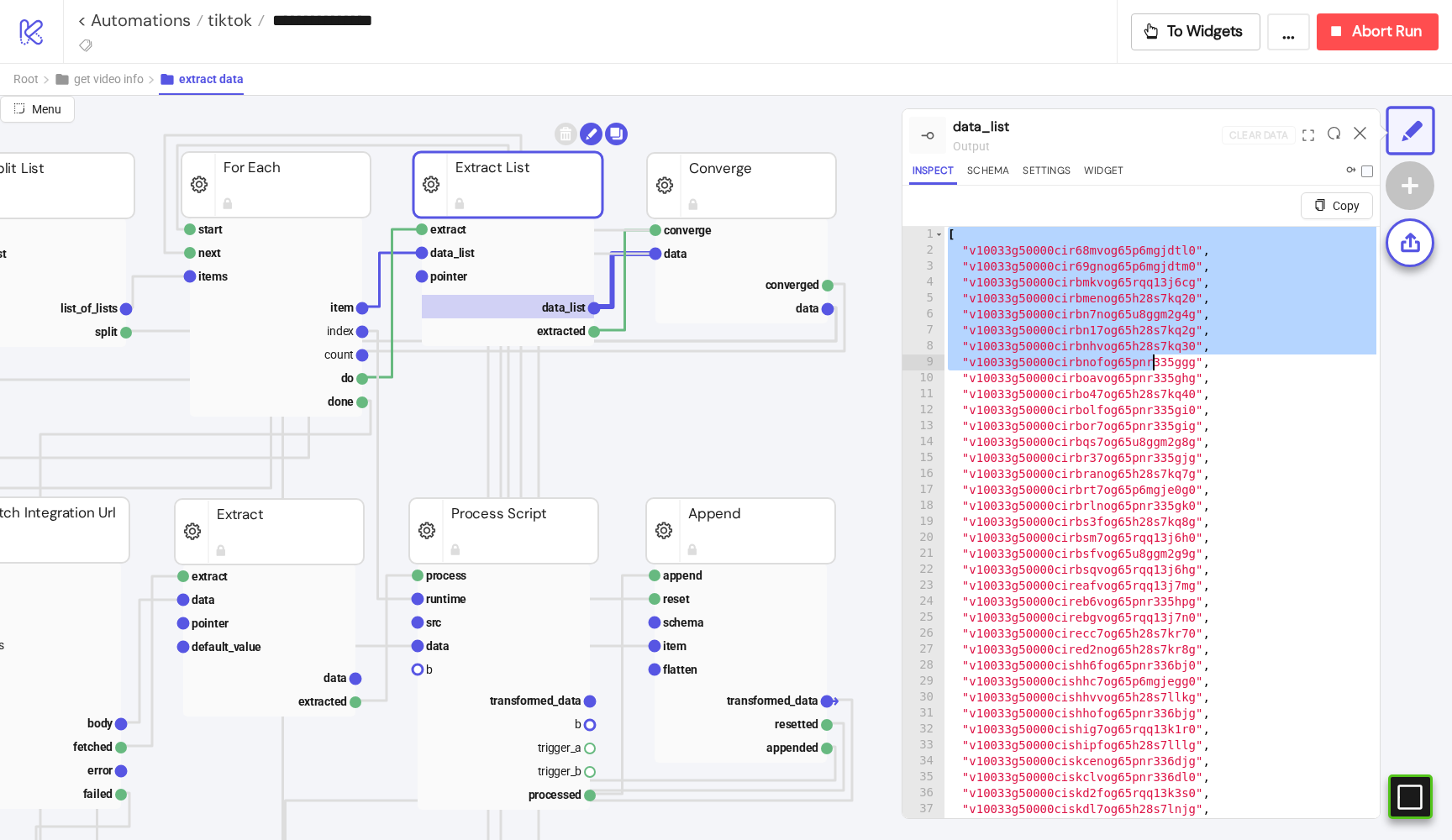
drag, startPoint x: 948, startPoint y: 233, endPoint x: 1214, endPoint y: 415, distance: 322.3
click at [1214, 415] on div "[ "v10033g50000cir68mvog65p6mgjdtl0" , "v10033g50000cir69gnog65p6mgjdtm0" , "v1…" at bounding box center [1163, 559] width 435 height 665
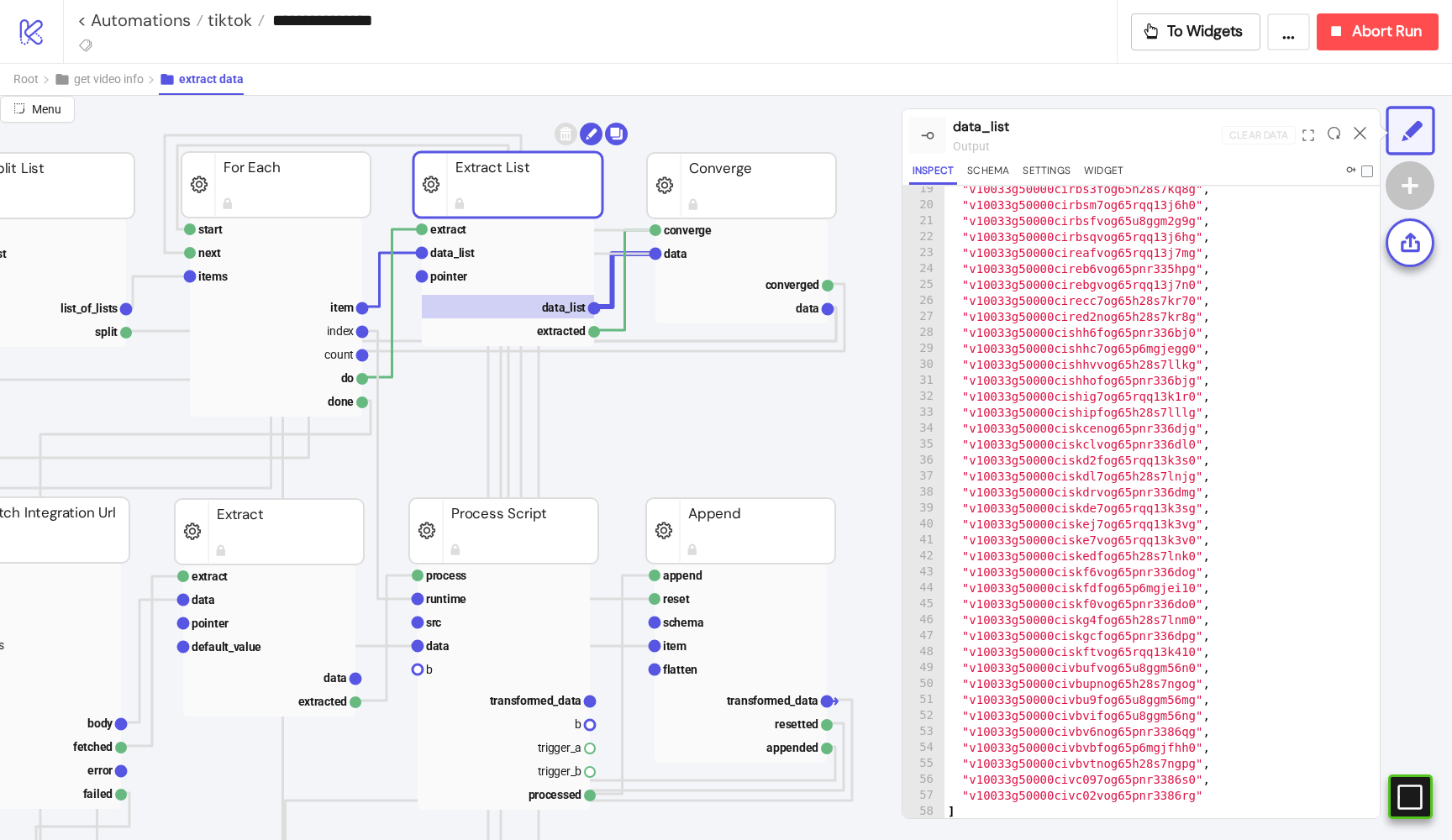
scroll to position [0, 0]
click at [981, 807] on div ""v10033g50000cirbs3fog65h28s7kq8g" , "v10033g50000cirbsm7og65rqq13j6h0" , "v100…" at bounding box center [1163, 514] width 435 height 665
type textarea "**********"
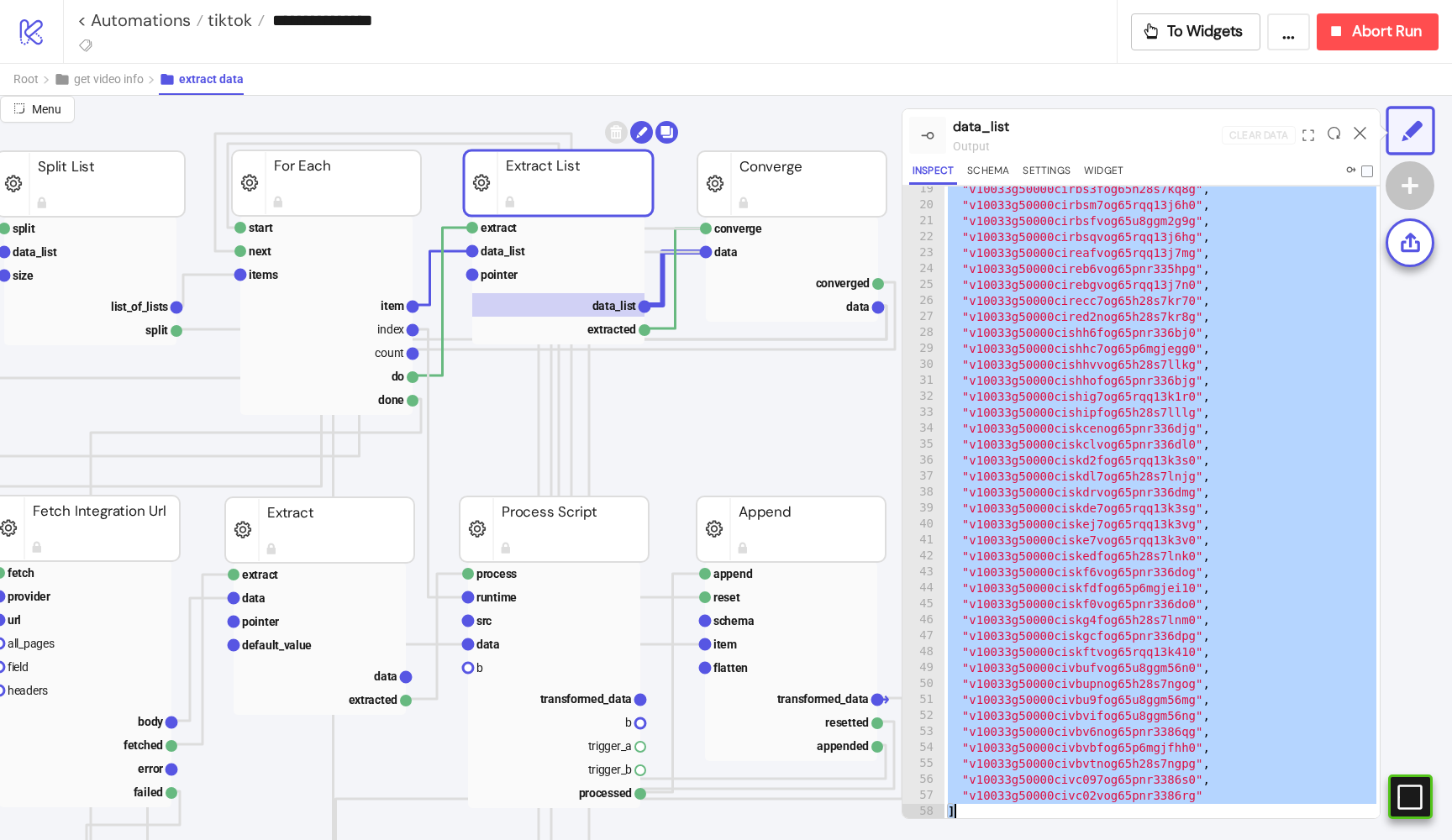
scroll to position [255, 589]
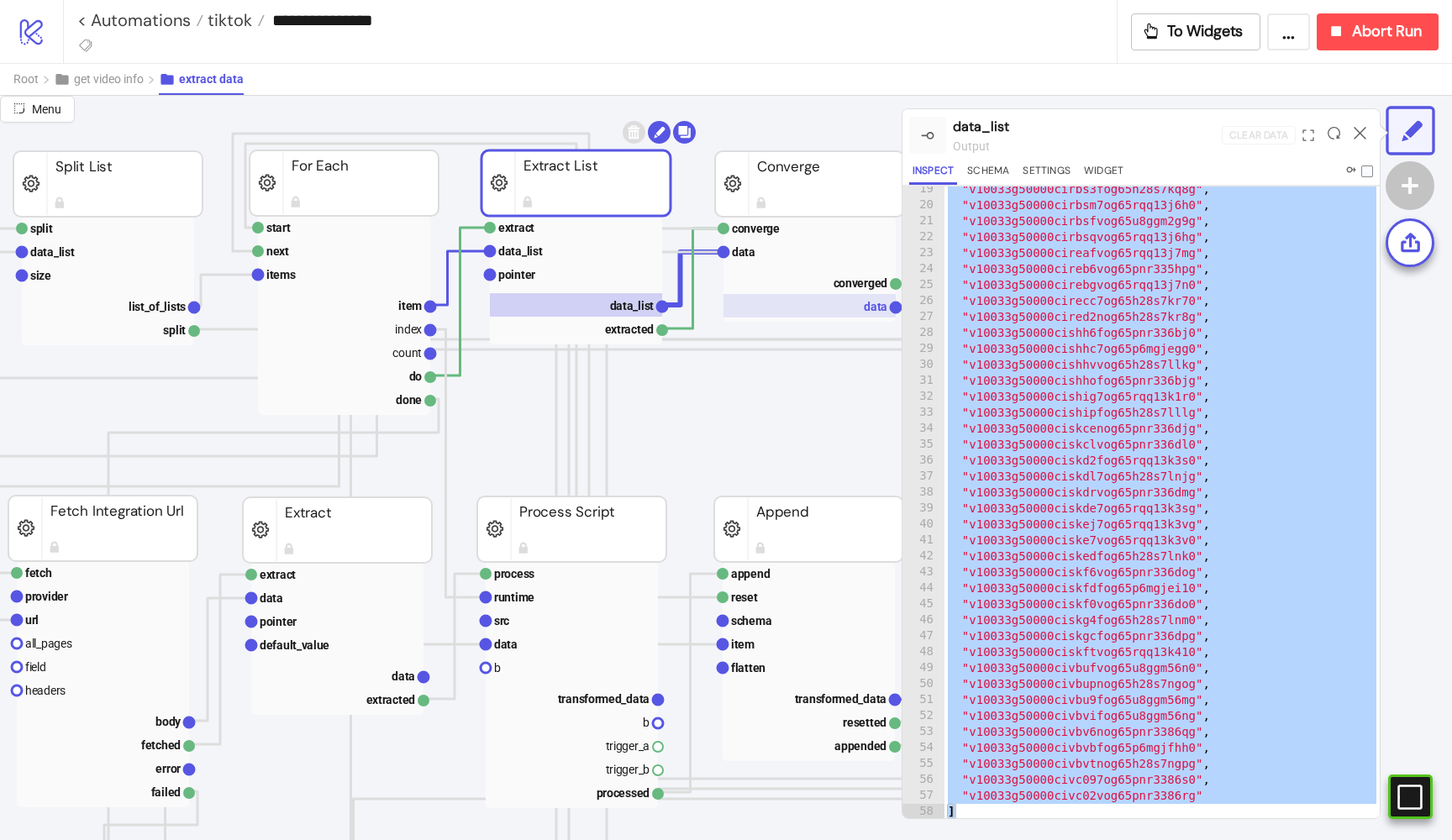
click at [870, 305] on text "data" at bounding box center [876, 307] width 23 height 14
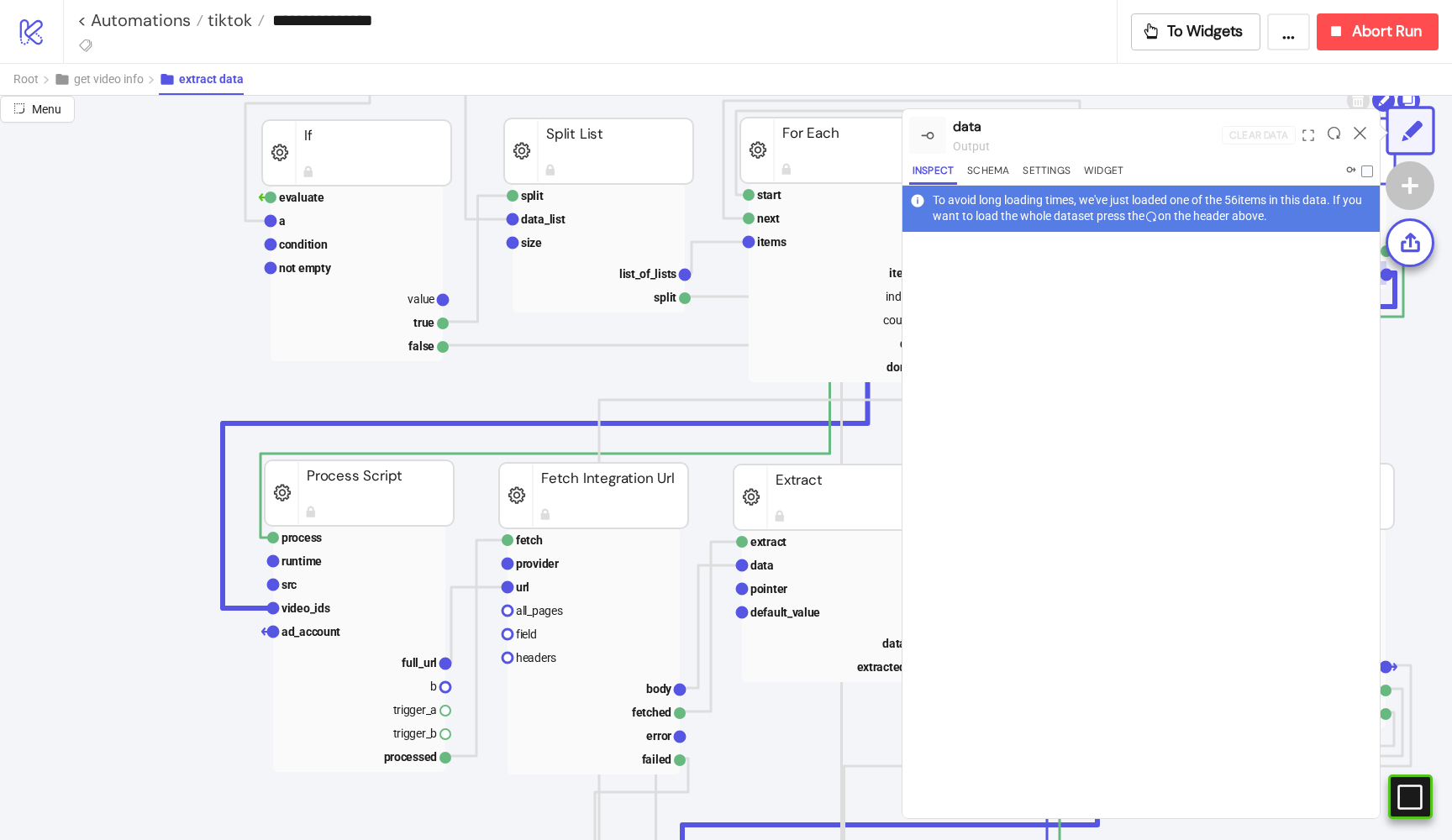
scroll to position [292, 84]
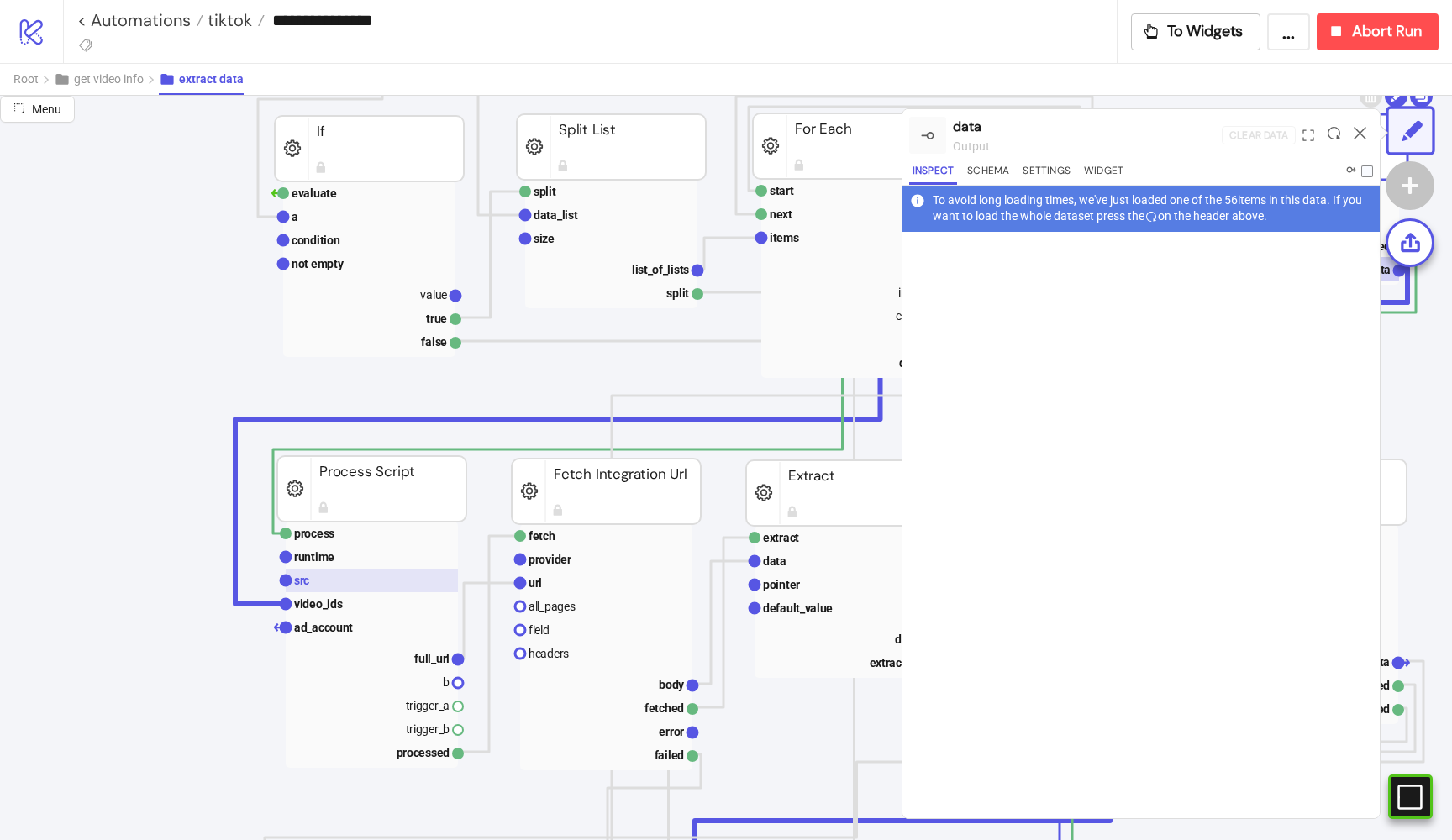
click at [311, 577] on rect at bounding box center [371, 581] width 172 height 23
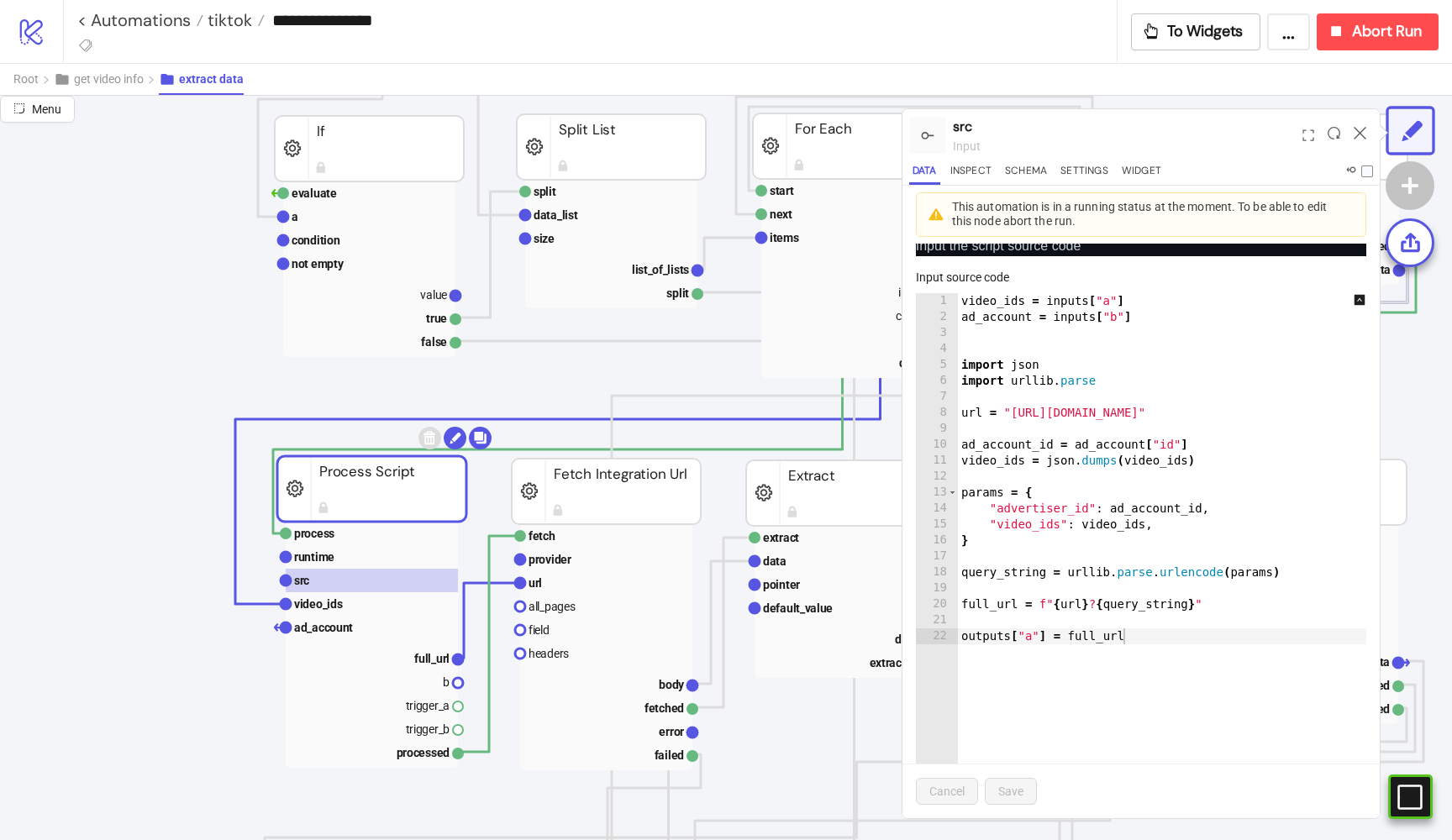
scroll to position [33, 0]
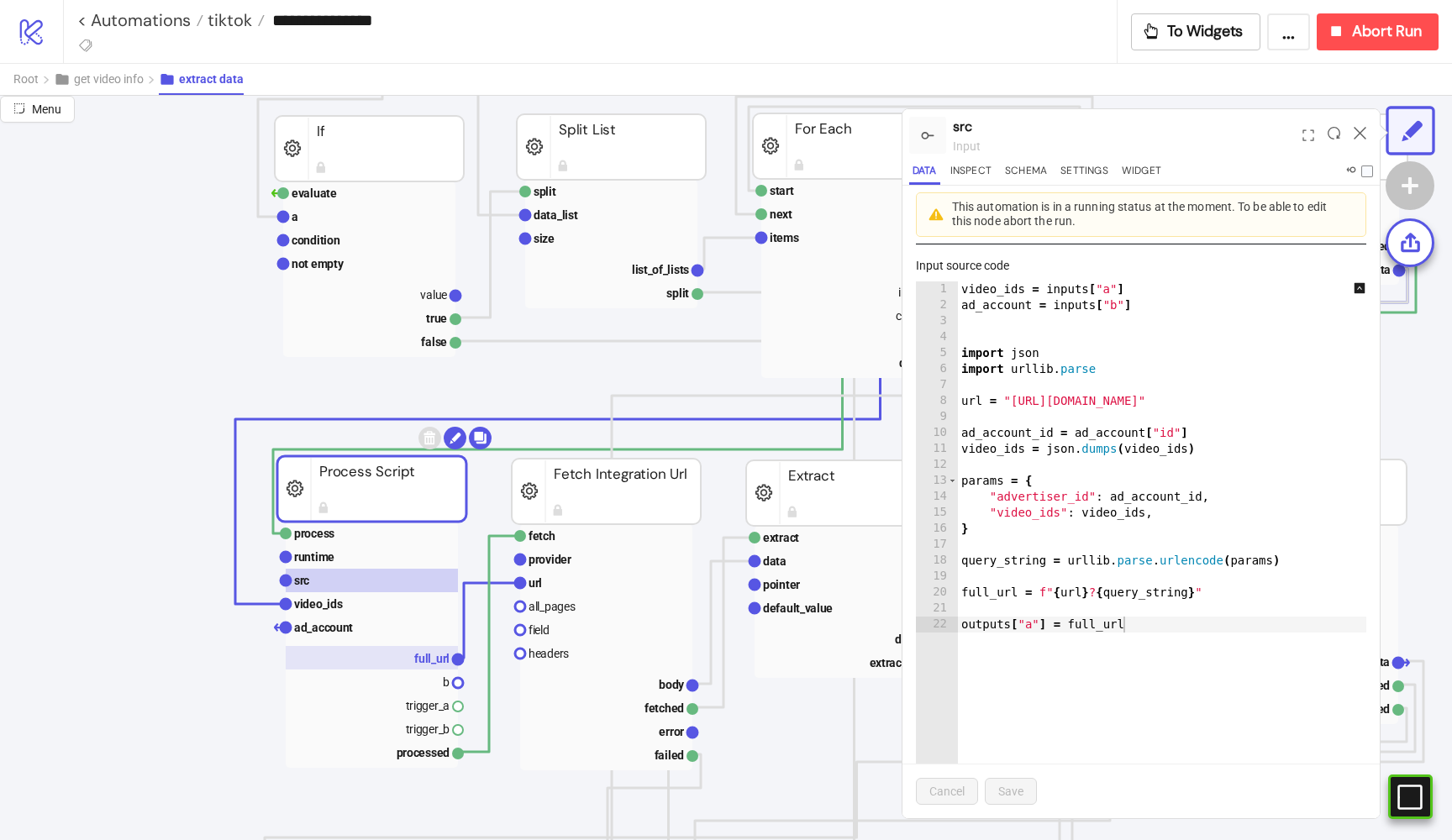
click at [422, 652] on text "full_url" at bounding box center [432, 658] width 35 height 14
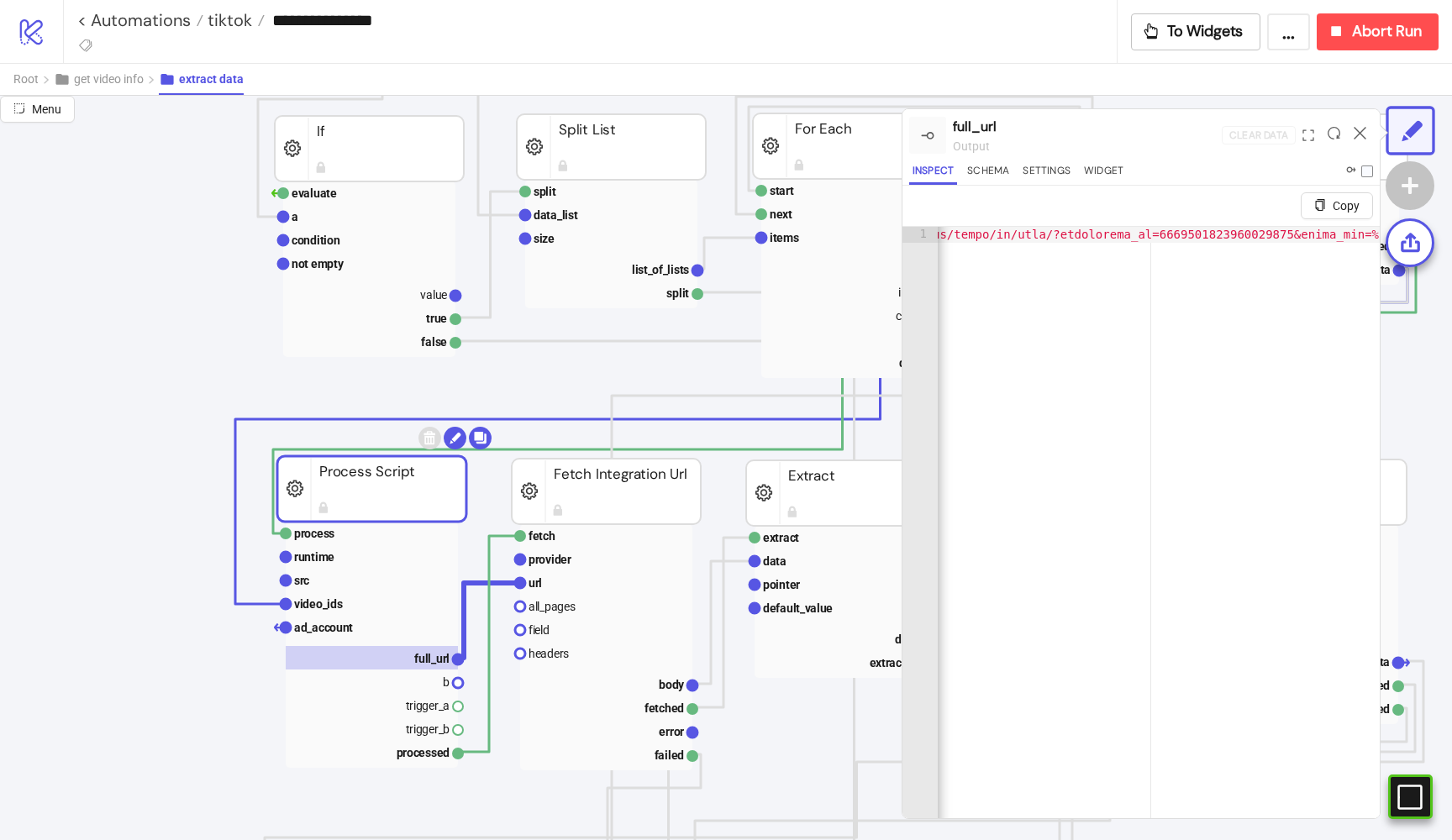
scroll to position [0, 355]
type textarea "**********"
drag, startPoint x: 1290, startPoint y: 232, endPoint x: 1158, endPoint y: 233, distance: 132.0
click at [546, 577] on rect at bounding box center [606, 583] width 172 height 23
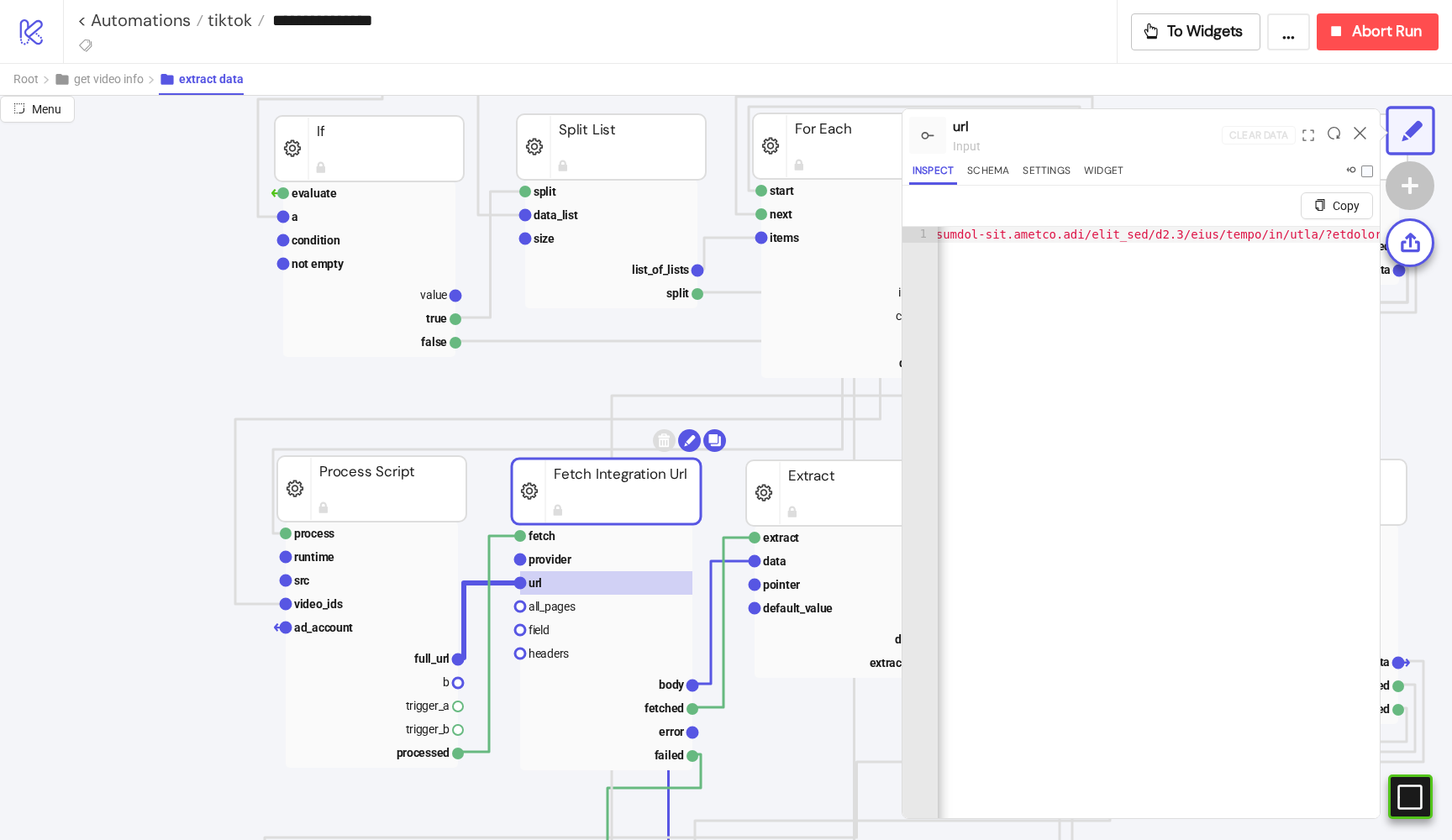
scroll to position [0, 0]
type textarea "**********"
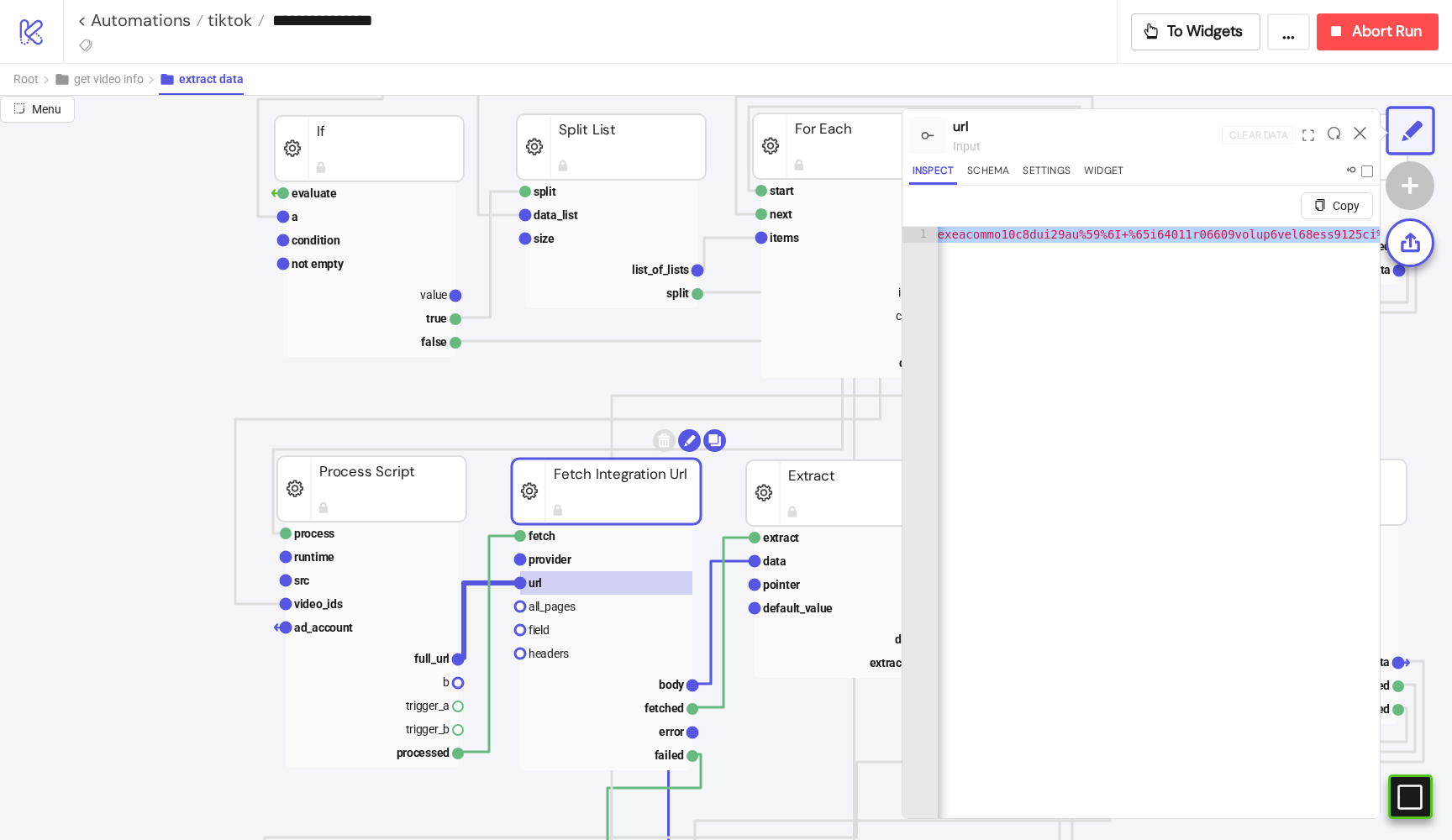
click at [377, 576] on rect at bounding box center [371, 581] width 172 height 23
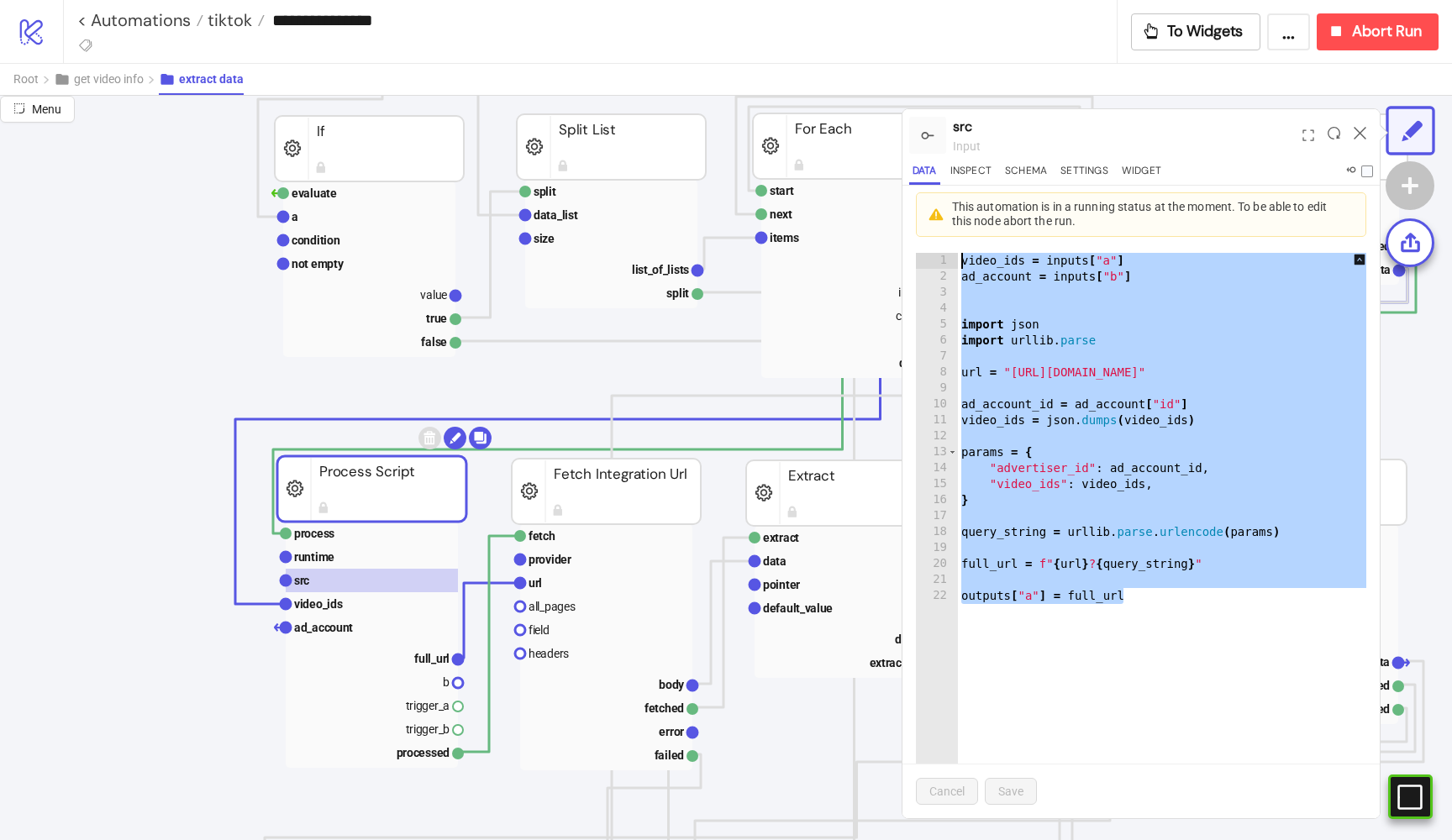
drag, startPoint x: 1151, startPoint y: 596, endPoint x: 961, endPoint y: 258, distance: 387.7
click at [961, 258] on div "video_ids = inputs [ "a" ] ad_account = inputs [ "b" ] import json import urlli…" at bounding box center [1218, 527] width 522 height 551
click at [1151, 588] on div "video_ids = inputs [ "a" ] ad_account = inputs [ "b" ] import json import urlli…" at bounding box center [1218, 527] width 522 height 551
drag, startPoint x: 1145, startPoint y: 590, endPoint x: 964, endPoint y: 251, distance: 384.3
click at [964, 252] on div "video_ids = inputs [ "a" ] ad_account = inputs [ "b" ] import json import urlli…" at bounding box center [1218, 527] width 522 height 551
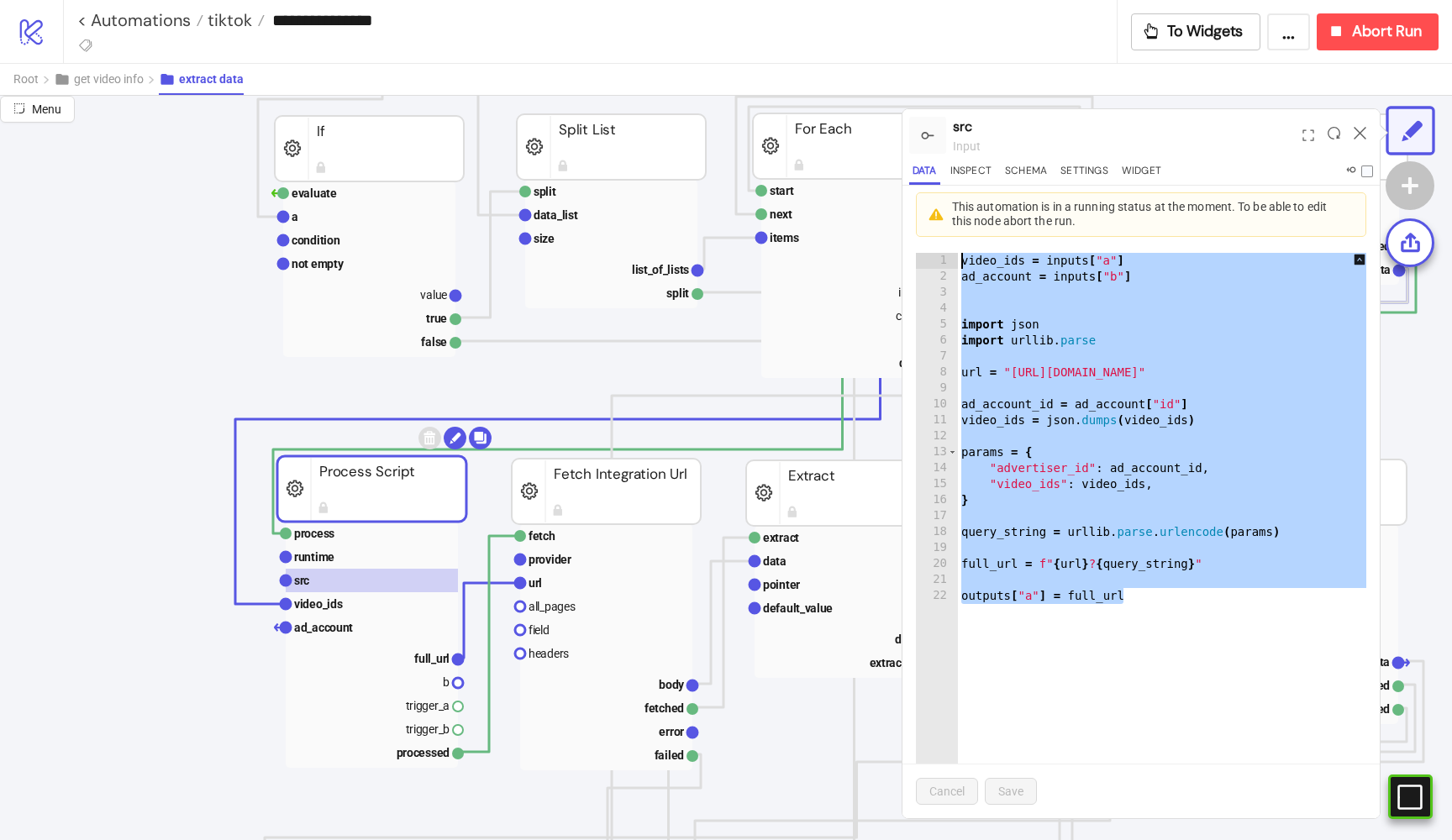
type textarea "**********"
click at [963, 252] on div "video_ids = inputs [ "a" ] ad_account = inputs [ "b" ] import json import urlli…" at bounding box center [1218, 527] width 522 height 551
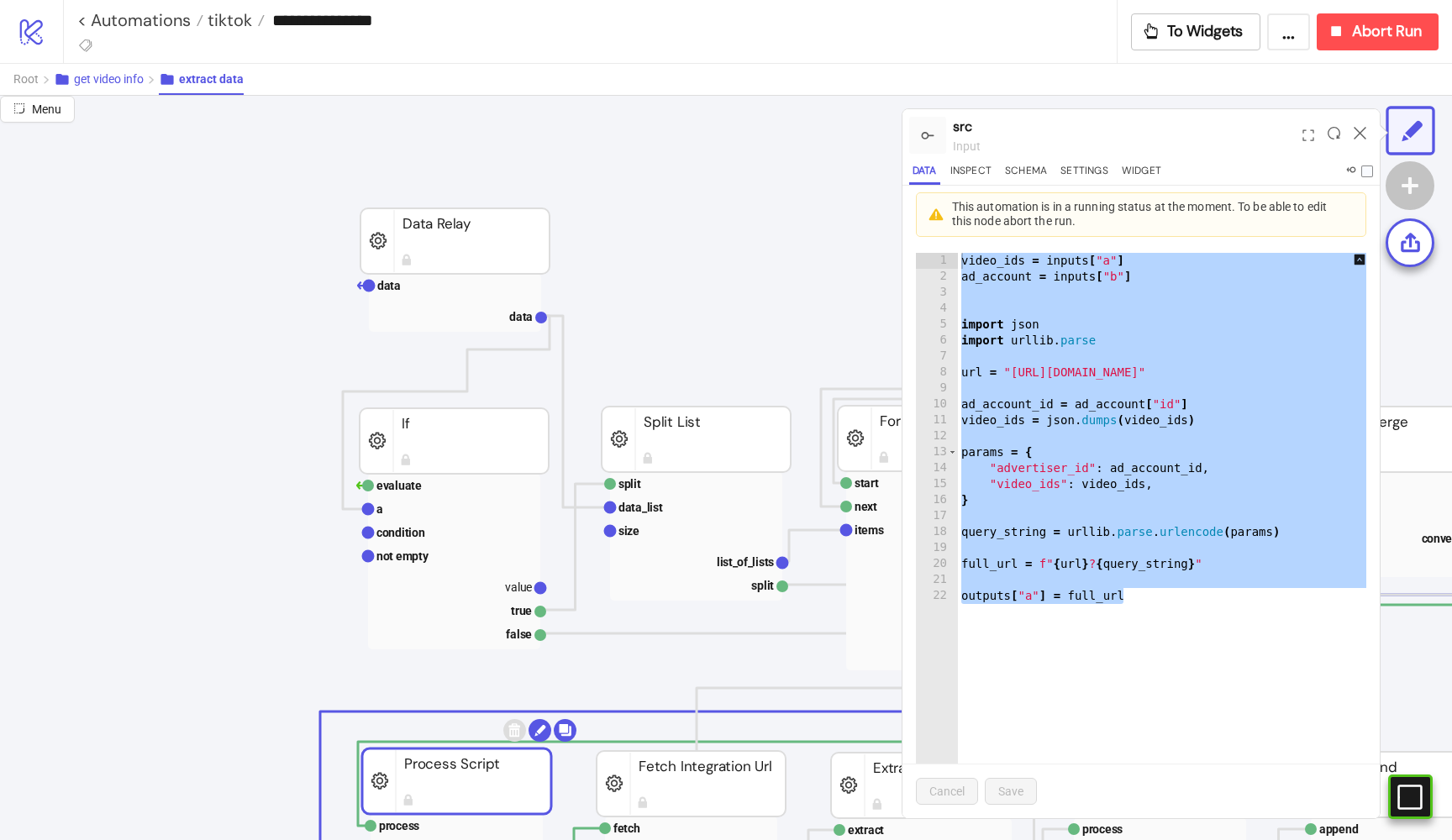
click at [120, 71] on button "get video info" at bounding box center [106, 80] width 105 height 31
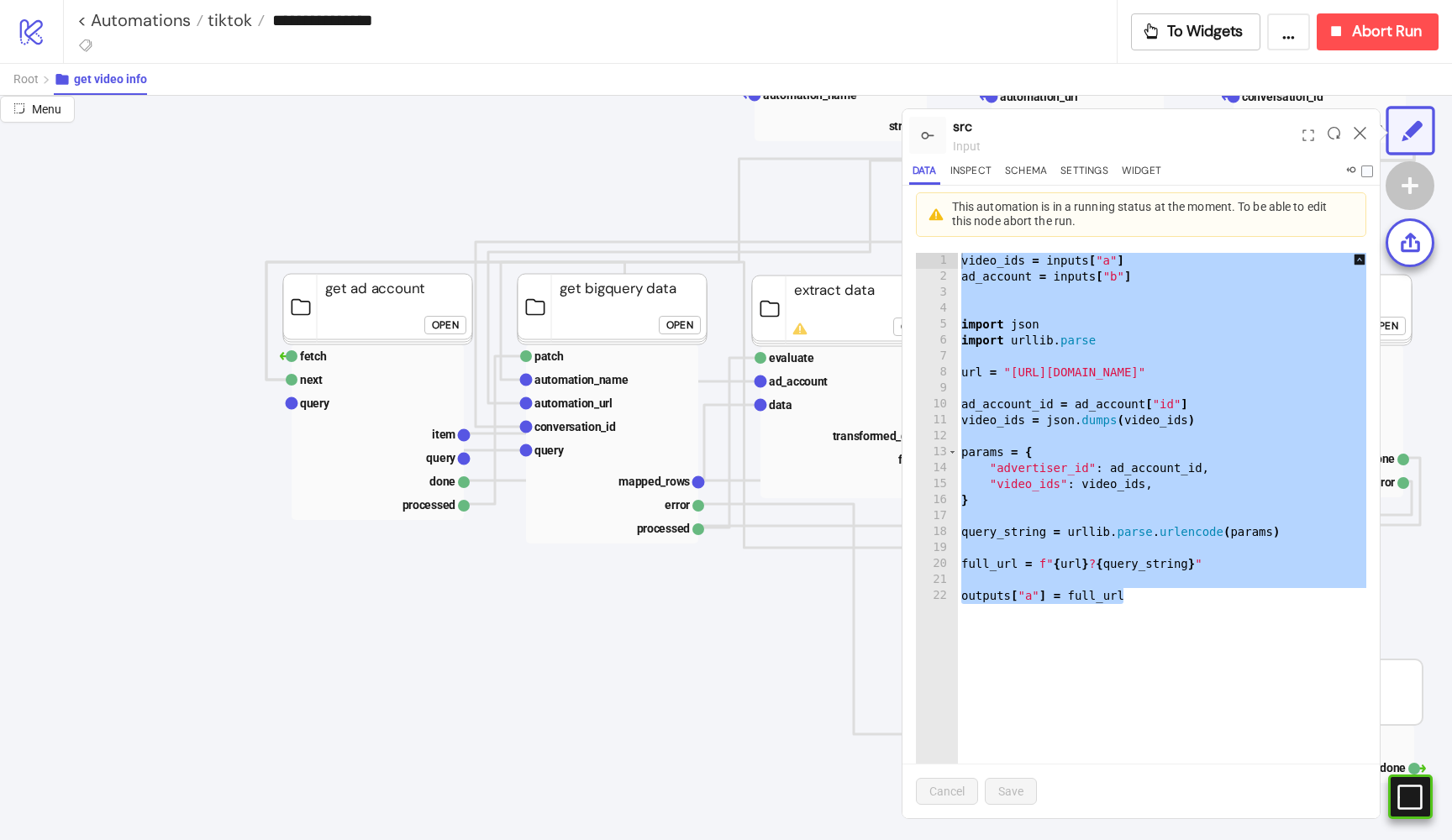
scroll to position [262, 106]
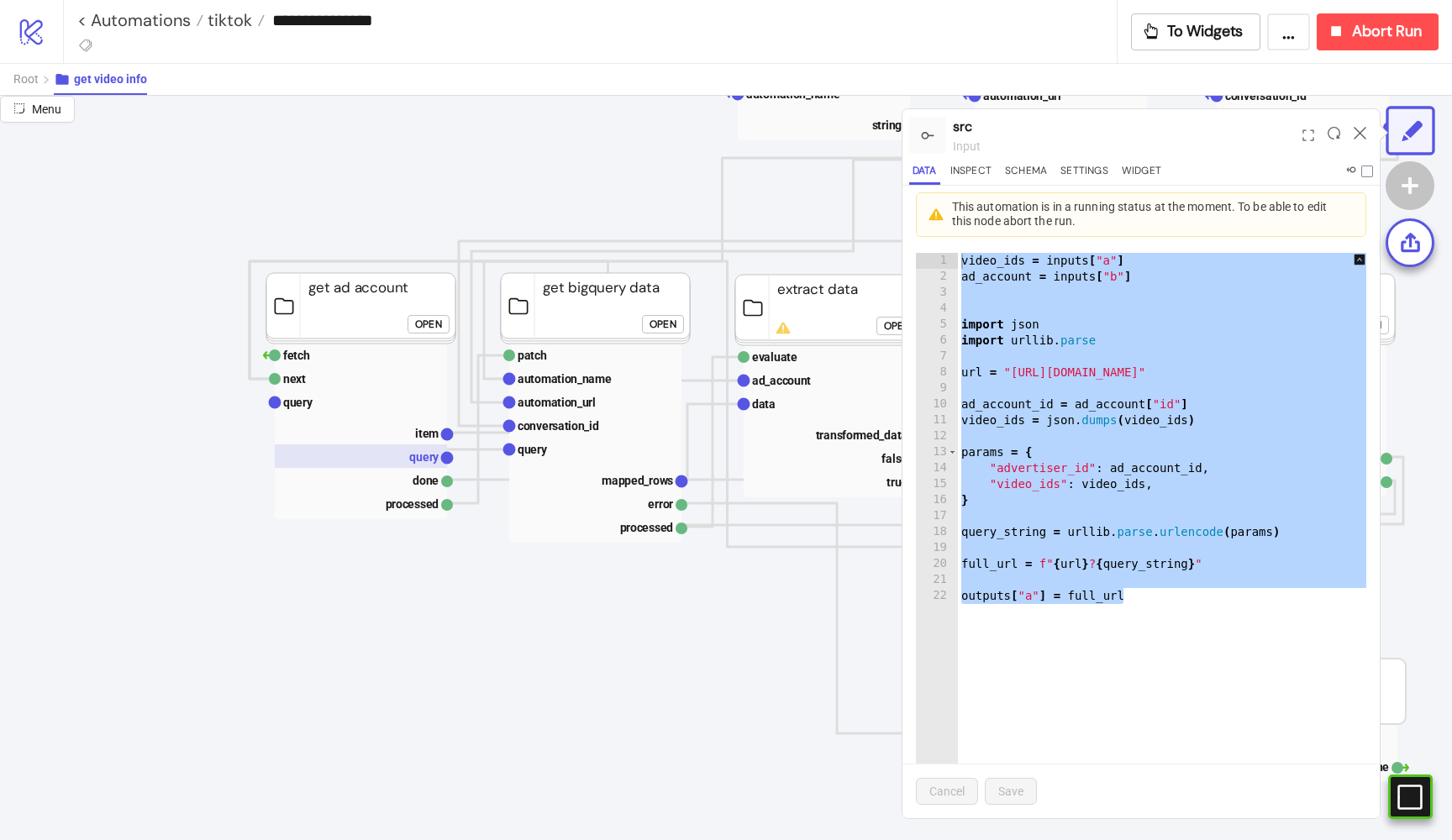
click at [422, 456] on text "query" at bounding box center [423, 457] width 30 height 14
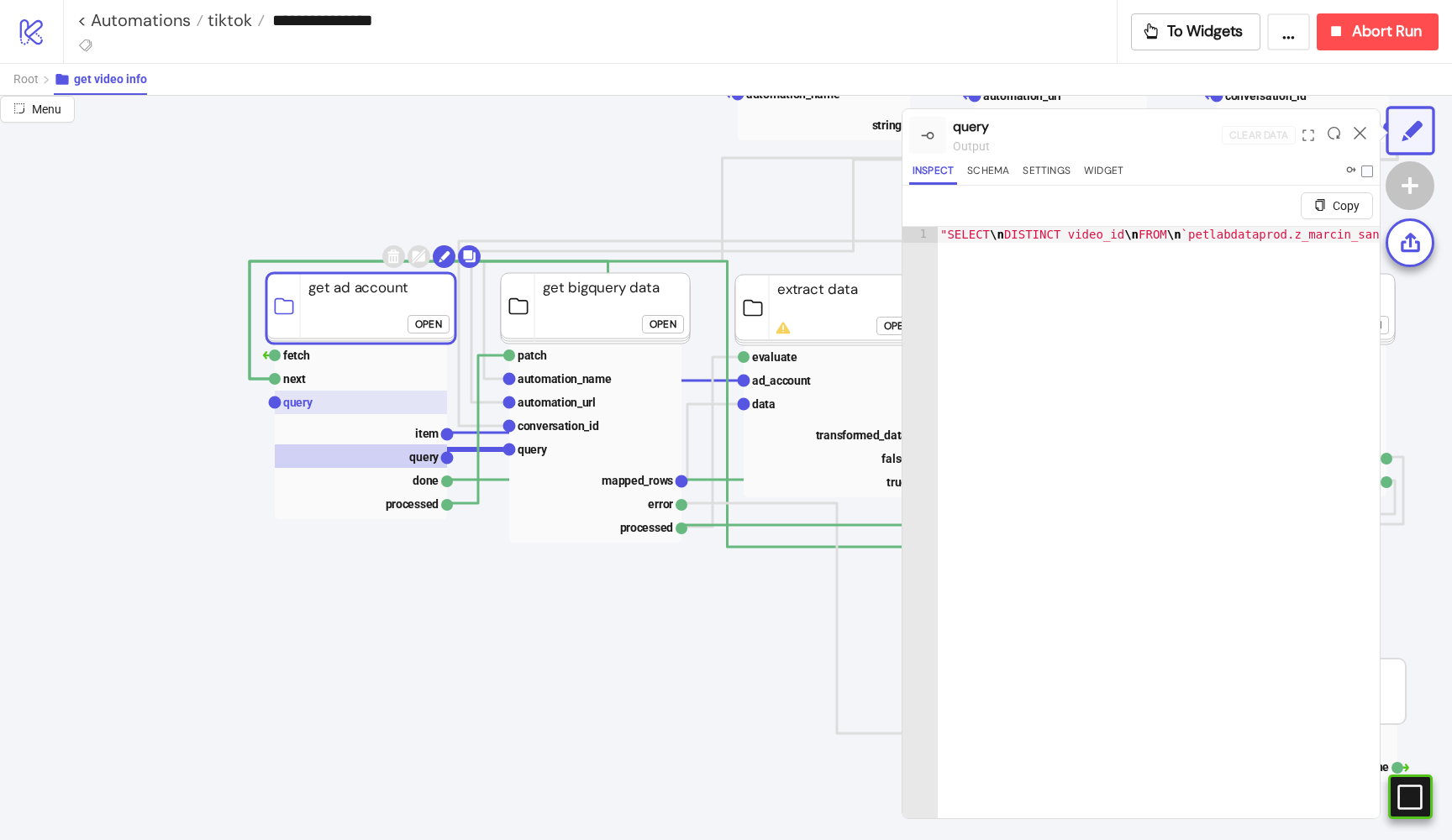
click at [329, 405] on rect at bounding box center [360, 402] width 172 height 23
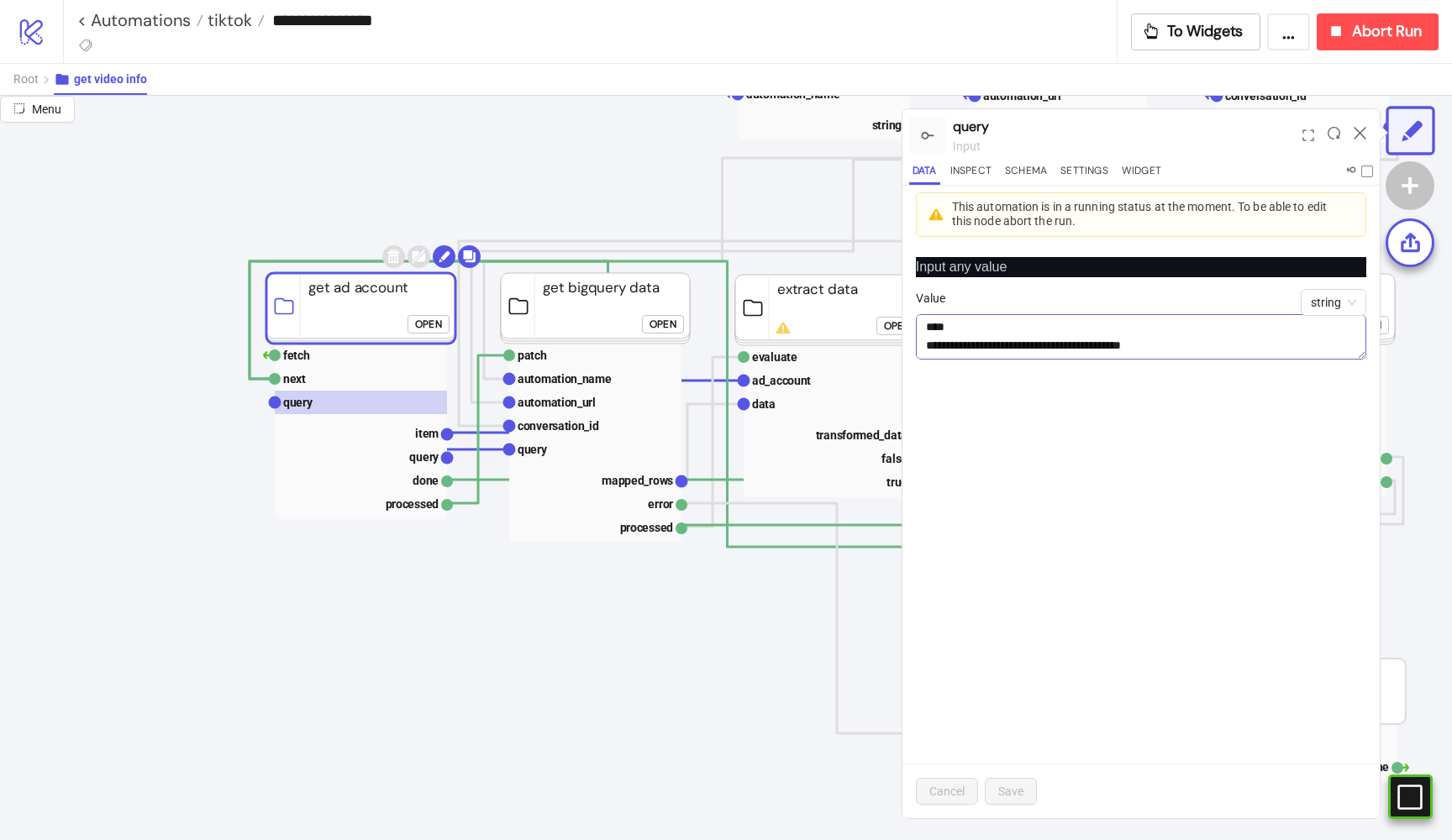
scroll to position [53, 0]
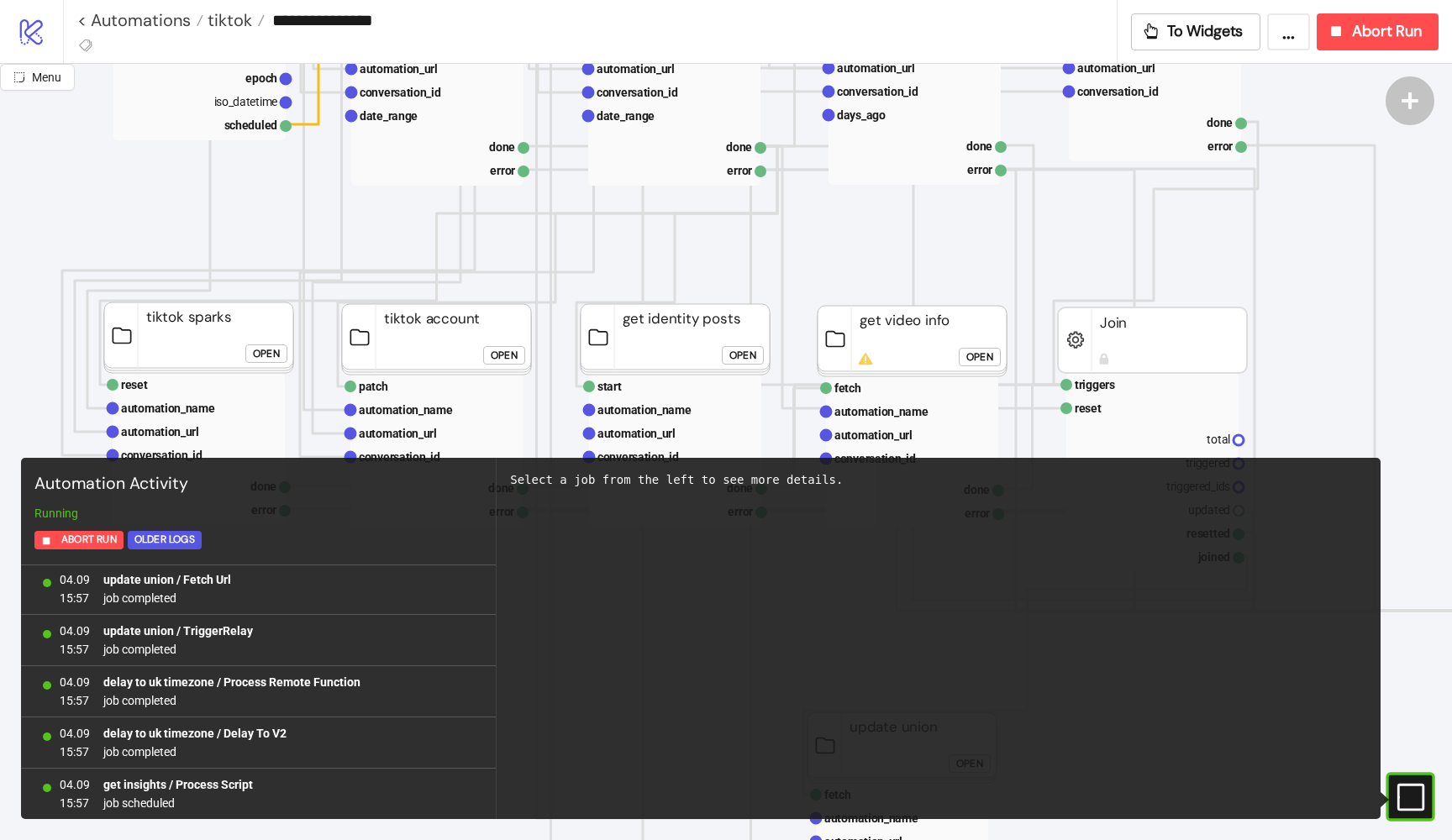
scroll to position [543, 248]
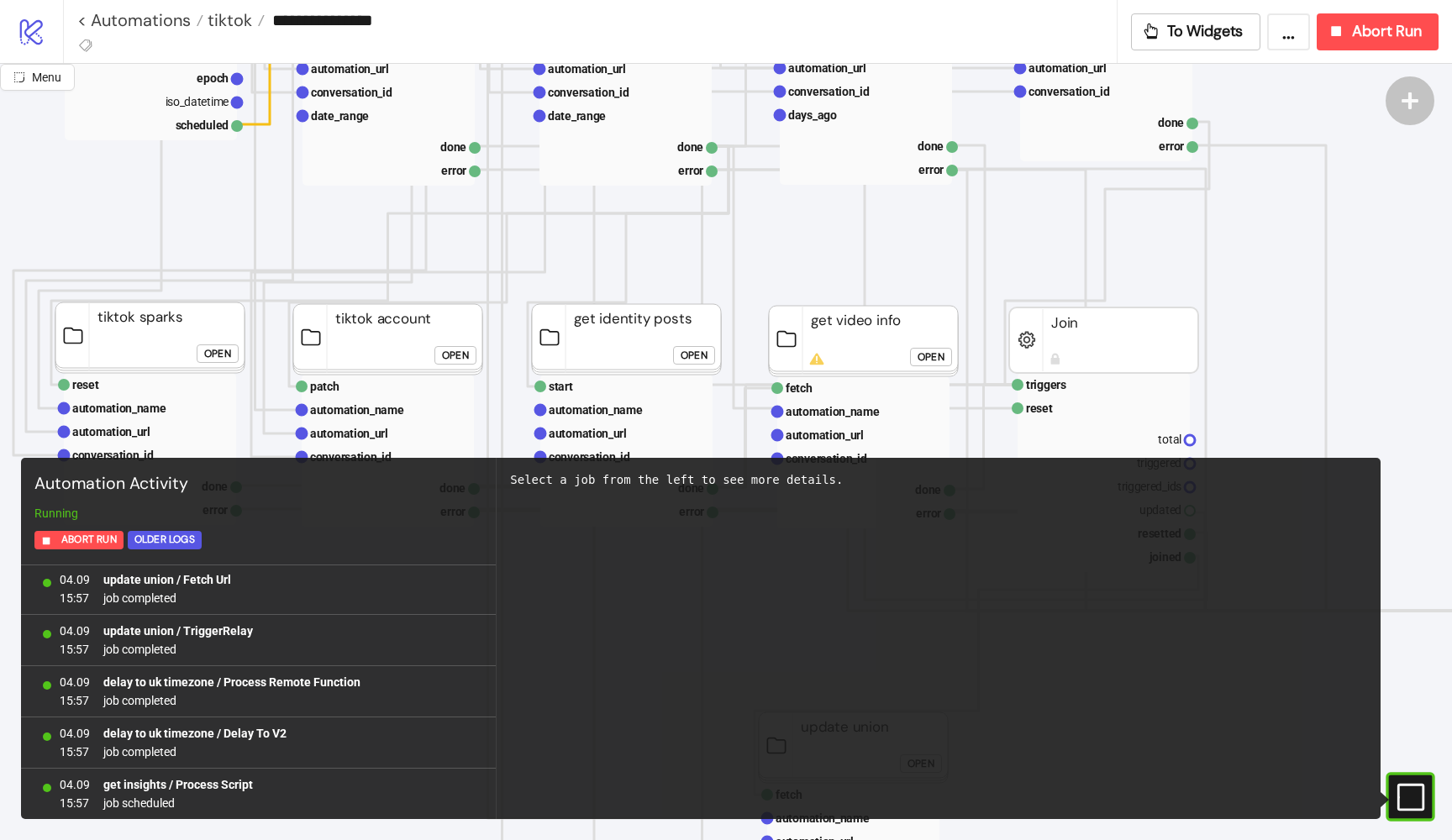
click at [933, 351] on div "Open" at bounding box center [931, 357] width 27 height 19
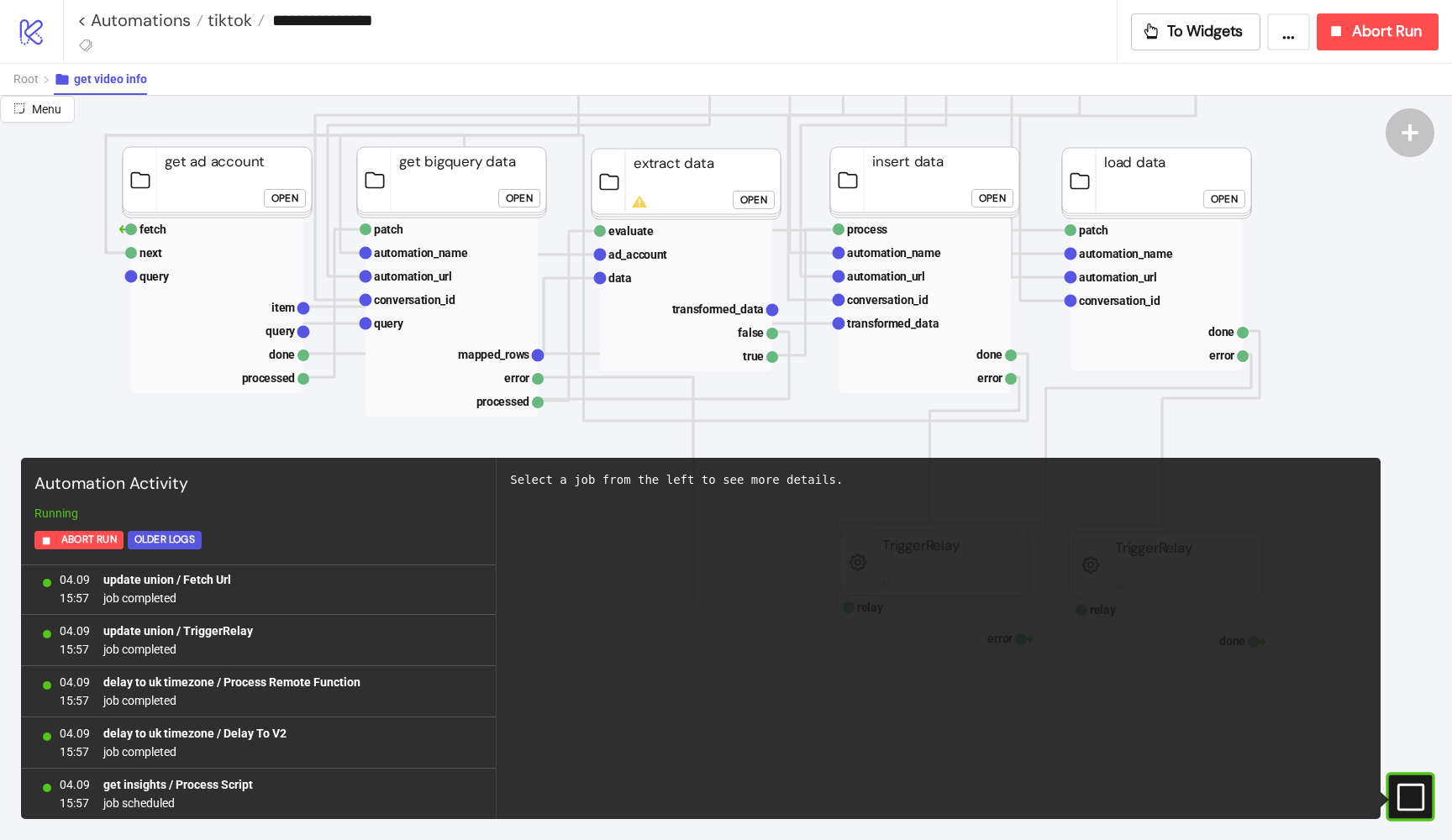
scroll to position [390, 250]
click at [739, 192] on button "Open" at bounding box center [754, 198] width 42 height 18
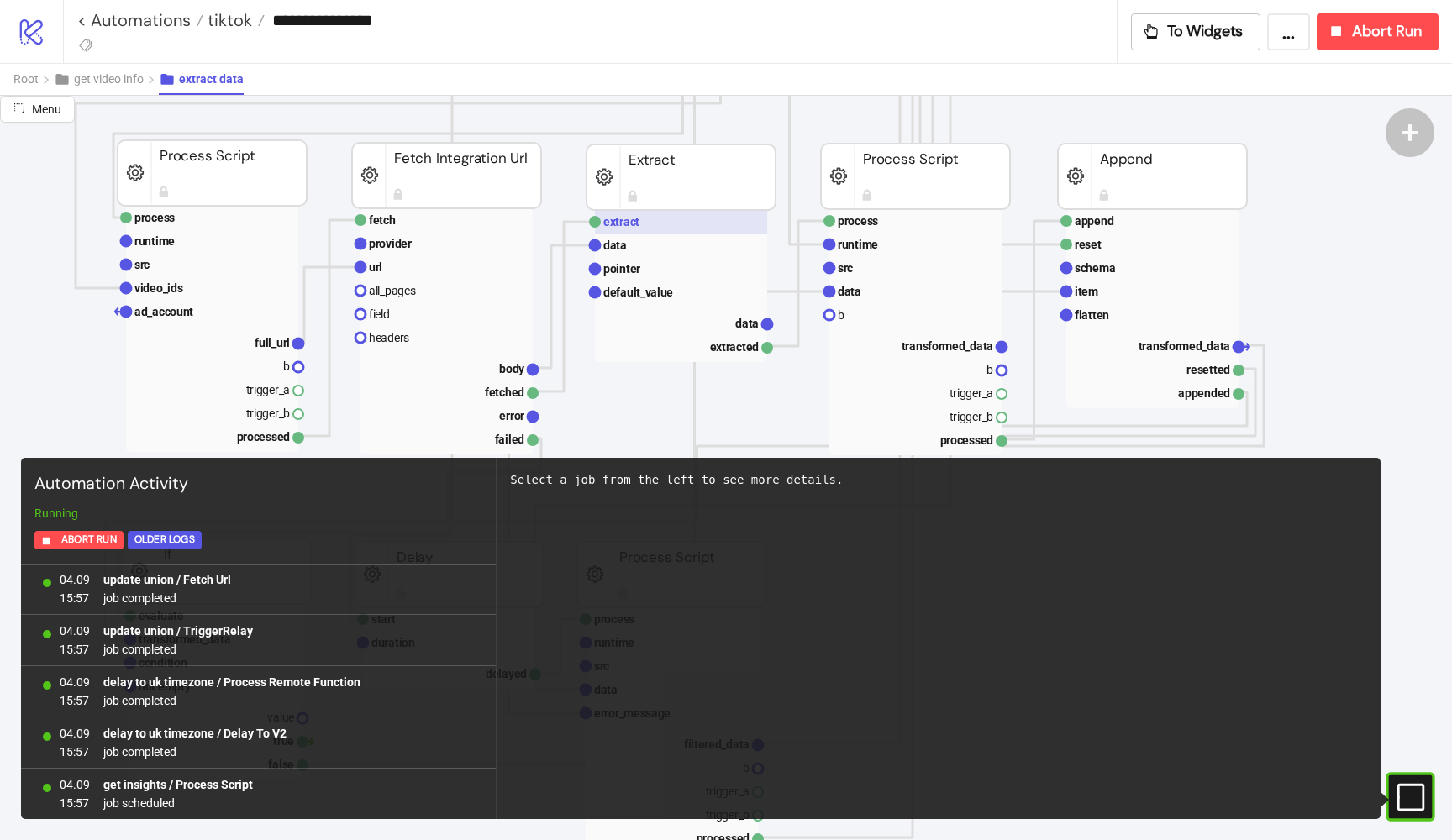
scroll to position [587, 245]
